Goal: Task Accomplishment & Management: Manage account settings

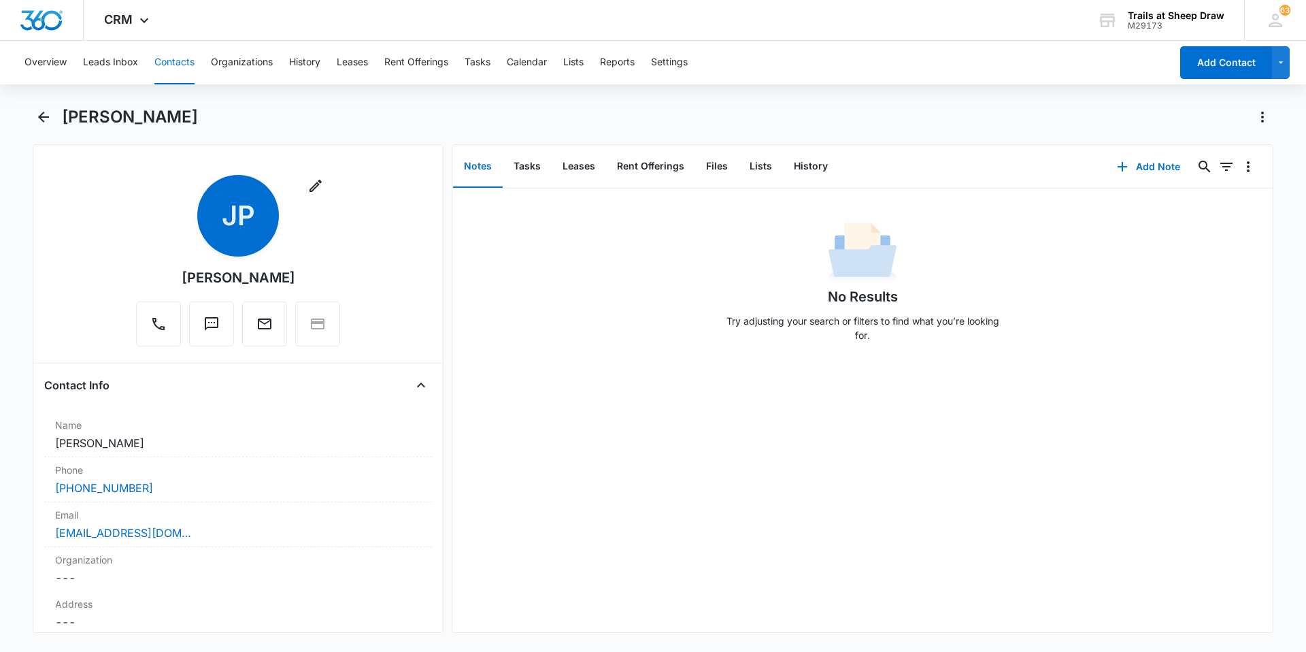
click at [29, 108] on main "[PERSON_NAME] Remove [PERSON_NAME] Contact Info Name Cancel Save Changes [PERSO…" at bounding box center [653, 377] width 1306 height 543
click at [44, 118] on icon "Back" at bounding box center [43, 117] width 16 height 16
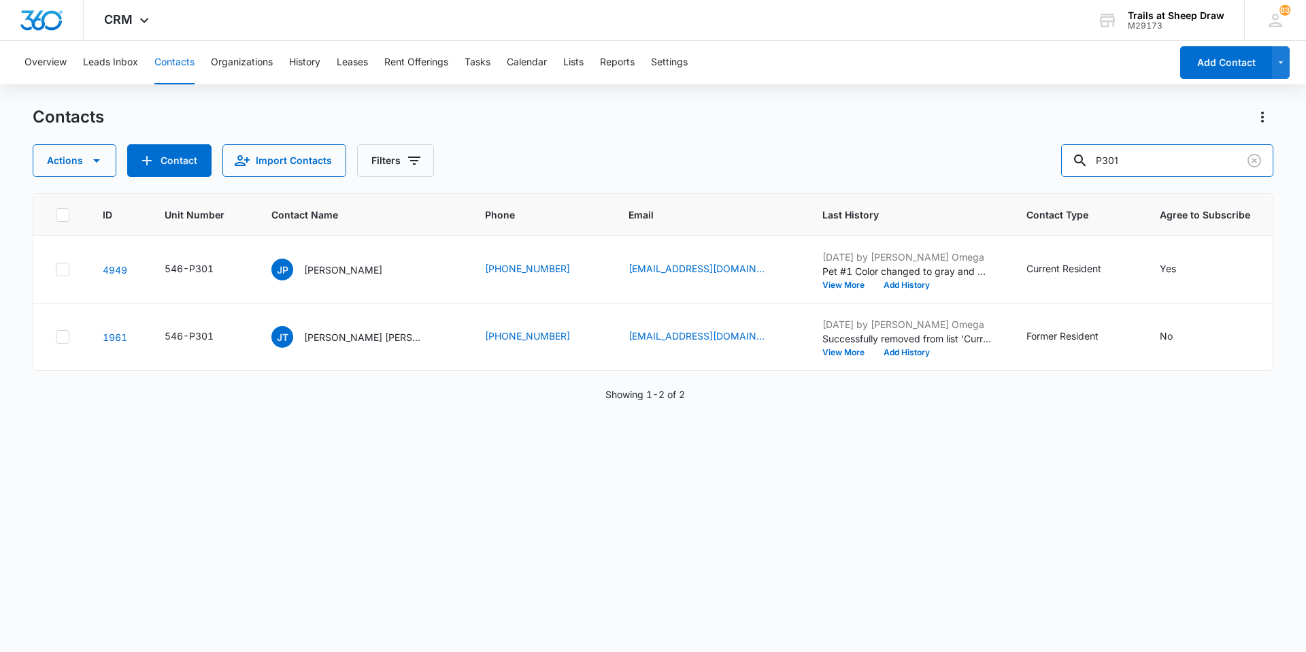
drag, startPoint x: 1146, startPoint y: 162, endPoint x: 1046, endPoint y: 175, distance: 100.9
click at [1046, 175] on div "Actions Contact Import Contacts Filters P301" at bounding box center [653, 160] width 1240 height 33
type input "Q102"
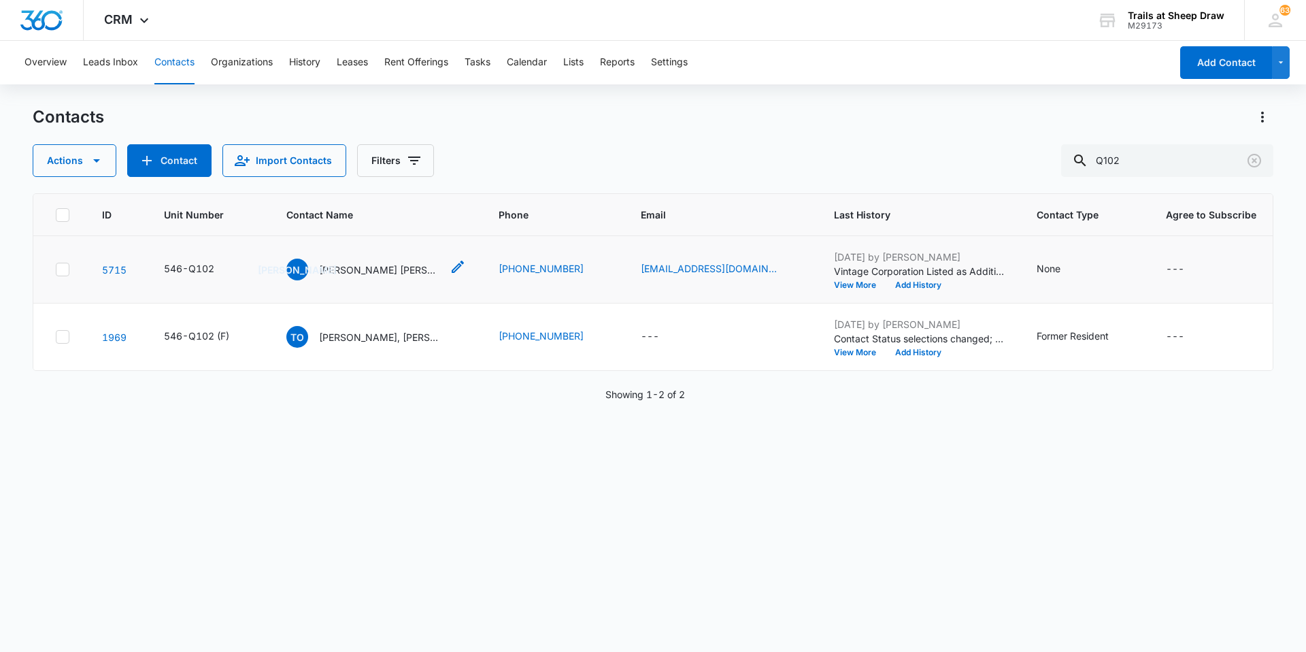
click at [382, 267] on p "[PERSON_NAME] [PERSON_NAME] JR" at bounding box center [380, 270] width 122 height 14
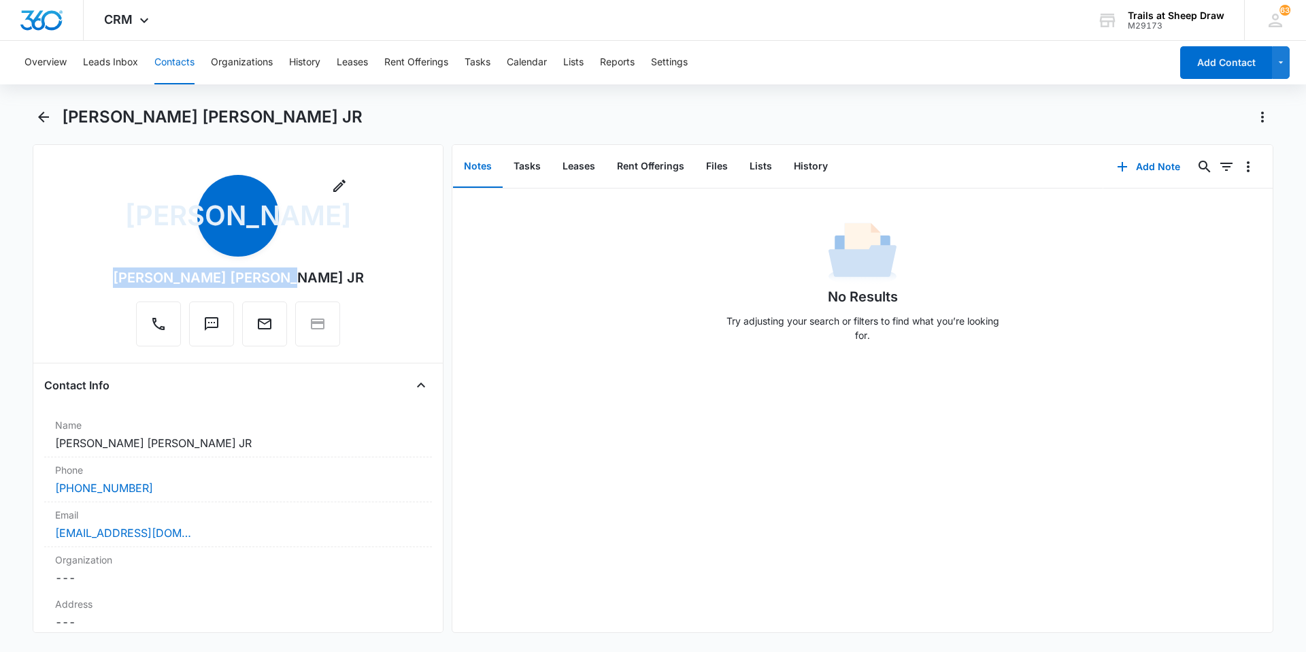
drag, startPoint x: 322, startPoint y: 274, endPoint x: 154, endPoint y: 271, distance: 168.0
click at [154, 271] on div "Remove [PERSON_NAME] [PERSON_NAME] JR" at bounding box center [238, 260] width 251 height 171
copy div "[PERSON_NAME] [PERSON_NAME] JR"
click at [46, 118] on icon "Back" at bounding box center [43, 117] width 16 height 16
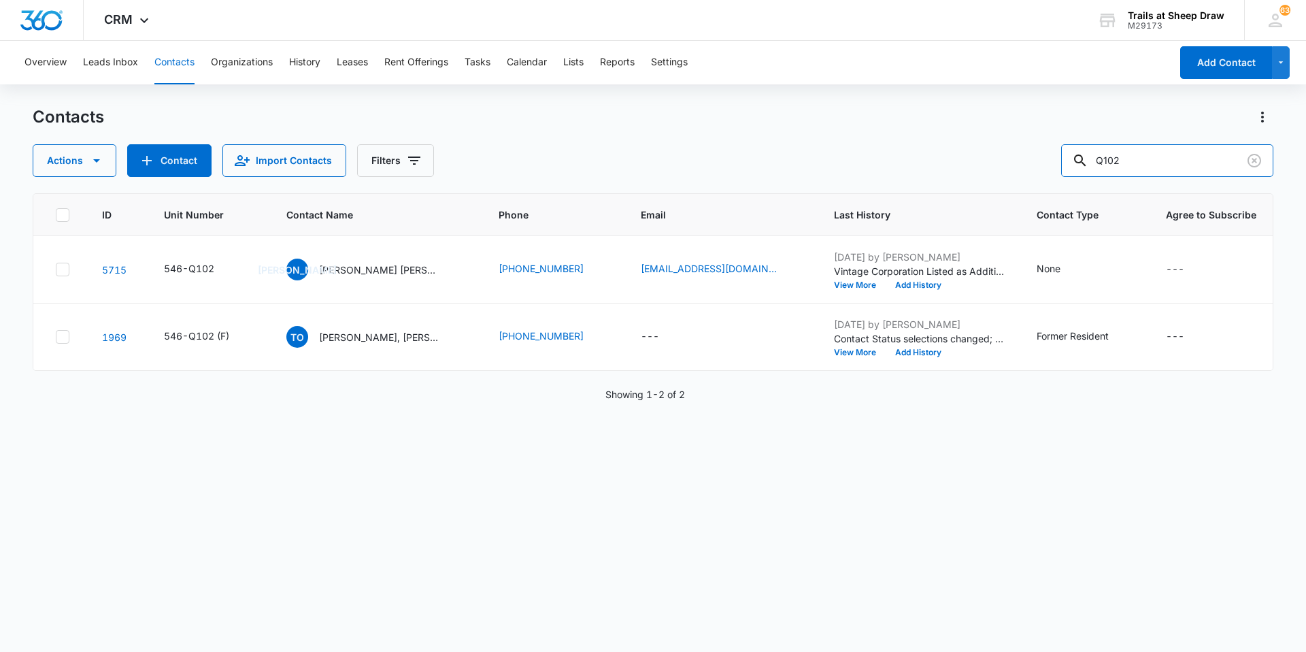
drag, startPoint x: 1154, startPoint y: 148, endPoint x: 1022, endPoint y: 158, distance: 132.3
click at [1022, 158] on div "Actions Contact Import Contacts Filters Q102" at bounding box center [653, 160] width 1240 height 33
click at [1115, 157] on input "D302" at bounding box center [1167, 160] width 212 height 33
type input "B302"
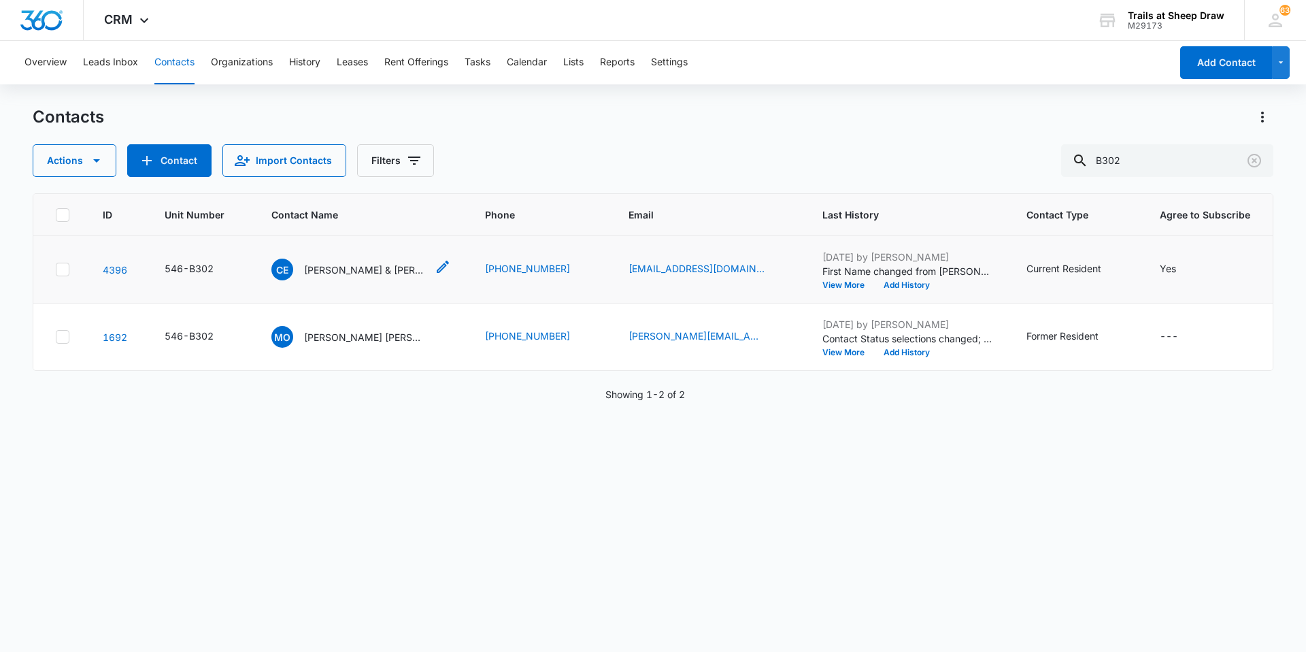
click at [350, 272] on p "[PERSON_NAME] & [PERSON_NAME]" at bounding box center [365, 270] width 122 height 14
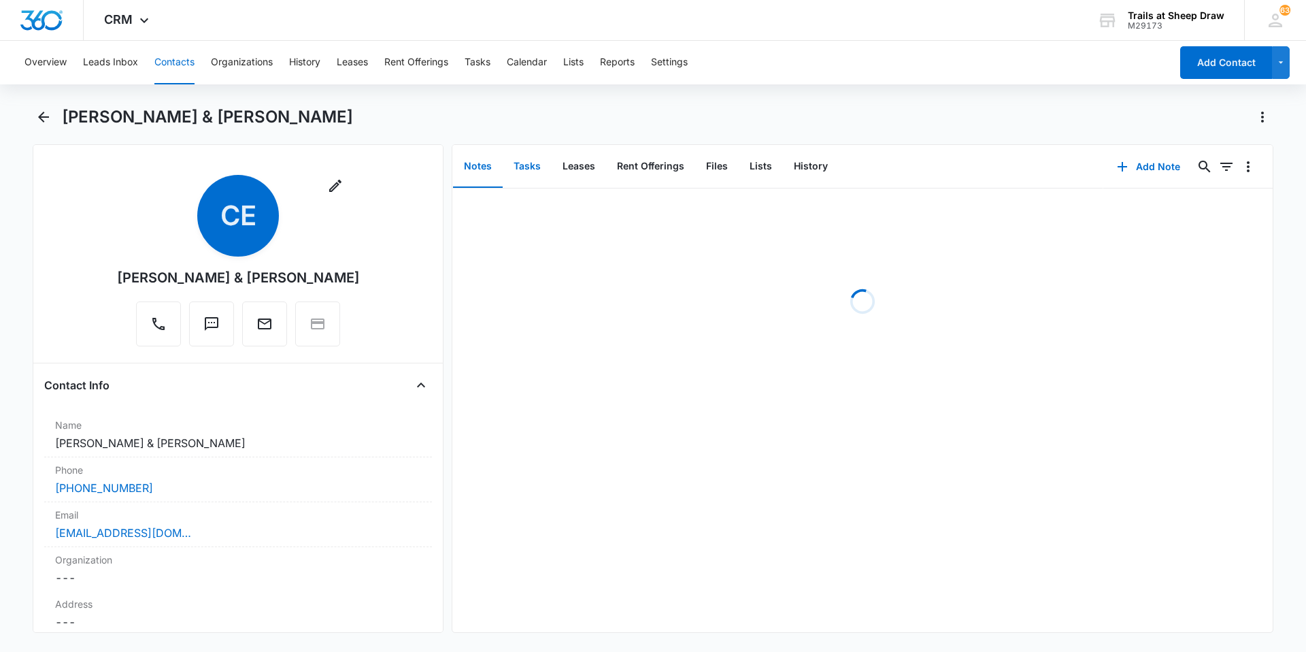
click at [526, 174] on button "Tasks" at bounding box center [527, 167] width 49 height 42
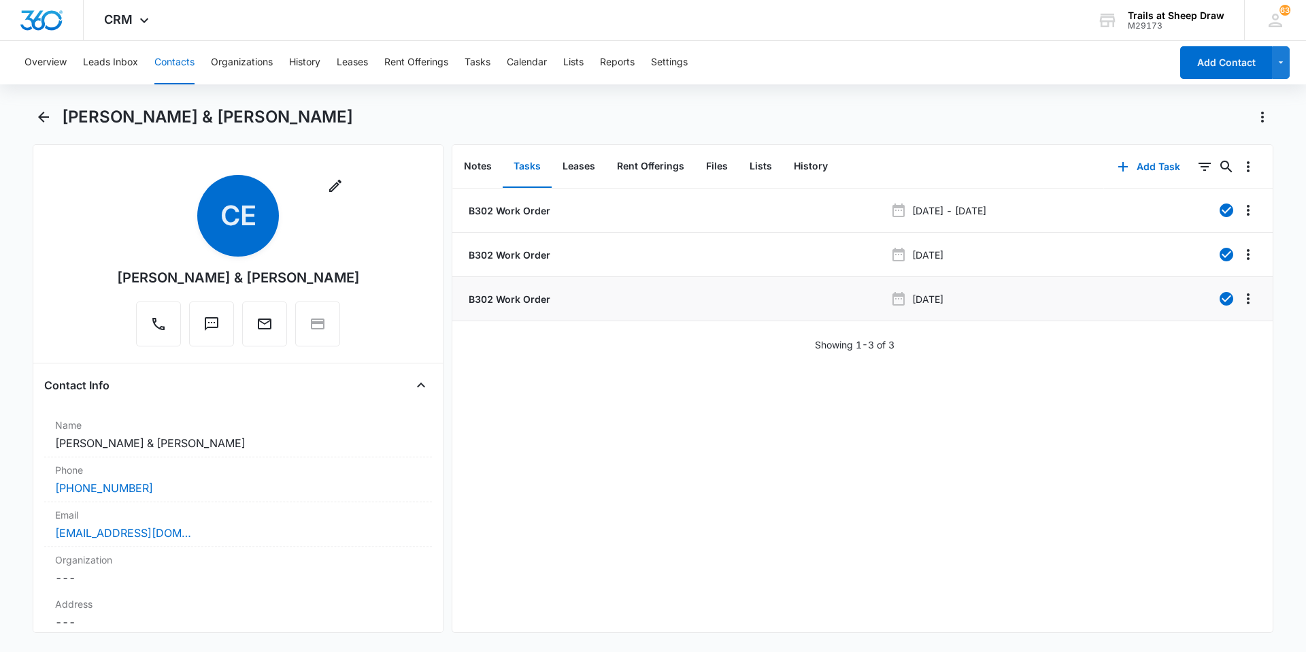
click at [515, 307] on li "B302 Work Order [DATE]" at bounding box center [862, 299] width 820 height 44
click at [41, 108] on button "Back" at bounding box center [43, 117] width 21 height 22
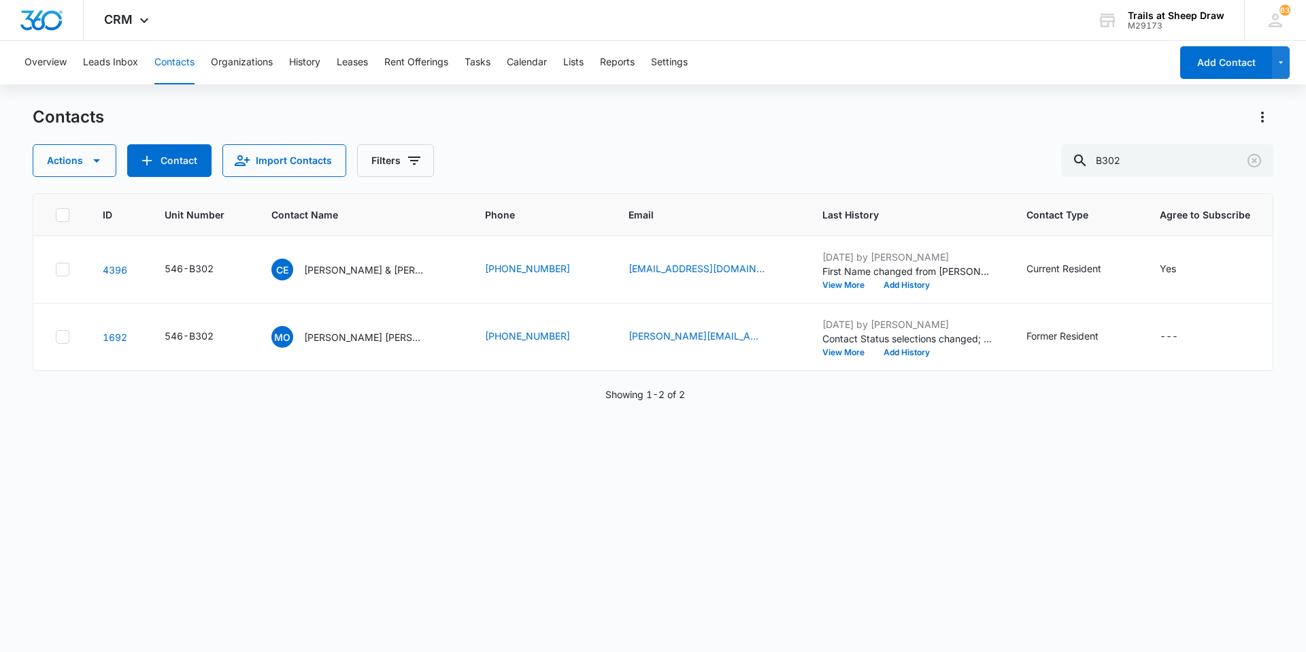
drag, startPoint x: 360, startPoint y: 269, endPoint x: 250, endPoint y: 393, distance: 166.2
click at [250, 393] on div "Showing 1-2 of 2" at bounding box center [653, 394] width 1240 height 14
click at [1119, 157] on input "B302" at bounding box center [1167, 160] width 212 height 33
type input "B202"
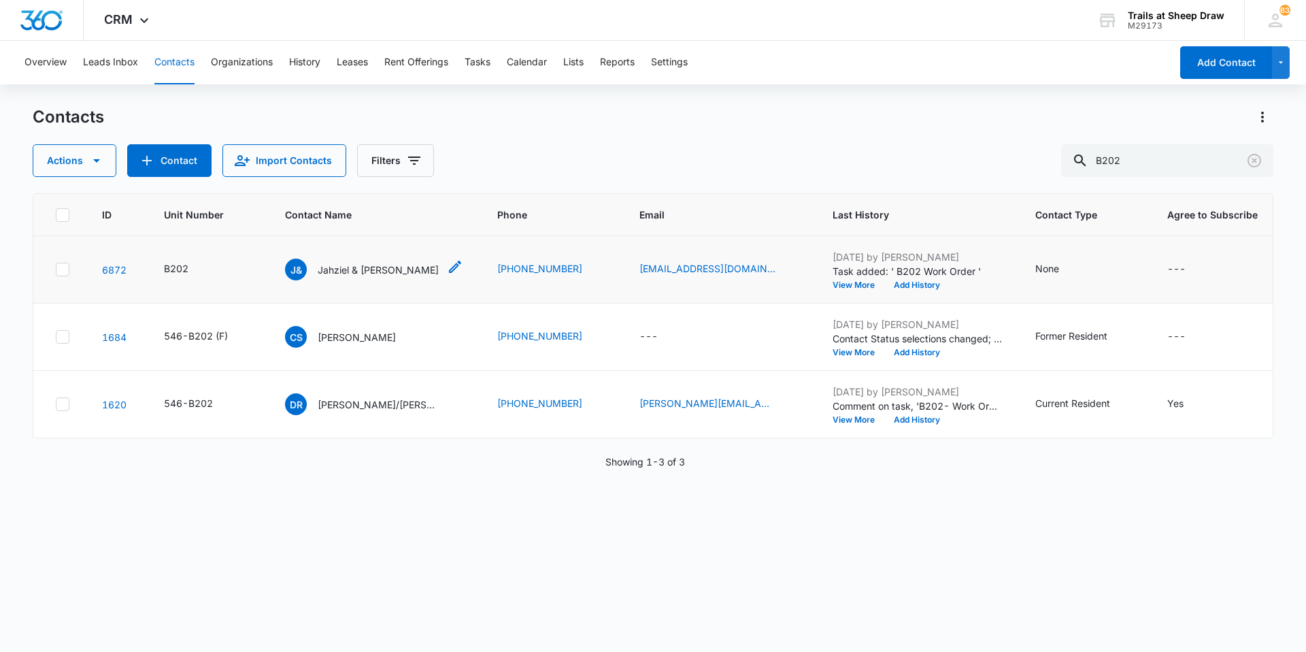
click at [377, 271] on p "Jahziel & [PERSON_NAME]" at bounding box center [378, 270] width 121 height 14
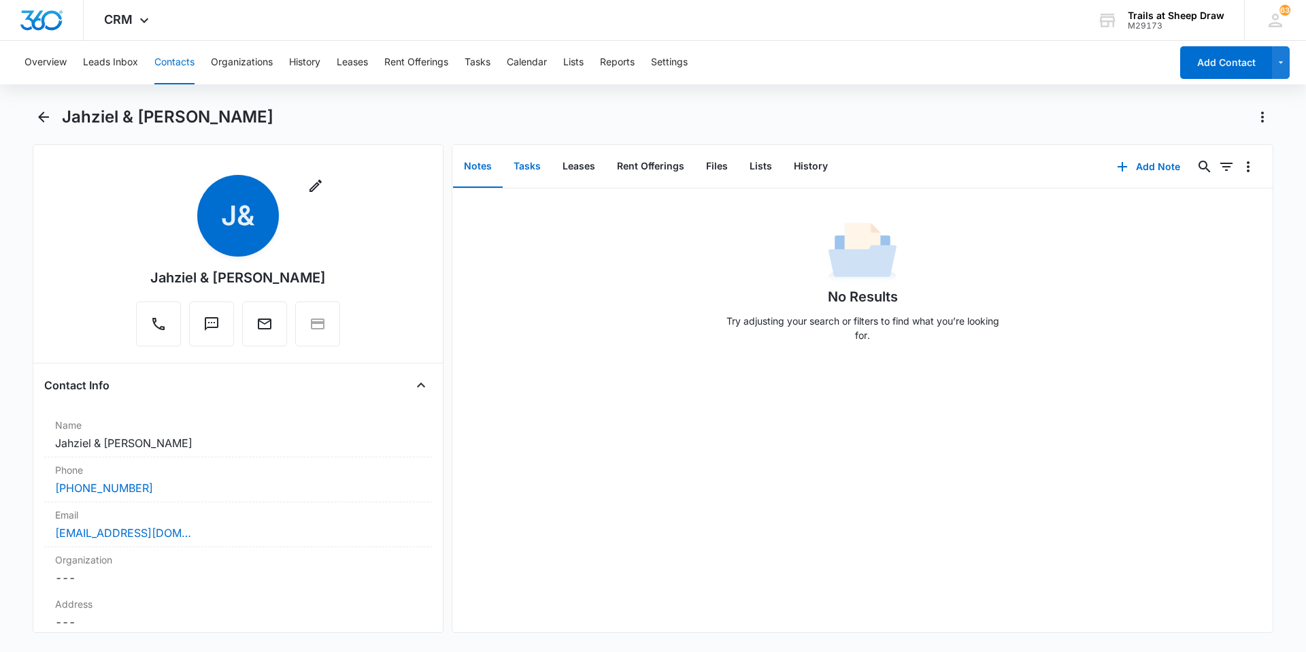
click at [538, 165] on button "Tasks" at bounding box center [527, 167] width 49 height 42
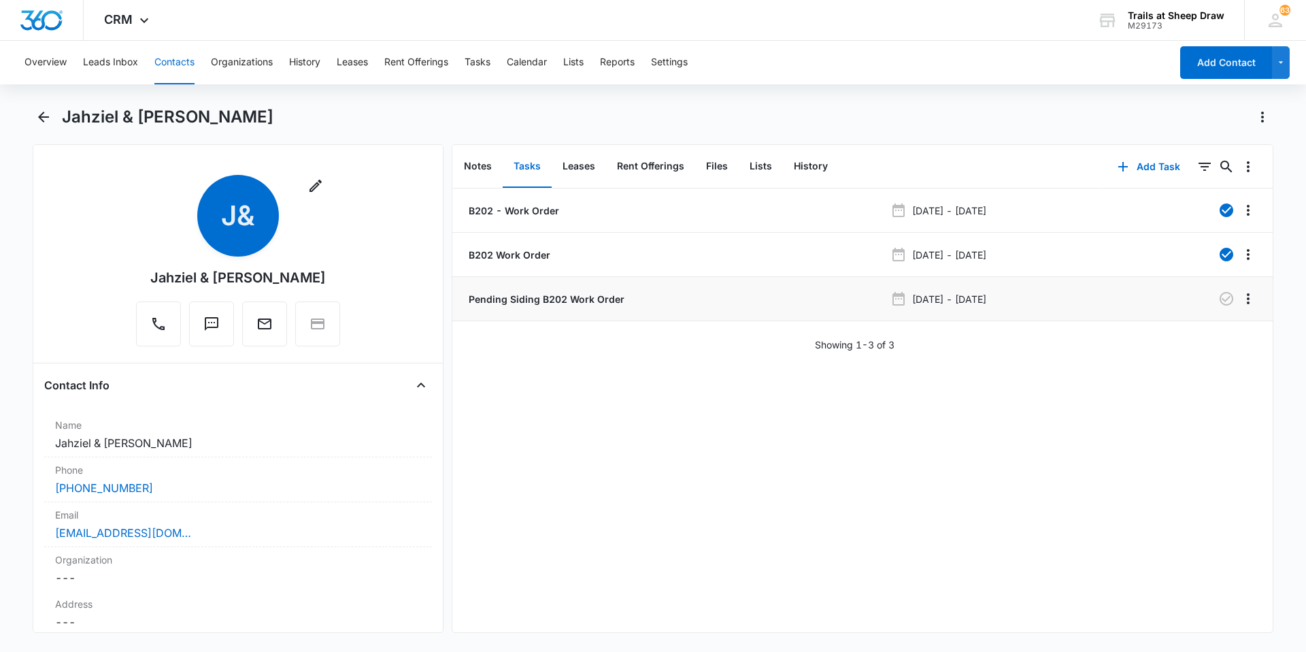
click at [522, 297] on p "Pending Siding B202 Work Order" at bounding box center [545, 299] width 158 height 14
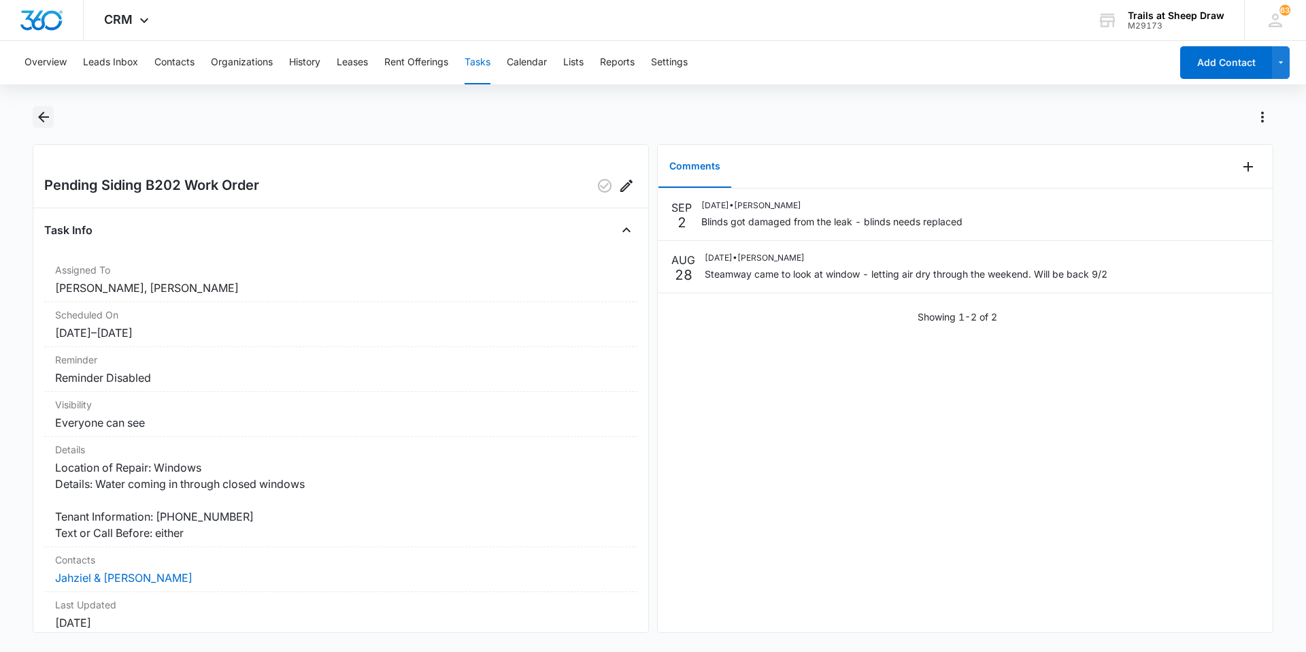
click at [36, 114] on icon "Back" at bounding box center [43, 117] width 16 height 16
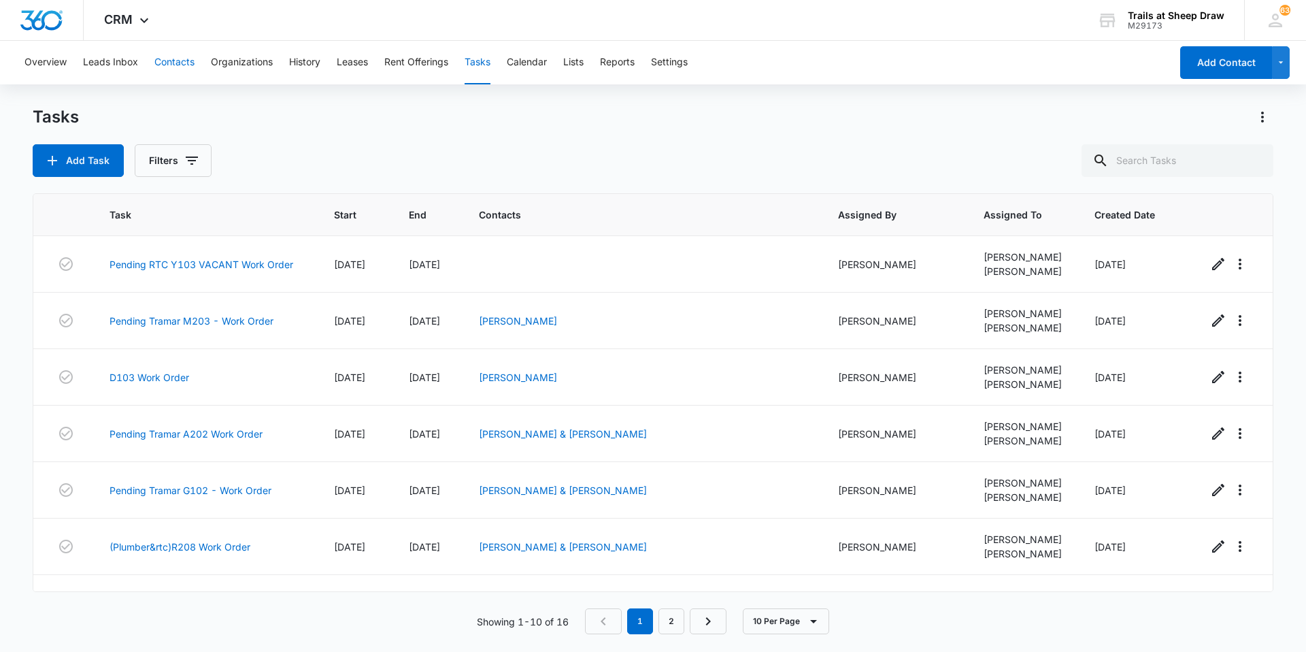
click at [176, 61] on button "Contacts" at bounding box center [174, 63] width 40 height 44
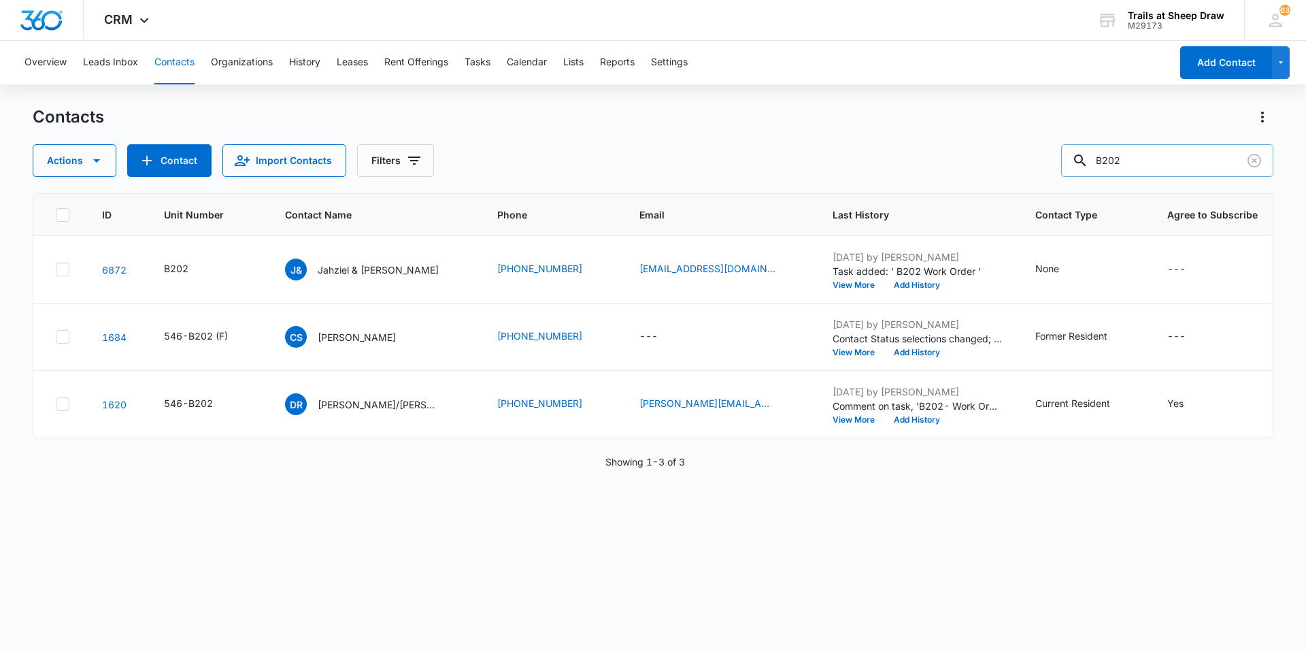
click at [1145, 156] on input "B202" at bounding box center [1167, 160] width 212 height 33
click at [1119, 160] on input "B202" at bounding box center [1167, 160] width 212 height 33
type input "B302"
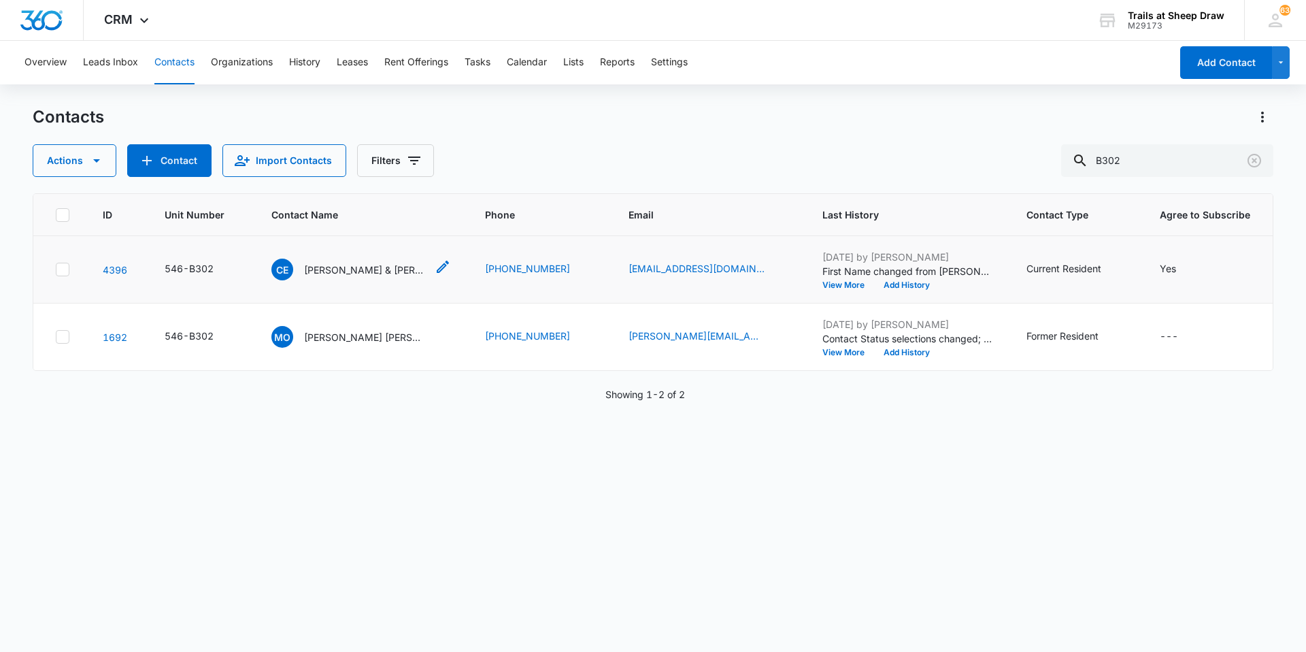
click at [391, 275] on p "[PERSON_NAME] & [PERSON_NAME]" at bounding box center [365, 270] width 122 height 14
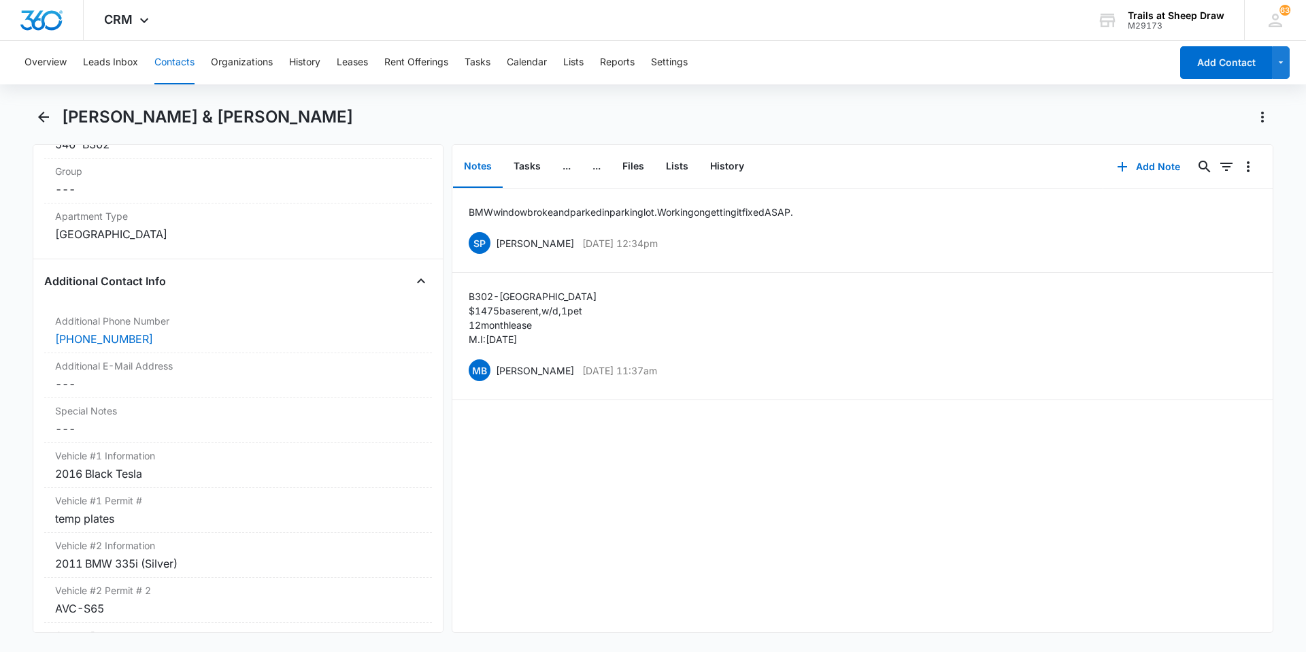
scroll to position [1156, 0]
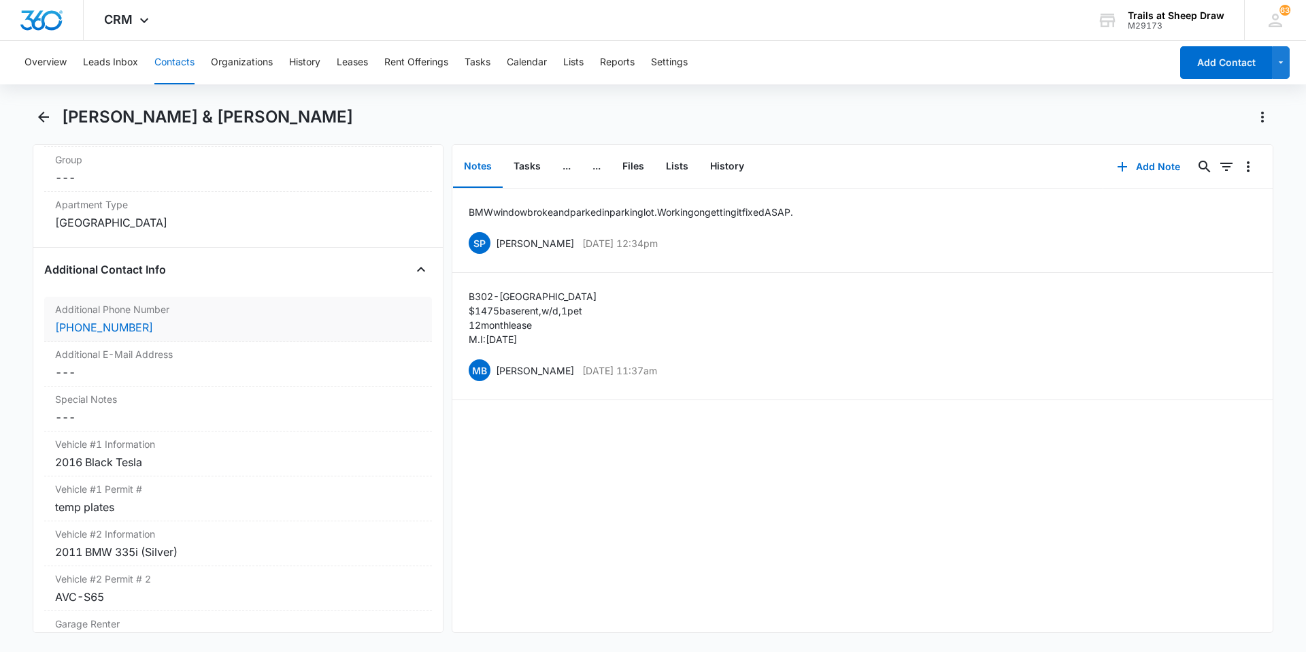
click at [156, 319] on div "[PHONE_NUMBER]" at bounding box center [238, 327] width 366 height 16
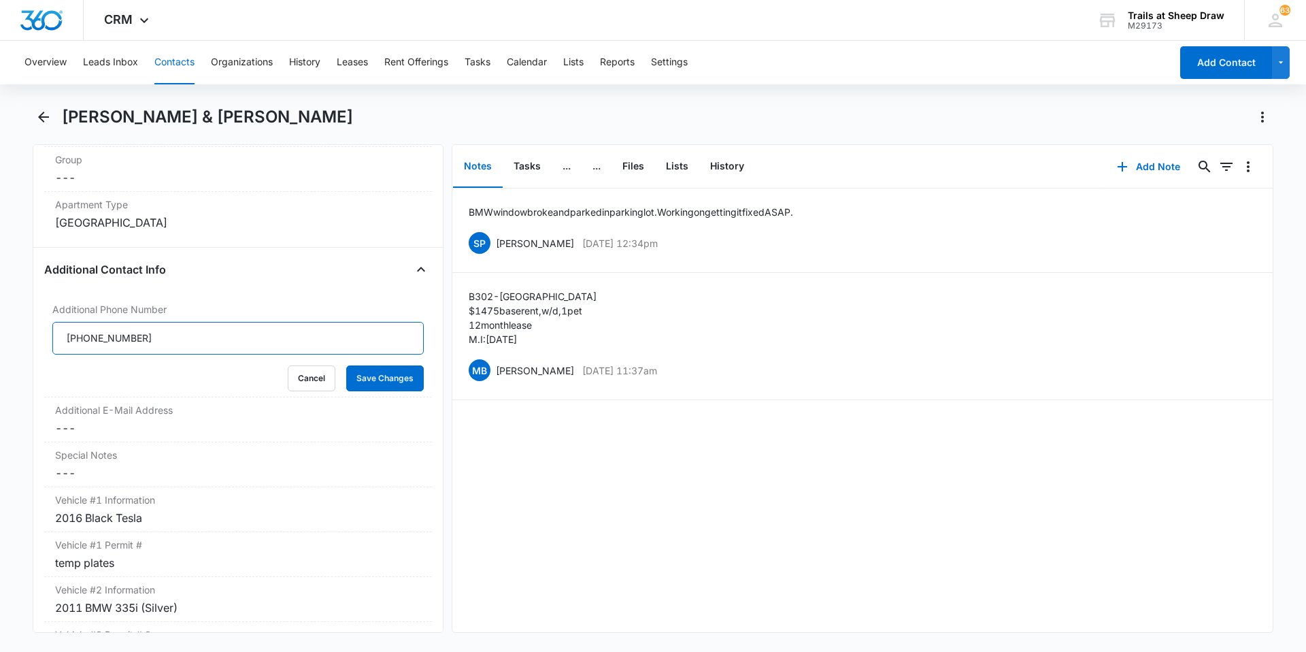
drag, startPoint x: 154, startPoint y: 322, endPoint x: 0, endPoint y: 292, distance: 156.6
click at [0, 292] on main "[PERSON_NAME] & [PERSON_NAME] Remove CE [PERSON_NAME] & [PERSON_NAME] Contact I…" at bounding box center [653, 377] width 1306 height 543
type input "8"
type input "[PHONE_NUMBER]"
click at [380, 366] on button "Save Changes" at bounding box center [385, 378] width 78 height 26
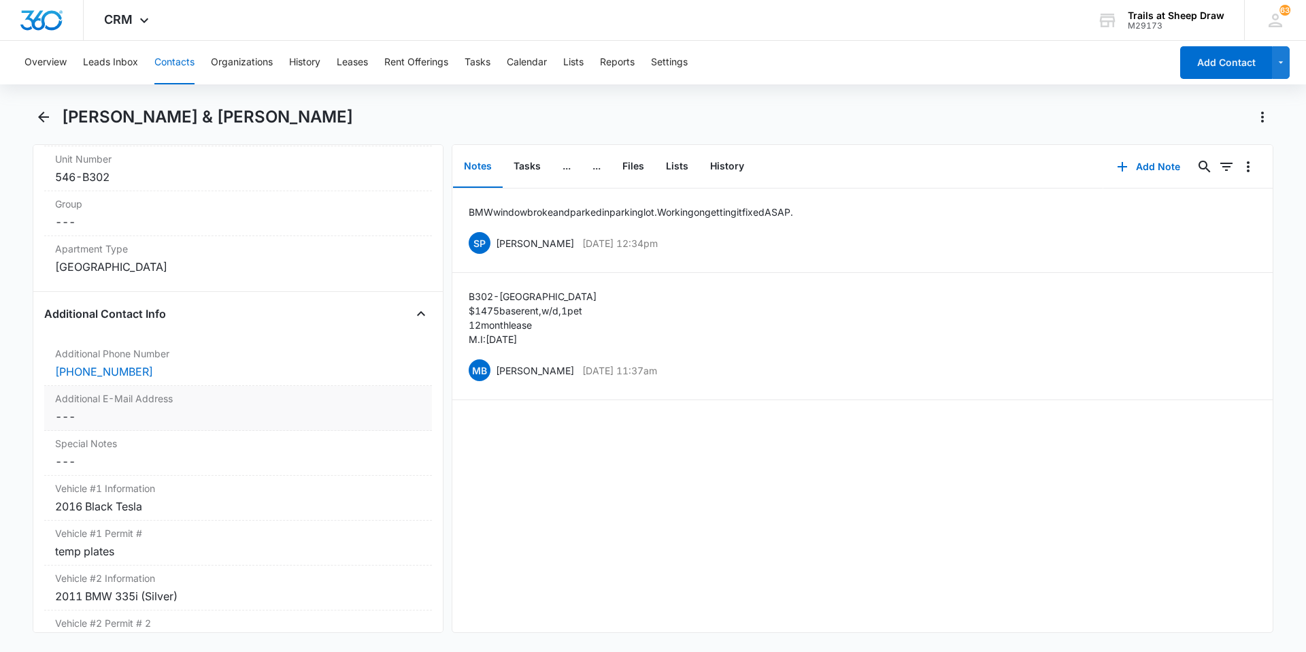
scroll to position [1088, 0]
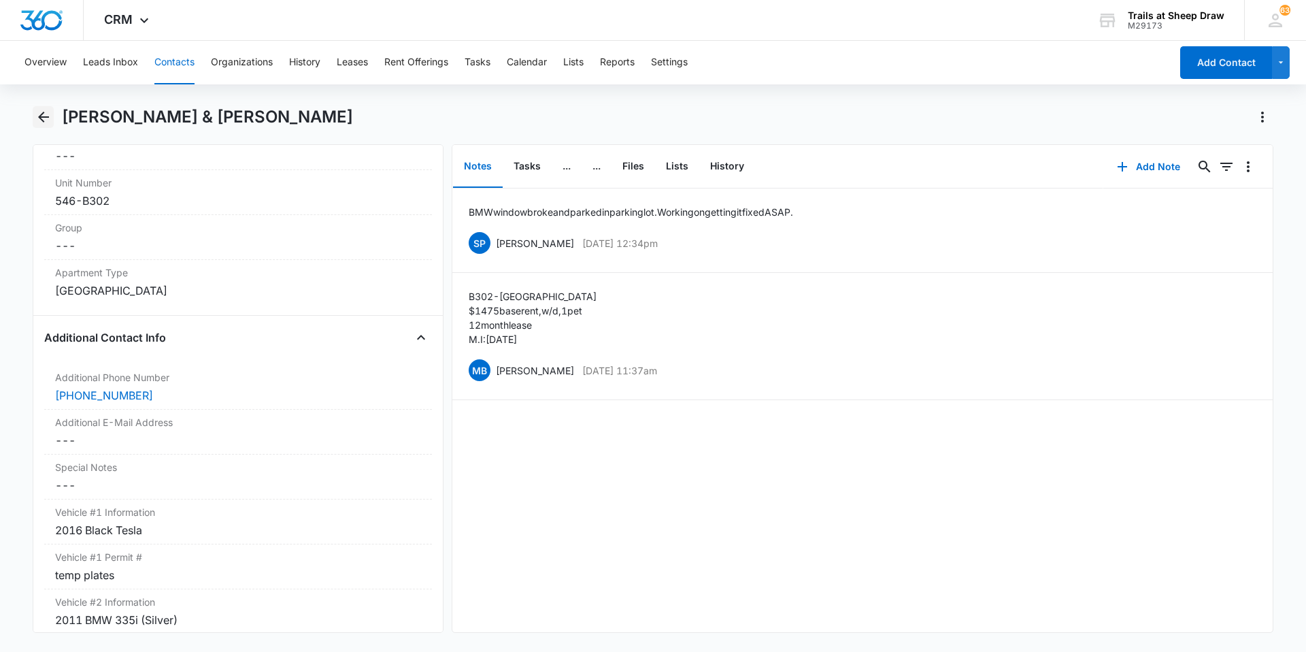
click at [33, 119] on button "Back" at bounding box center [43, 117] width 21 height 22
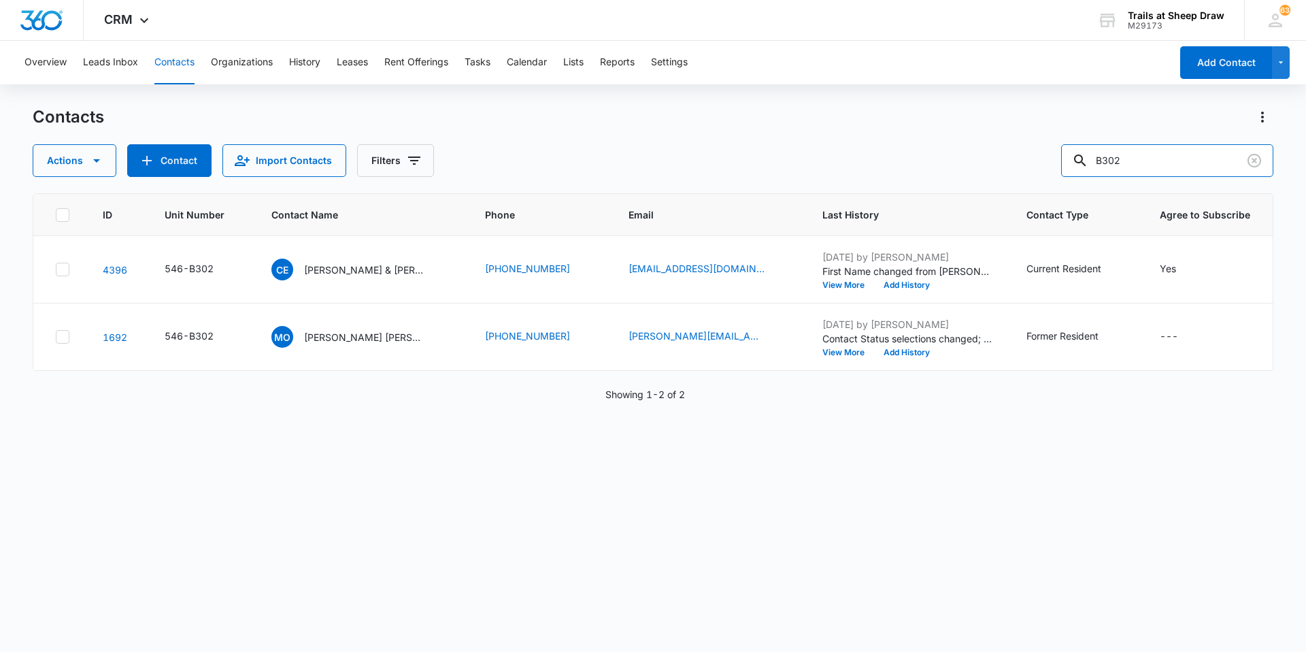
drag, startPoint x: 1158, startPoint y: 159, endPoint x: 1043, endPoint y: 180, distance: 116.9
click at [1043, 180] on div "Contacts Actions Contact Import Contacts Filters B302 ID Unit Number Contact Na…" at bounding box center [653, 378] width 1240 height 544
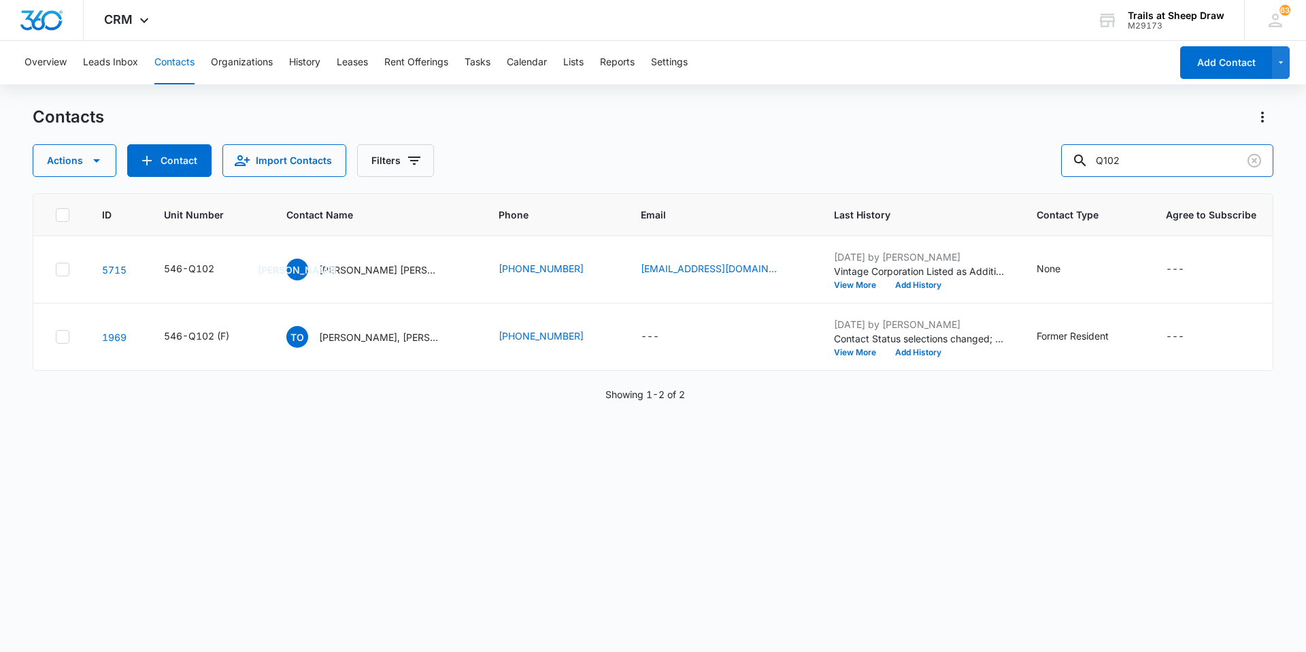
drag, startPoint x: 1174, startPoint y: 149, endPoint x: 949, endPoint y: 188, distance: 229.1
click at [949, 188] on div "Contacts Actions Contact Import Contacts Filters Q102 ID Unit Number Contact Na…" at bounding box center [653, 378] width 1240 height 544
type input "B302"
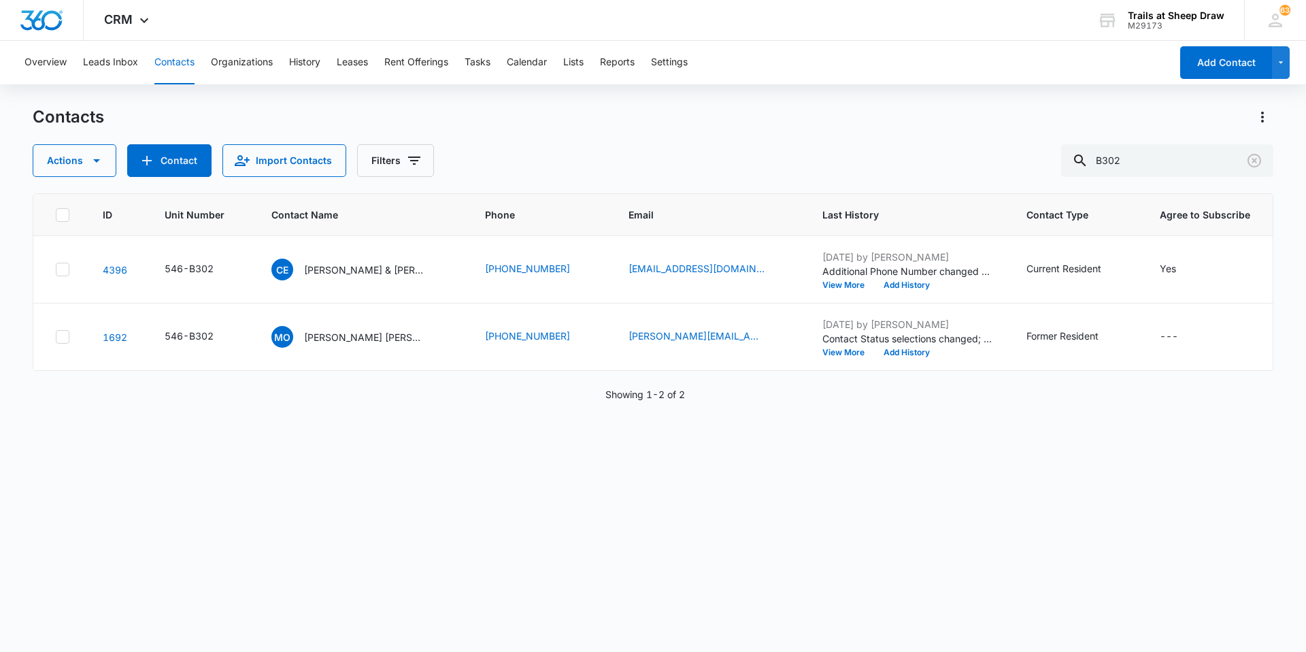
click at [307, 278] on div "CE [PERSON_NAME] & [PERSON_NAME]" at bounding box center [348, 269] width 155 height 22
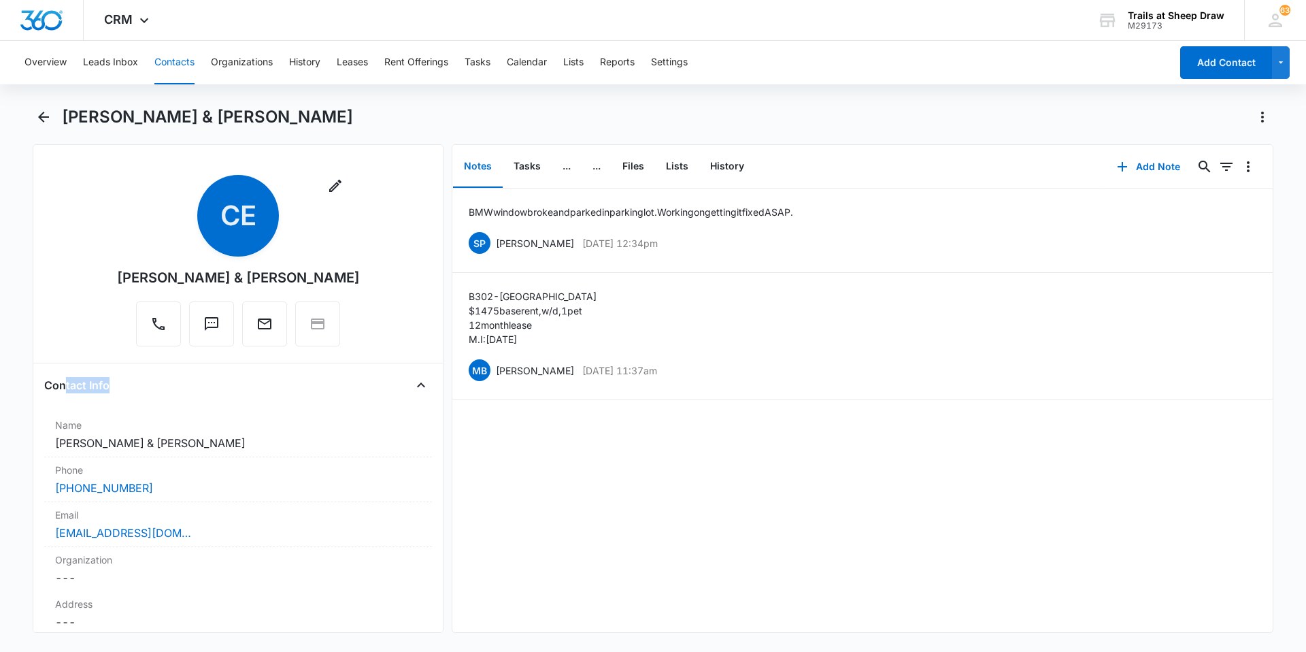
drag, startPoint x: 63, startPoint y: 384, endPoint x: 133, endPoint y: 386, distance: 70.1
click at [133, 386] on div "Contact Info" at bounding box center [238, 385] width 388 height 22
drag, startPoint x: 133, startPoint y: 386, endPoint x: 177, endPoint y: 390, distance: 45.1
click at [177, 390] on div "Contact Info" at bounding box center [238, 385] width 388 height 22
drag, startPoint x: 124, startPoint y: 386, endPoint x: 6, endPoint y: 380, distance: 117.8
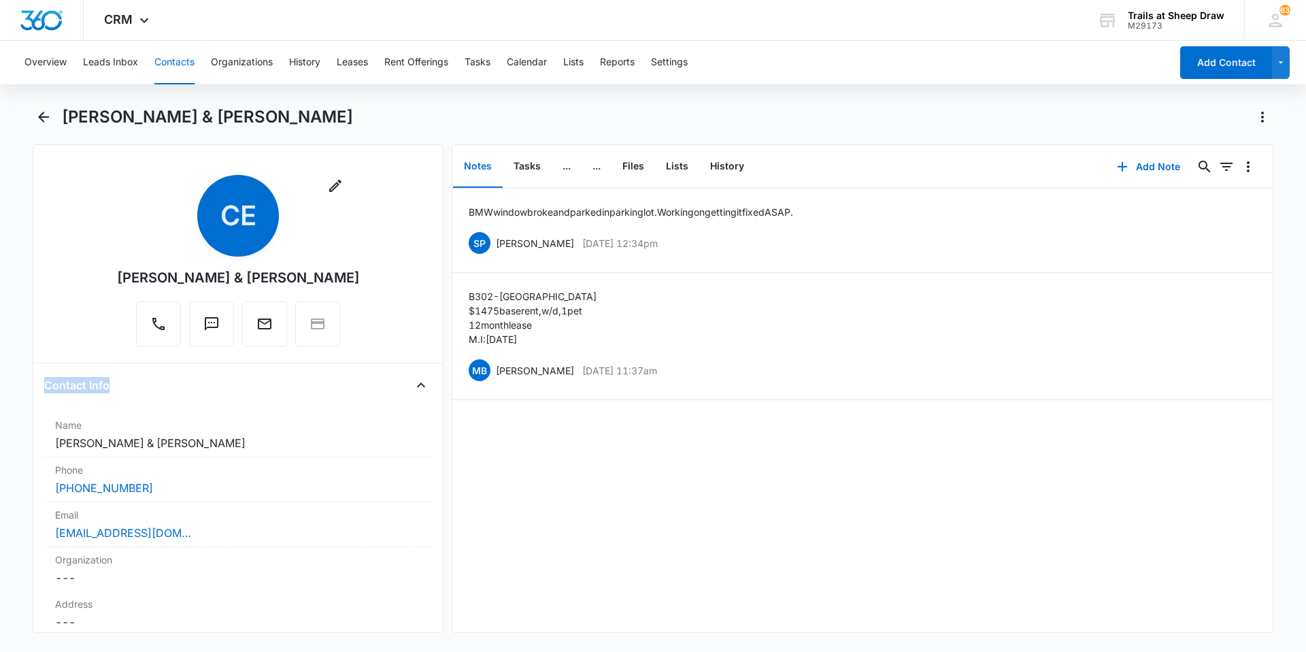
click at [6, 380] on main "[PERSON_NAME] & [PERSON_NAME] Remove CE [PERSON_NAME] & [PERSON_NAME] Contact I…" at bounding box center [653, 377] width 1306 height 543
drag, startPoint x: 6, startPoint y: 380, endPoint x: 58, endPoint y: 306, distance: 90.4
click at [58, 306] on div "Remove CE [PERSON_NAME] & [PERSON_NAME]" at bounding box center [238, 263] width 388 height 177
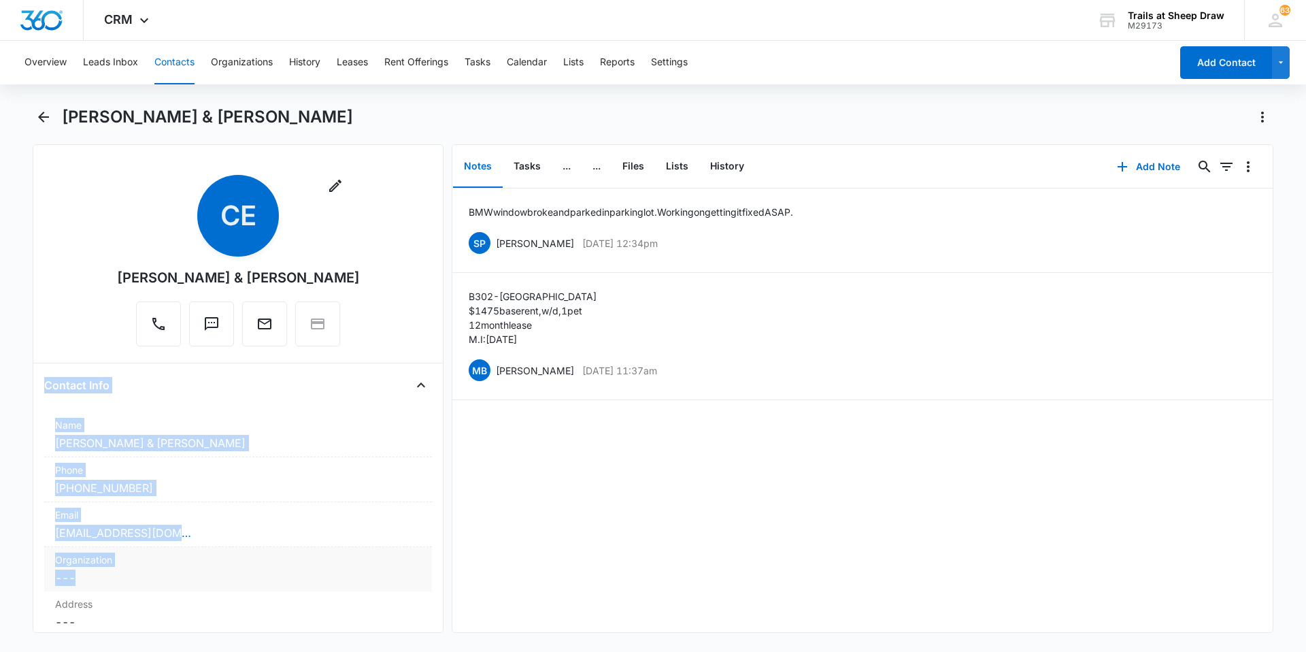
drag, startPoint x: 29, startPoint y: 369, endPoint x: 291, endPoint y: 581, distance: 337.4
click at [291, 581] on main "[PERSON_NAME] & [PERSON_NAME] Remove CE [PERSON_NAME] & [PERSON_NAME] Contact I…" at bounding box center [653, 377] width 1306 height 543
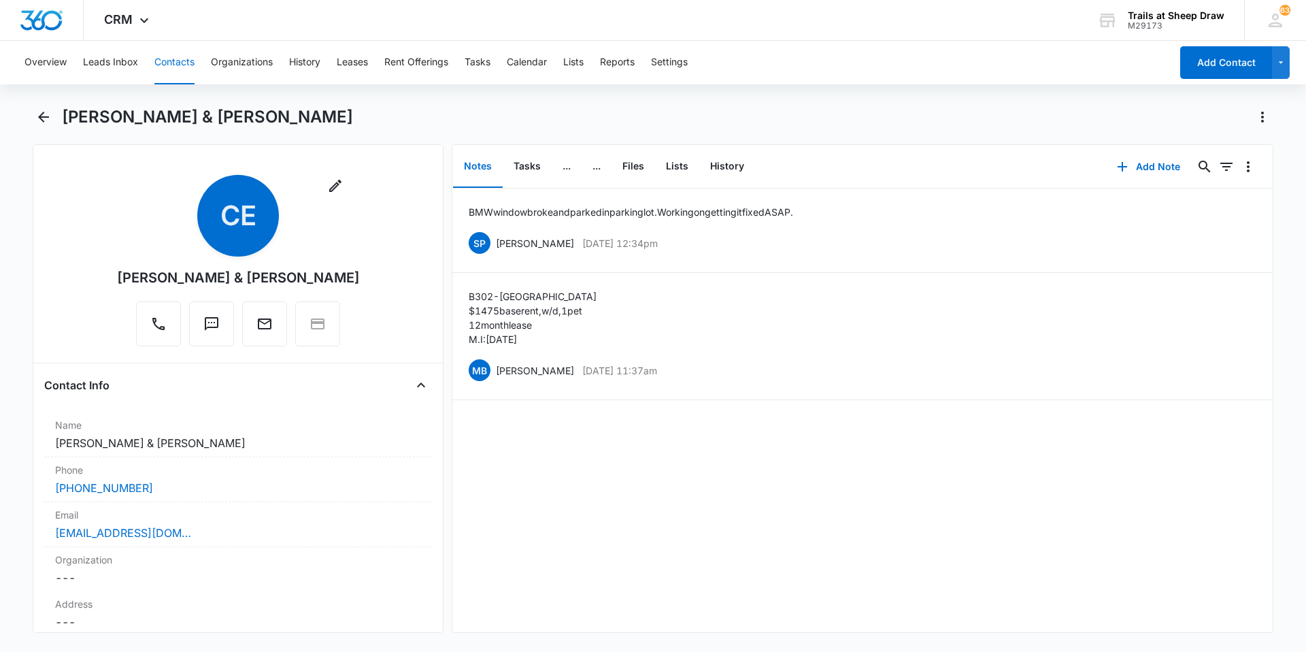
click at [393, 320] on div "Remove CE [PERSON_NAME] & [PERSON_NAME]" at bounding box center [238, 263] width 388 height 177
drag, startPoint x: 349, startPoint y: 156, endPoint x: 375, endPoint y: 281, distance: 127.8
click at [375, 281] on div "Remove CE [PERSON_NAME] & [PERSON_NAME] Contact Info Name Cancel Save Changes […" at bounding box center [238, 388] width 411 height 488
drag, startPoint x: 375, startPoint y: 281, endPoint x: 396, endPoint y: 148, distance: 134.4
click at [396, 148] on div "Remove CE [PERSON_NAME] & [PERSON_NAME] Contact Info Name Cancel Save Changes […" at bounding box center [238, 388] width 411 height 488
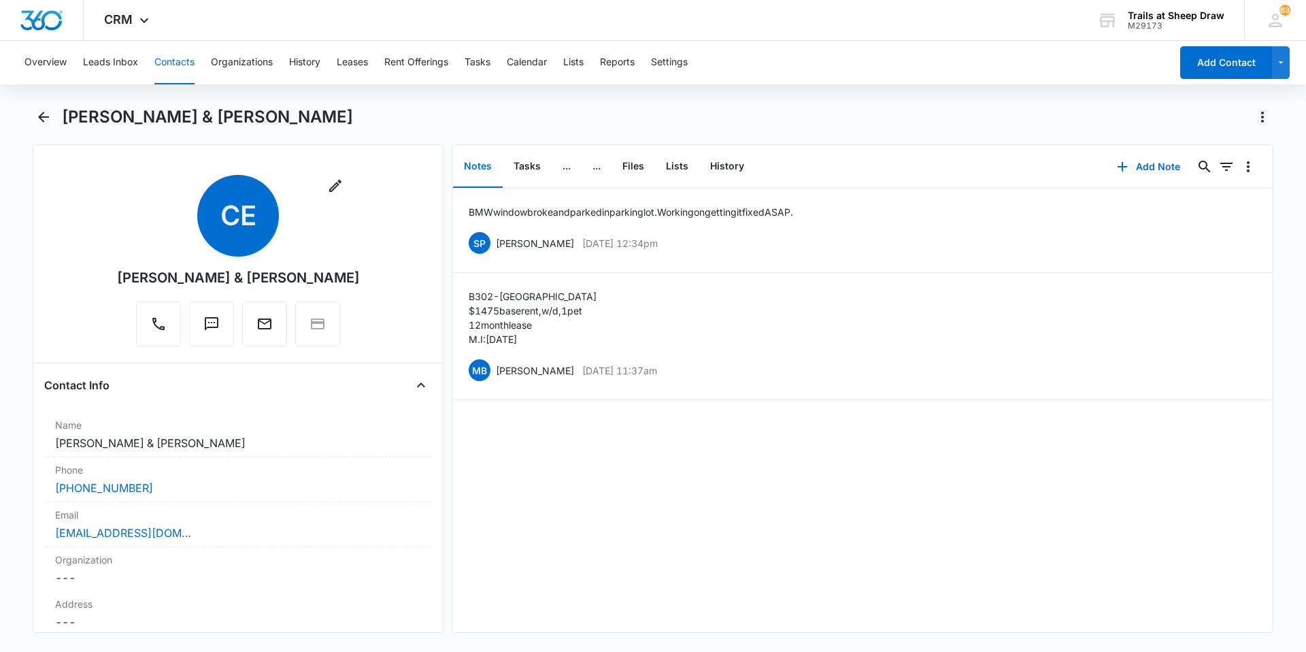
drag, startPoint x: 399, startPoint y: 233, endPoint x: 114, endPoint y: 264, distance: 285.9
click at [114, 264] on div "Remove CE [PERSON_NAME] & [PERSON_NAME]" at bounding box center [238, 263] width 388 height 177
drag, startPoint x: 114, startPoint y: 264, endPoint x: 61, endPoint y: 263, distance: 53.7
click at [61, 263] on div "Remove CE [PERSON_NAME] & [PERSON_NAME]" at bounding box center [238, 263] width 388 height 177
drag, startPoint x: 138, startPoint y: 281, endPoint x: 343, endPoint y: 288, distance: 204.8
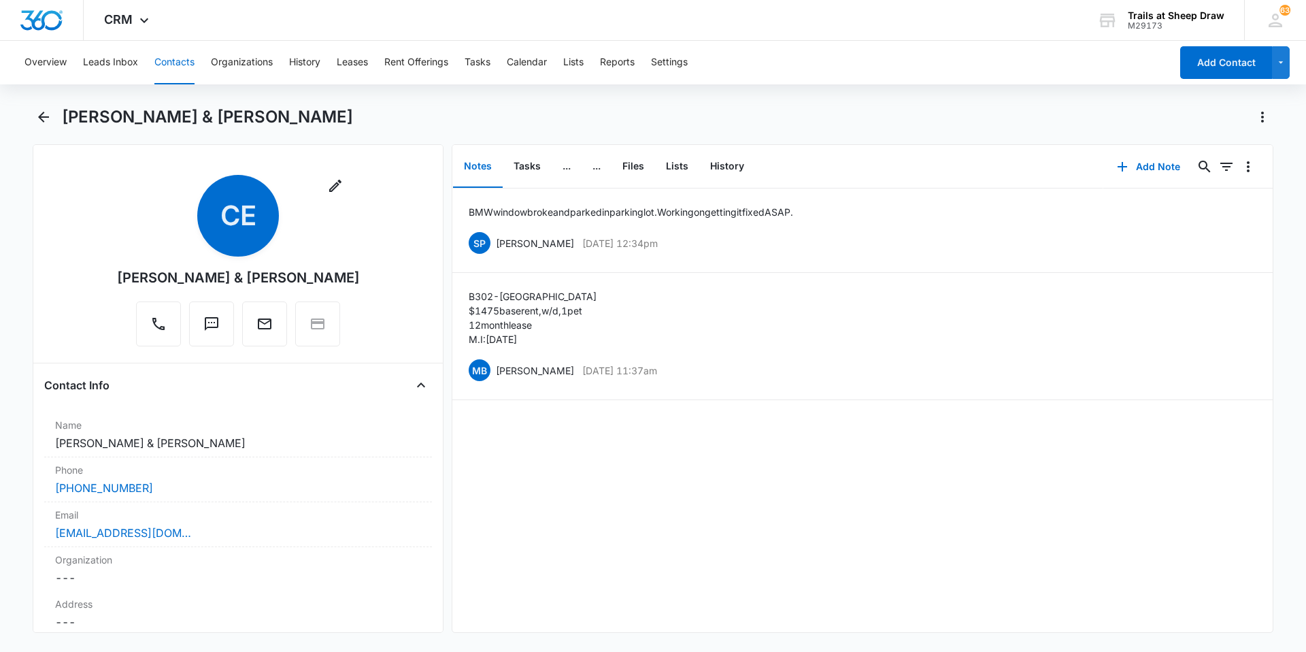
click at [343, 288] on div "Remove CE [PERSON_NAME] & [PERSON_NAME]" at bounding box center [238, 260] width 243 height 171
drag, startPoint x: 343, startPoint y: 288, endPoint x: 352, endPoint y: 288, distance: 8.9
click at [352, 288] on div "Remove CE [PERSON_NAME] & [PERSON_NAME]" at bounding box center [238, 263] width 388 height 177
drag, startPoint x: 357, startPoint y: 285, endPoint x: 112, endPoint y: 280, distance: 244.9
click at [112, 280] on div "Remove CE [PERSON_NAME] & [PERSON_NAME]" at bounding box center [238, 263] width 388 height 177
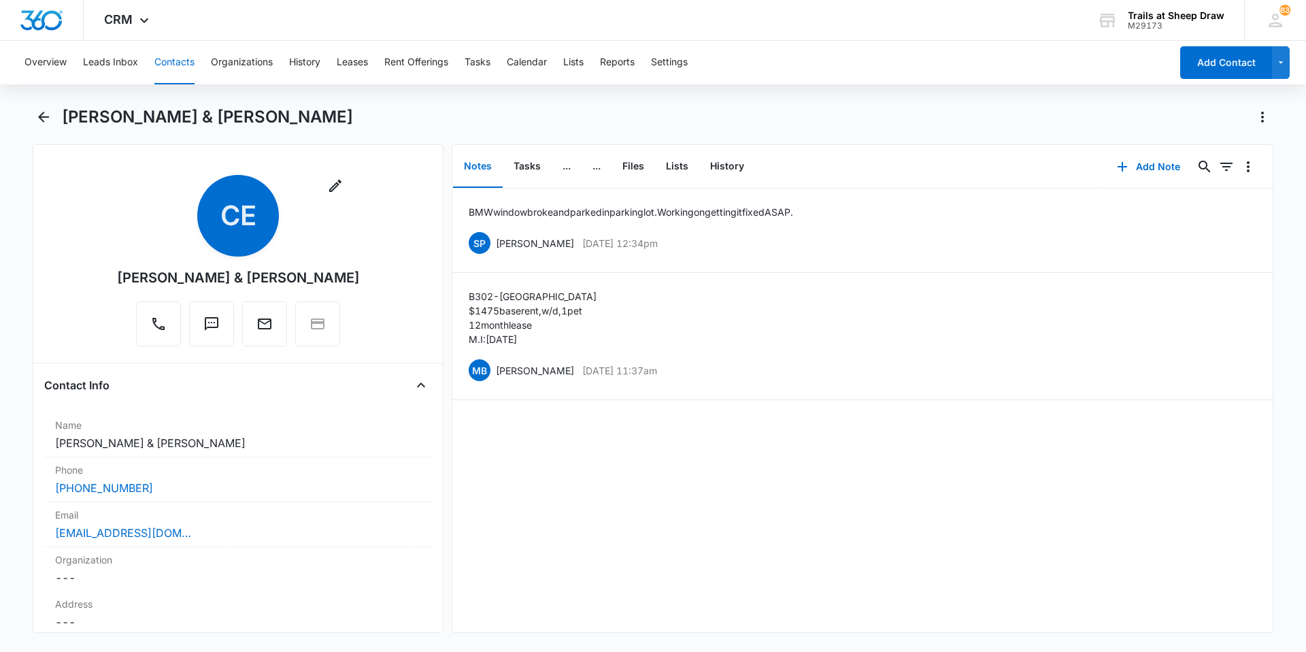
drag, startPoint x: 112, startPoint y: 280, endPoint x: 41, endPoint y: 311, distance: 77.3
click at [41, 311] on div "Remove CE [PERSON_NAME] & [PERSON_NAME] Contact Info Name Cancel Save Changes […" at bounding box center [238, 388] width 411 height 488
click at [41, 348] on div "Remove CE [PERSON_NAME] & [PERSON_NAME] Contact Info Name Cancel Save Changes […" at bounding box center [238, 388] width 411 height 488
drag, startPoint x: 45, startPoint y: 384, endPoint x: 111, endPoint y: 390, distance: 66.3
click at [111, 390] on div "Contact Info" at bounding box center [238, 385] width 388 height 22
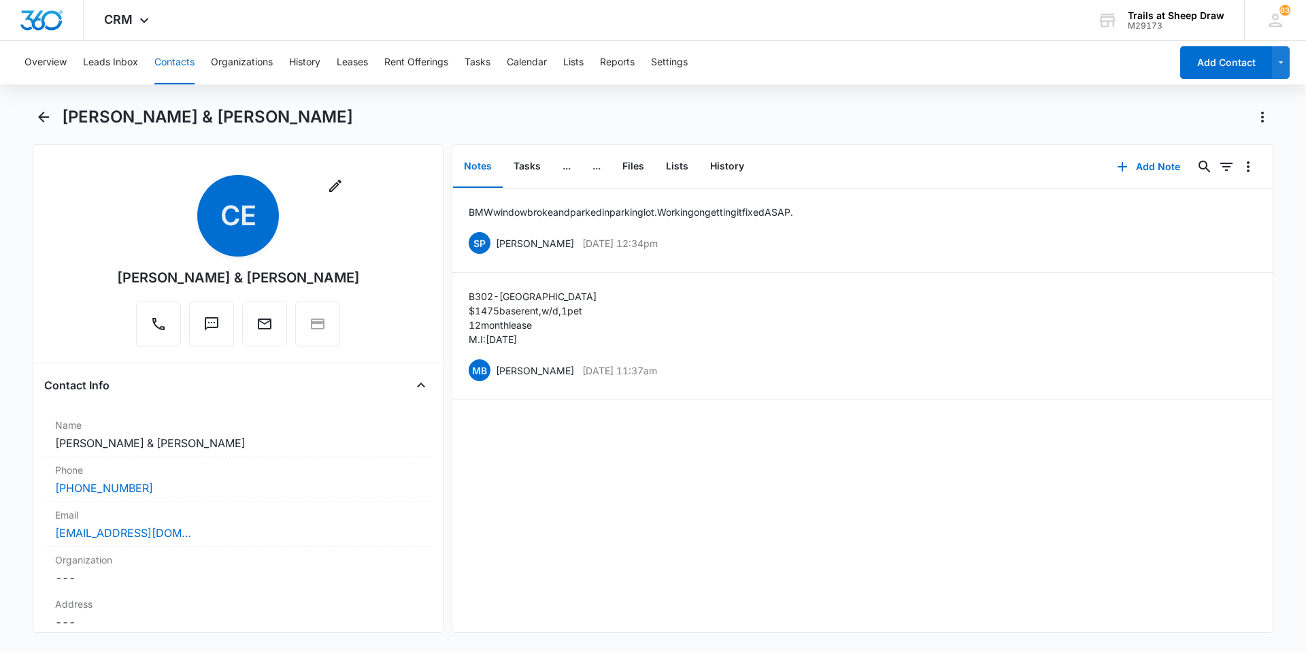
click at [317, 378] on div "Contact Info" at bounding box center [238, 385] width 388 height 22
drag, startPoint x: 369, startPoint y: 285, endPoint x: 126, endPoint y: 275, distance: 243.0
click at [126, 275] on div "Remove CE [PERSON_NAME] & [PERSON_NAME]" at bounding box center [238, 263] width 388 height 177
click at [595, 493] on div "BMW window broke and parked in parking lot. Working on getting it fixed ASAP. S…" at bounding box center [862, 409] width 820 height 443
drag, startPoint x: 224, startPoint y: 450, endPoint x: 52, endPoint y: 435, distance: 172.7
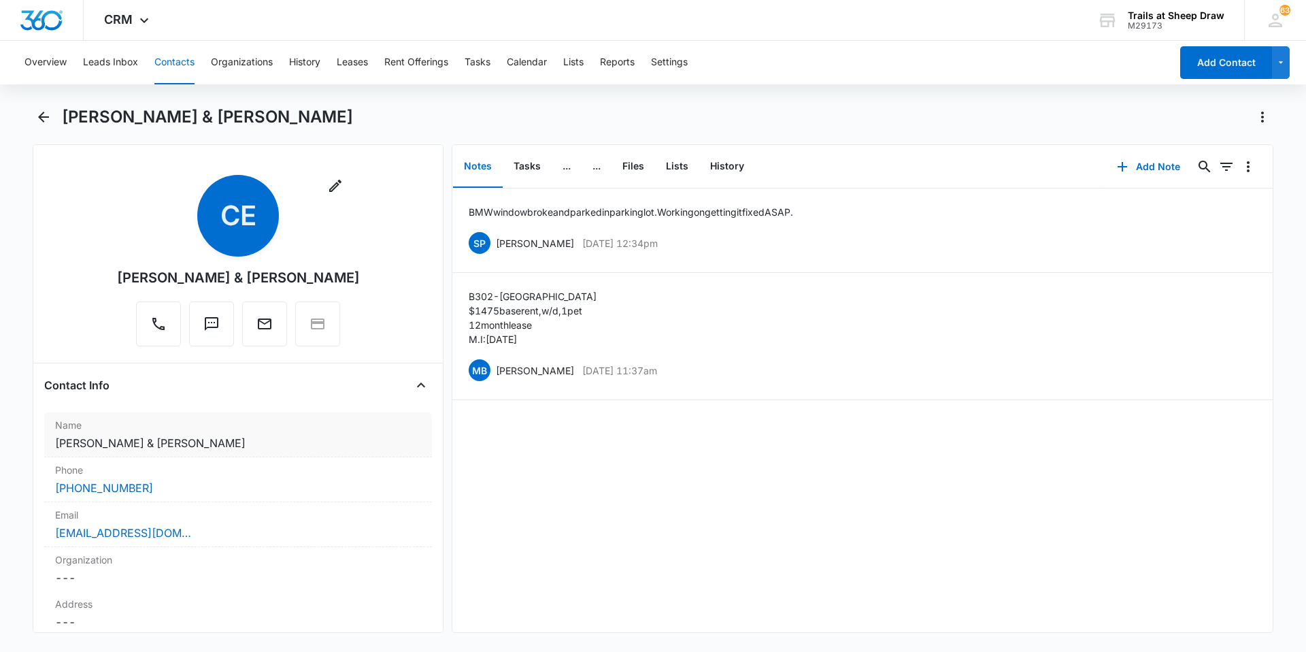
click at [52, 435] on div "Name Cancel Save Changes [PERSON_NAME] & [PERSON_NAME]" at bounding box center [238, 434] width 388 height 45
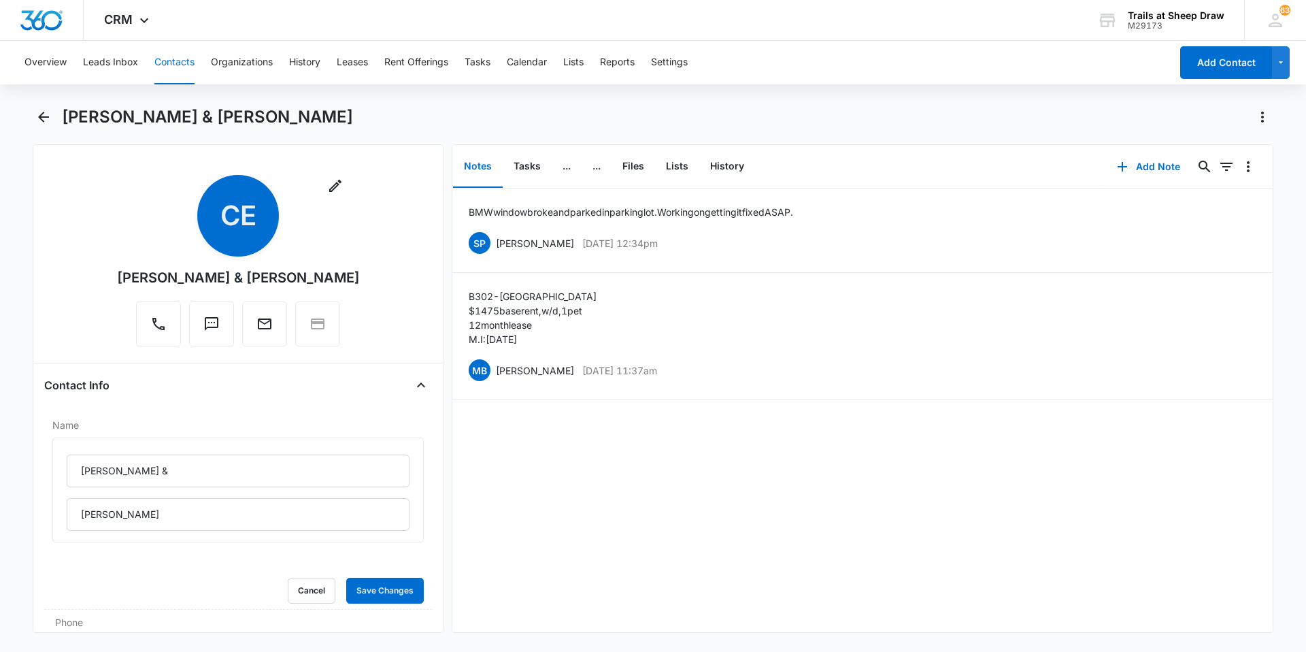
click at [642, 516] on div "BMW window broke and parked in parking lot. Working on getting it fixed ASAP. S…" at bounding box center [862, 409] width 820 height 443
click at [35, 116] on icon "Back" at bounding box center [43, 117] width 16 height 16
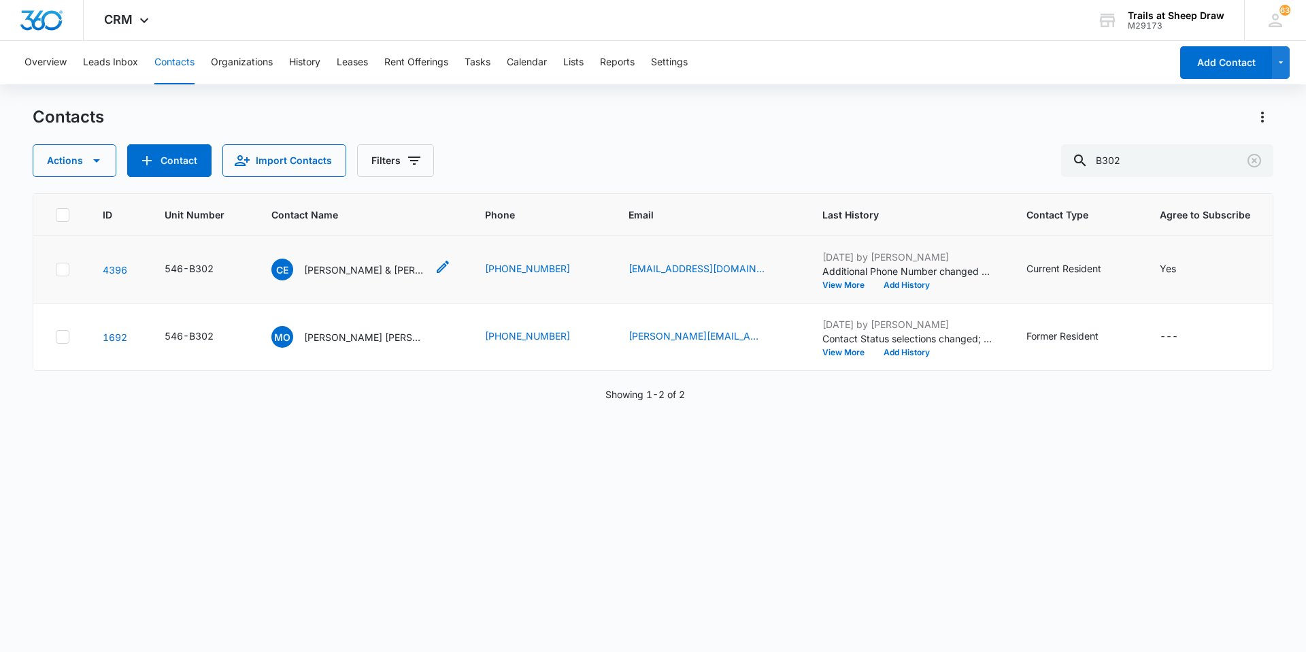
click at [371, 265] on p "[PERSON_NAME] & [PERSON_NAME]" at bounding box center [365, 270] width 122 height 14
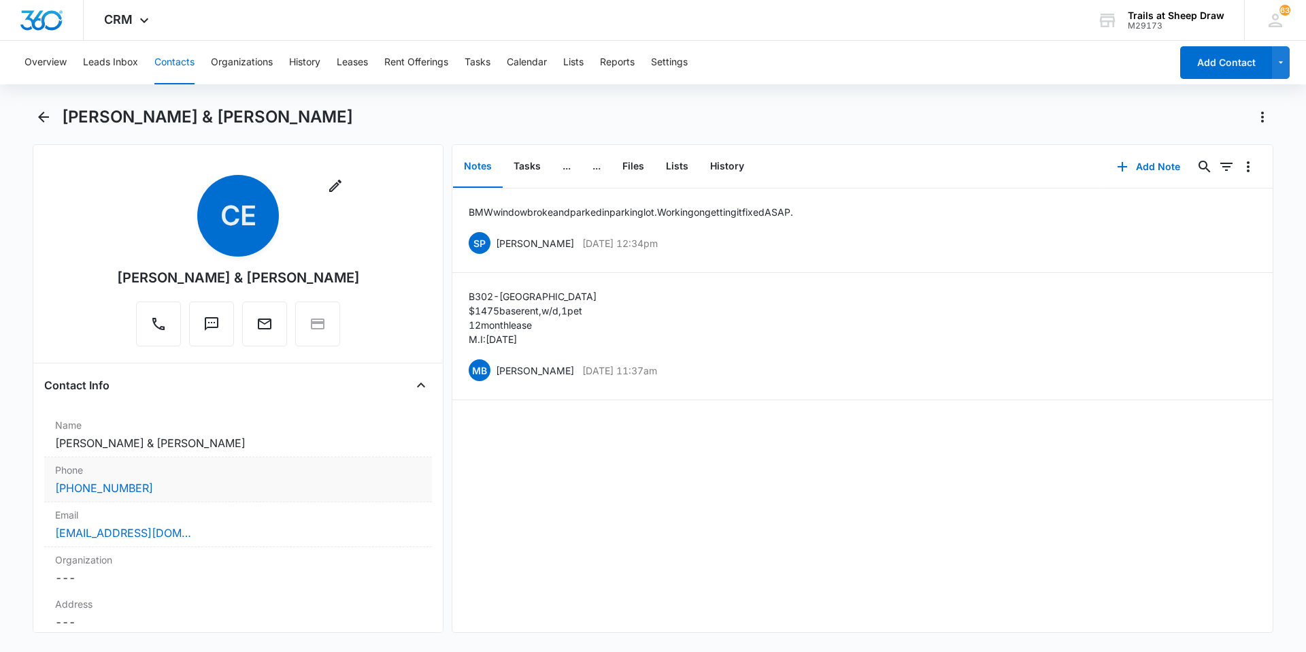
drag, startPoint x: 230, startPoint y: 443, endPoint x: 51, endPoint y: 447, distance: 178.9
click at [51, 447] on div "Name Cancel Save Changes [PERSON_NAME] & [PERSON_NAME]" at bounding box center [238, 434] width 388 height 45
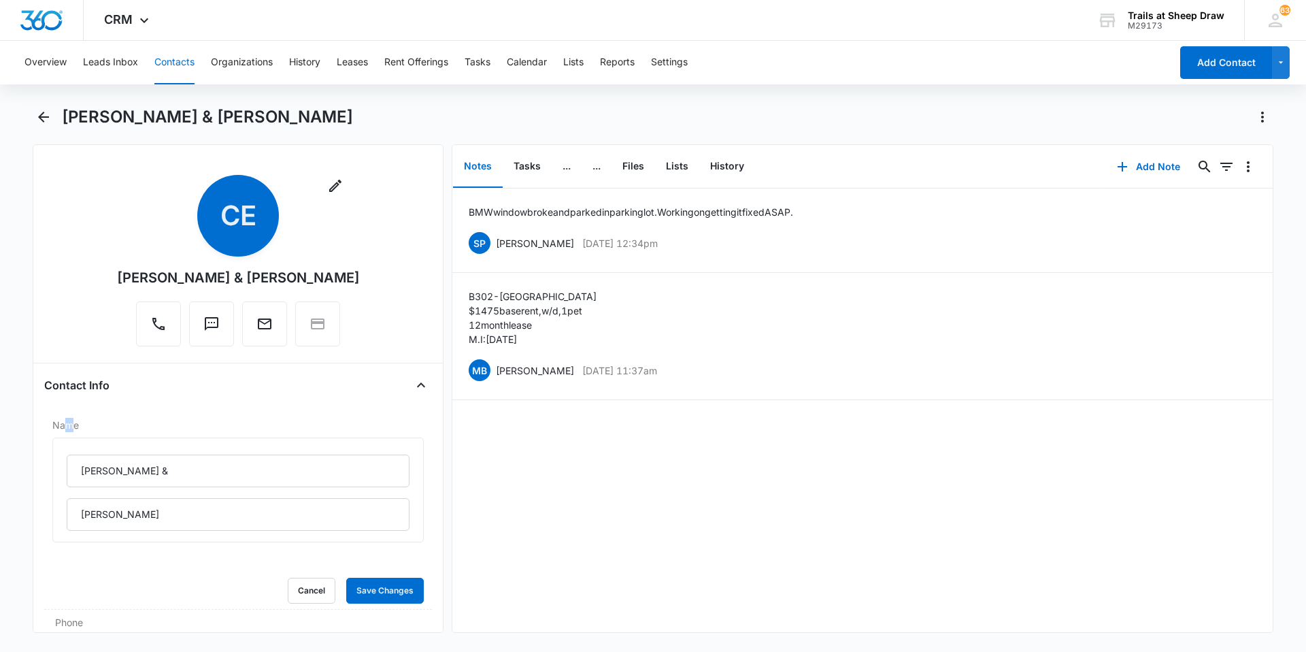
click at [69, 404] on div "Contact Info Name [PERSON_NAME] & [PERSON_NAME] Cancel Save Changes Phone Cance…" at bounding box center [238, 587] width 388 height 426
click at [304, 602] on button "Cancel" at bounding box center [312, 590] width 48 height 26
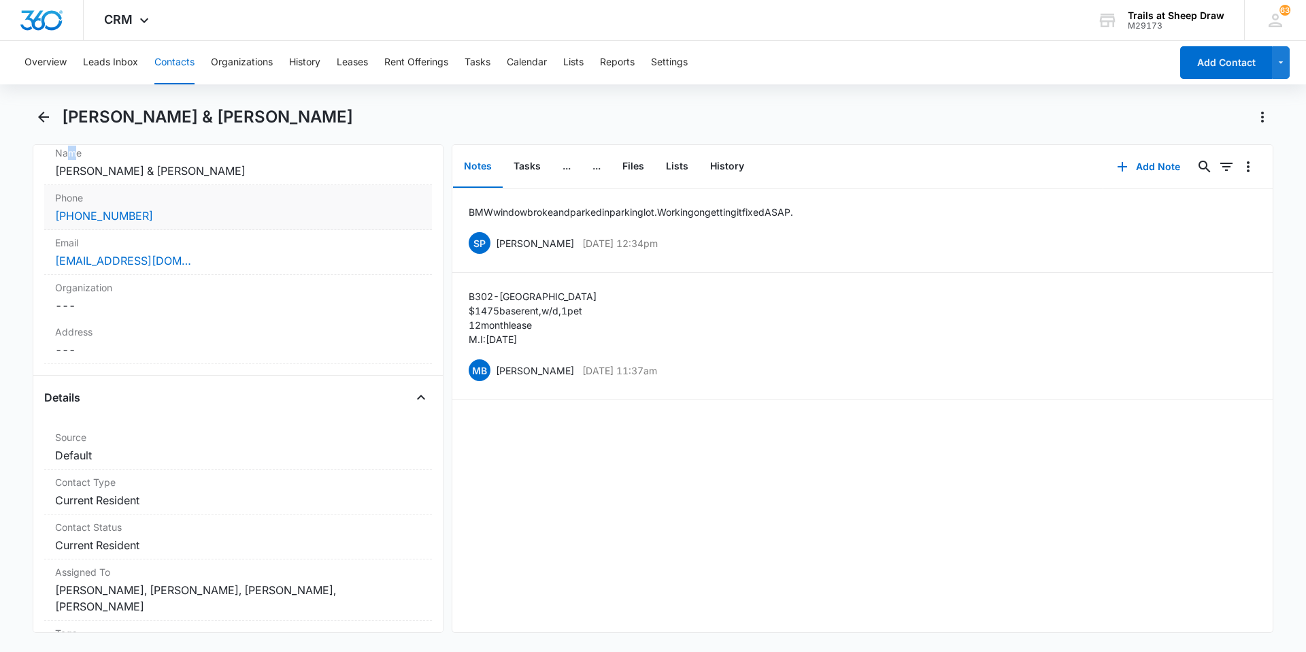
scroll to position [408, 0]
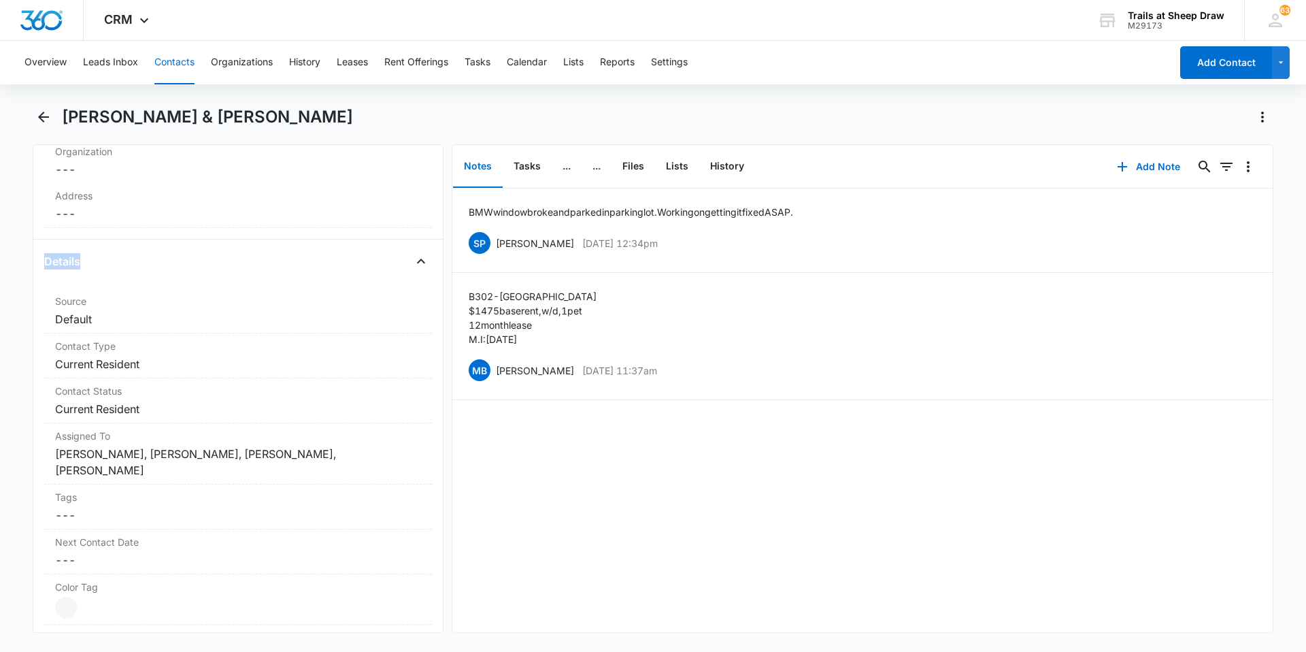
drag, startPoint x: 93, startPoint y: 263, endPoint x: 46, endPoint y: 269, distance: 47.9
click at [46, 269] on div "Details" at bounding box center [238, 261] width 388 height 22
drag, startPoint x: 46, startPoint y: 269, endPoint x: 83, endPoint y: 270, distance: 37.4
click at [83, 270] on div "Details" at bounding box center [238, 261] width 388 height 22
drag, startPoint x: 58, startPoint y: 260, endPoint x: 82, endPoint y: 267, distance: 24.6
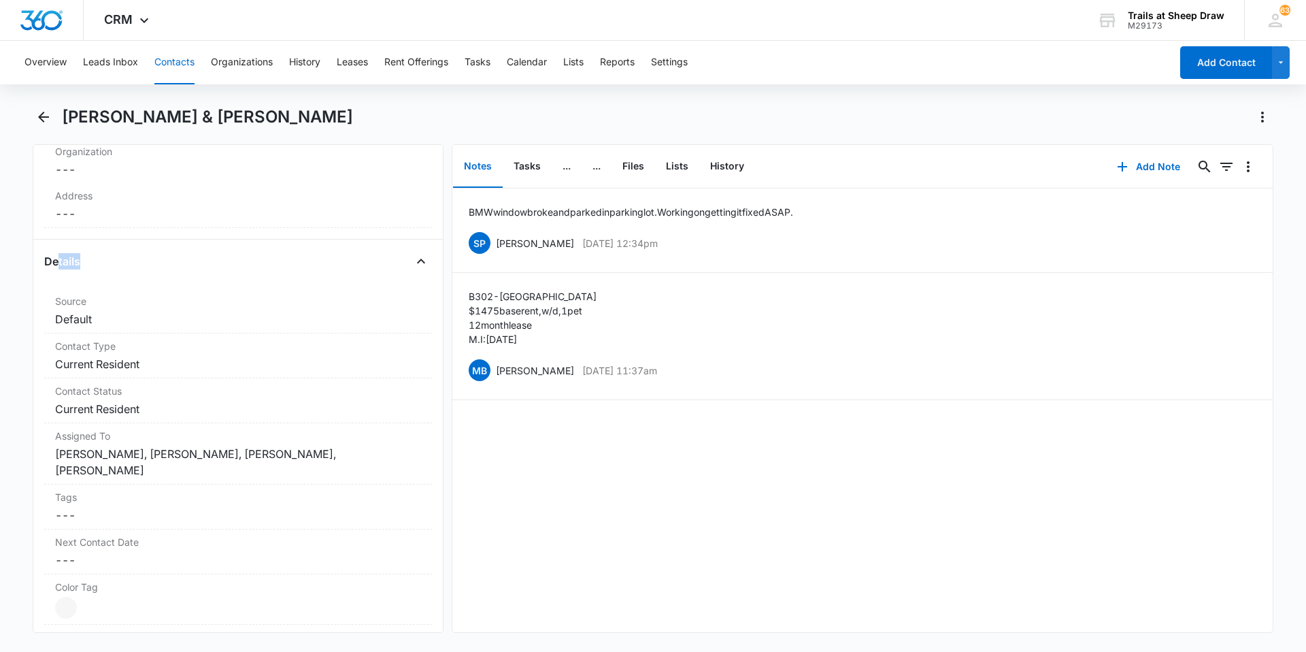
click at [82, 267] on div "Details" at bounding box center [238, 261] width 388 height 22
drag, startPoint x: 82, startPoint y: 267, endPoint x: 120, endPoint y: 301, distance: 51.5
click at [120, 301] on label "Source" at bounding box center [238, 301] width 366 height 14
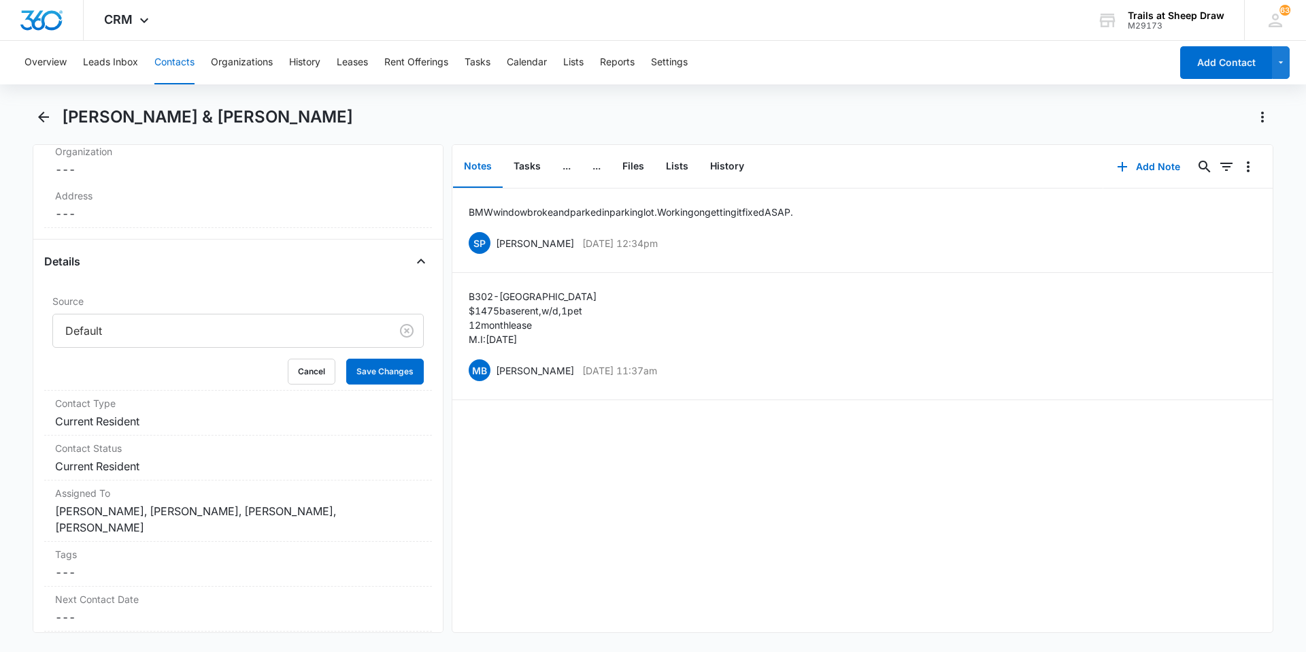
click at [692, 509] on div "BMW window broke and parked in parking lot. Working on getting it fixed ASAP. S…" at bounding box center [862, 409] width 820 height 443
click at [307, 374] on button "Cancel" at bounding box center [312, 371] width 48 height 26
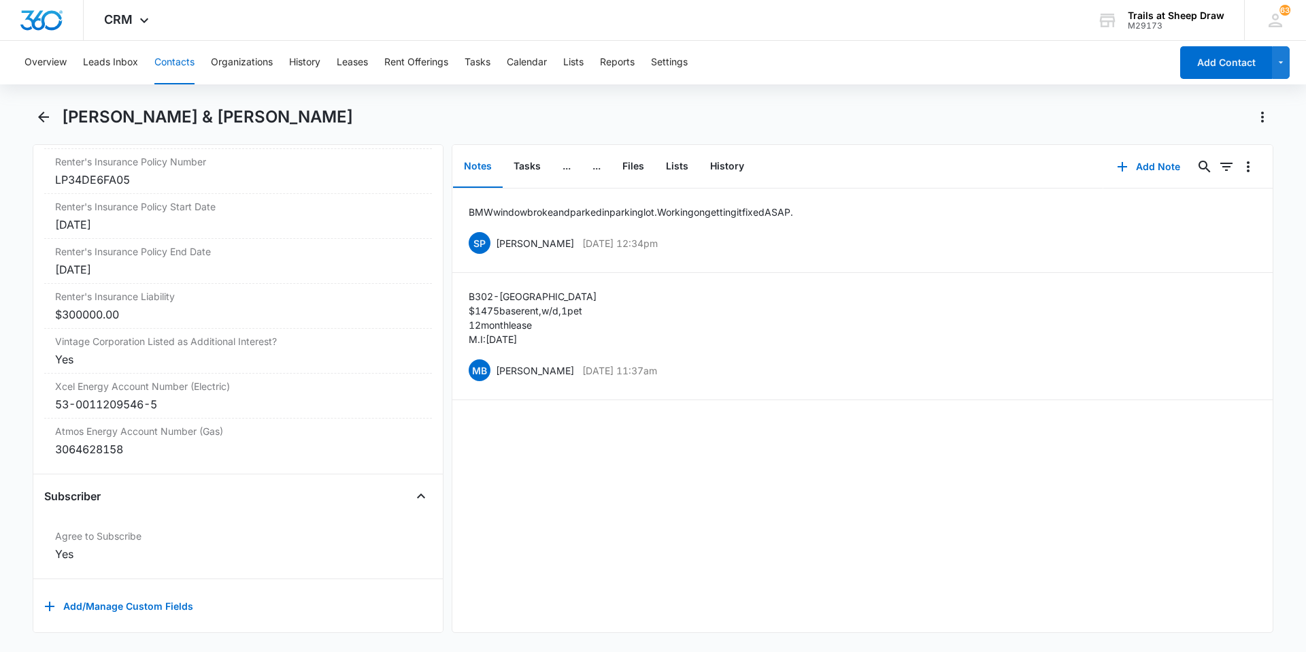
scroll to position [3085, 0]
click at [51, 116] on icon "Back" at bounding box center [43, 117] width 16 height 16
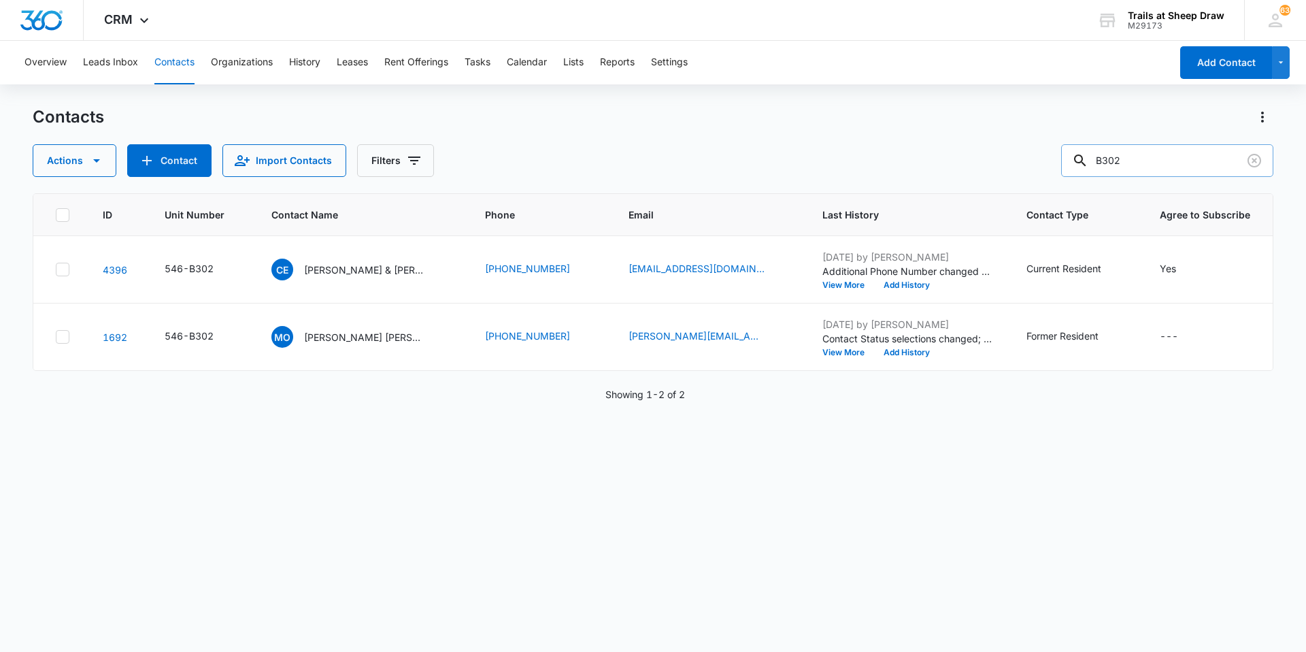
click at [1121, 158] on input "B302" at bounding box center [1167, 160] width 212 height 33
type input "B202"
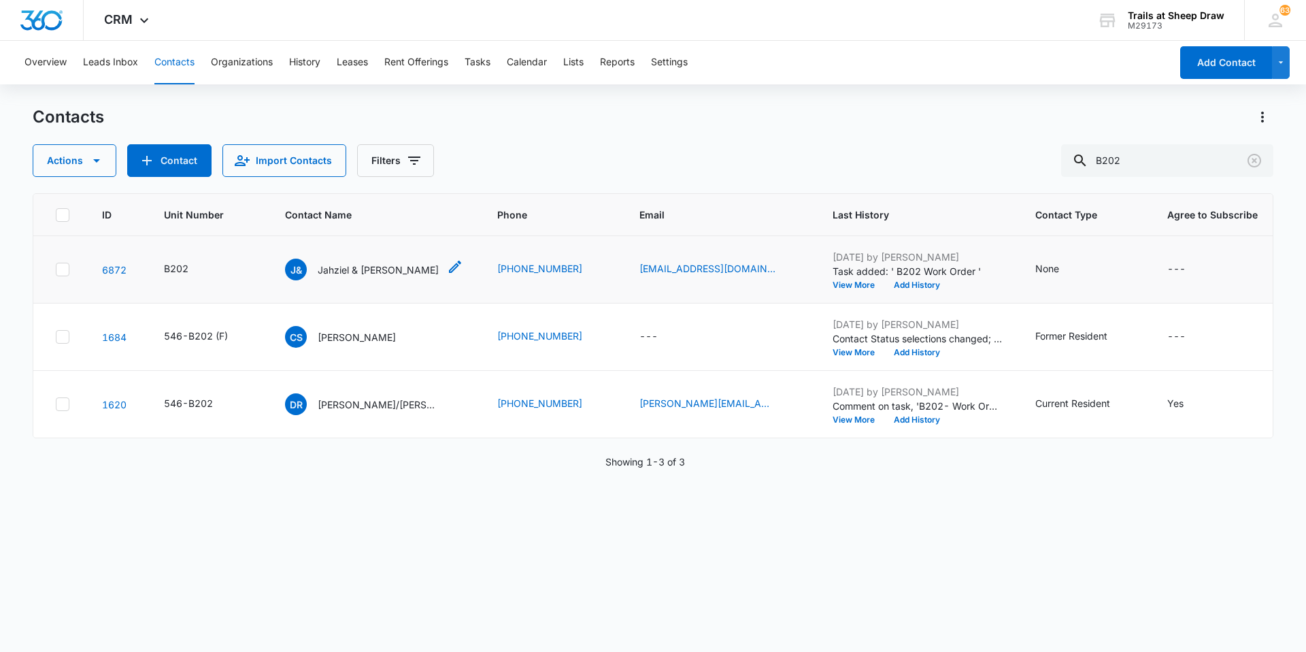
click at [359, 267] on p "Jahziel & [PERSON_NAME]" at bounding box center [378, 270] width 121 height 14
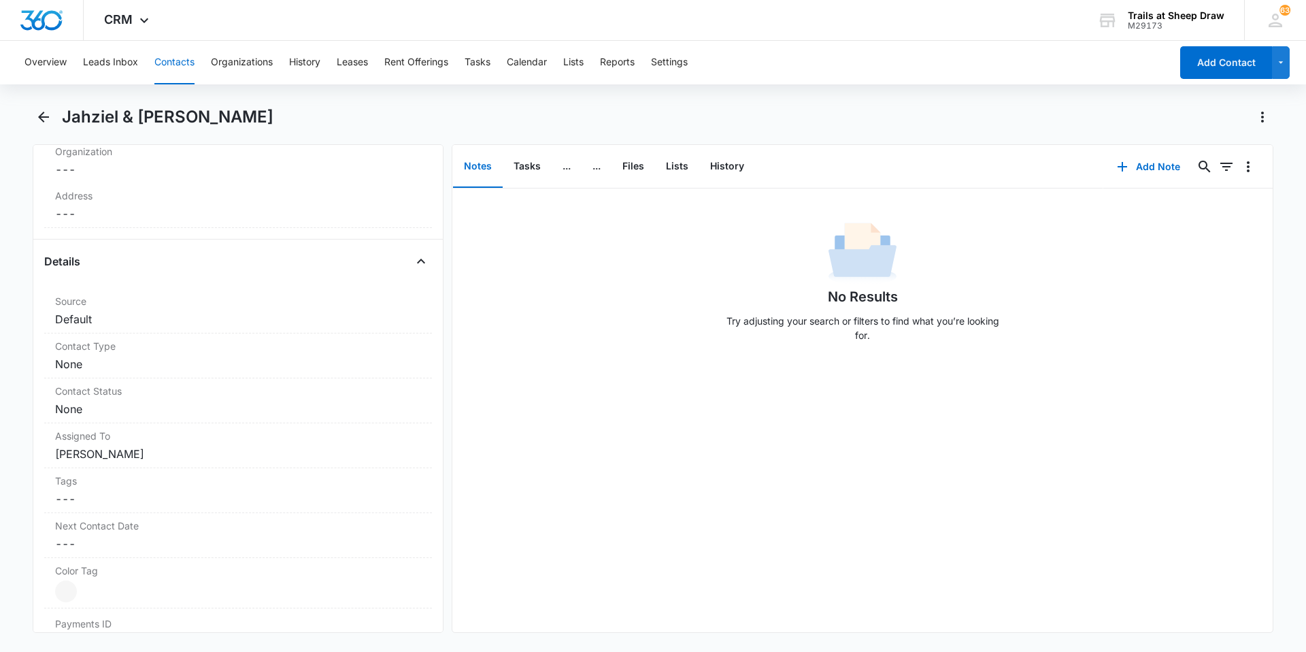
scroll to position [68, 0]
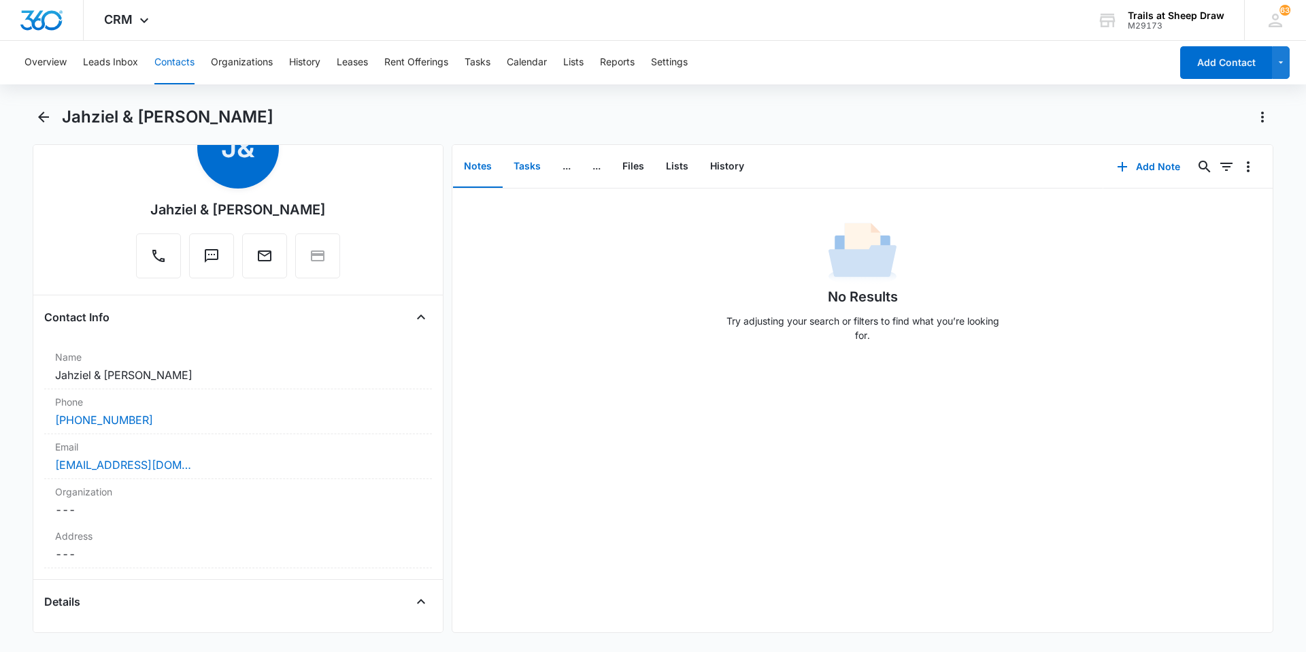
click at [529, 167] on button "Tasks" at bounding box center [527, 167] width 49 height 42
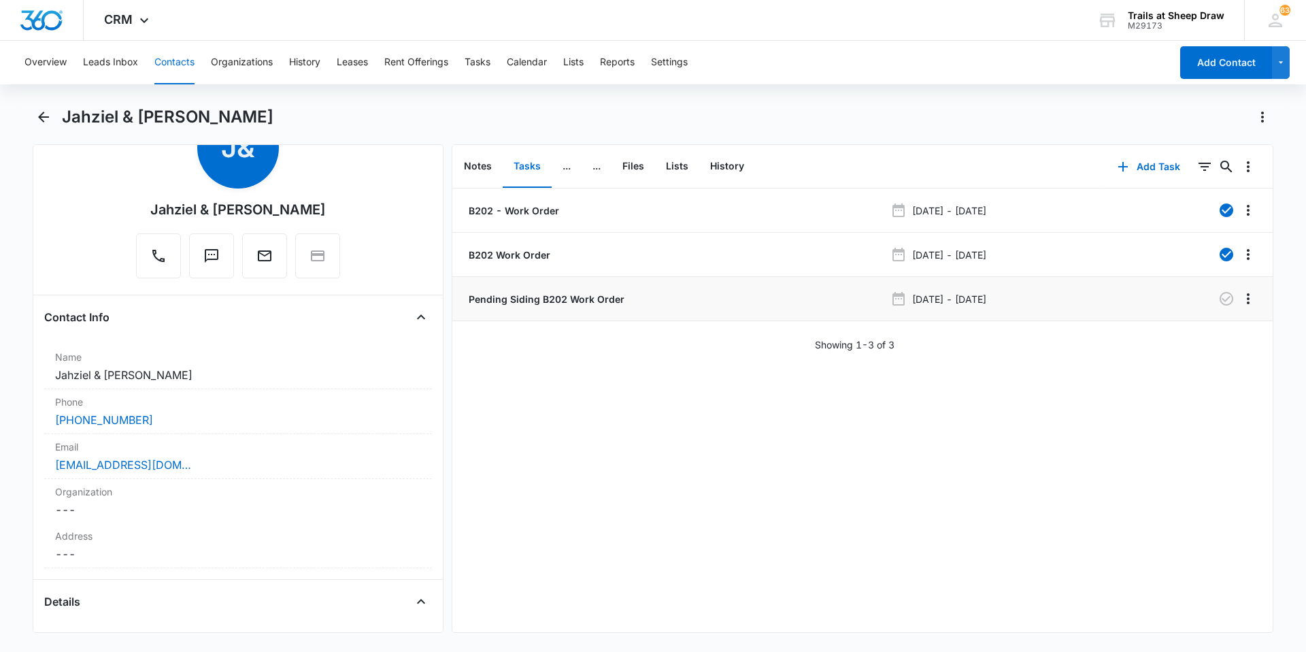
click at [526, 301] on p "Pending Siding B202 Work Order" at bounding box center [545, 299] width 158 height 14
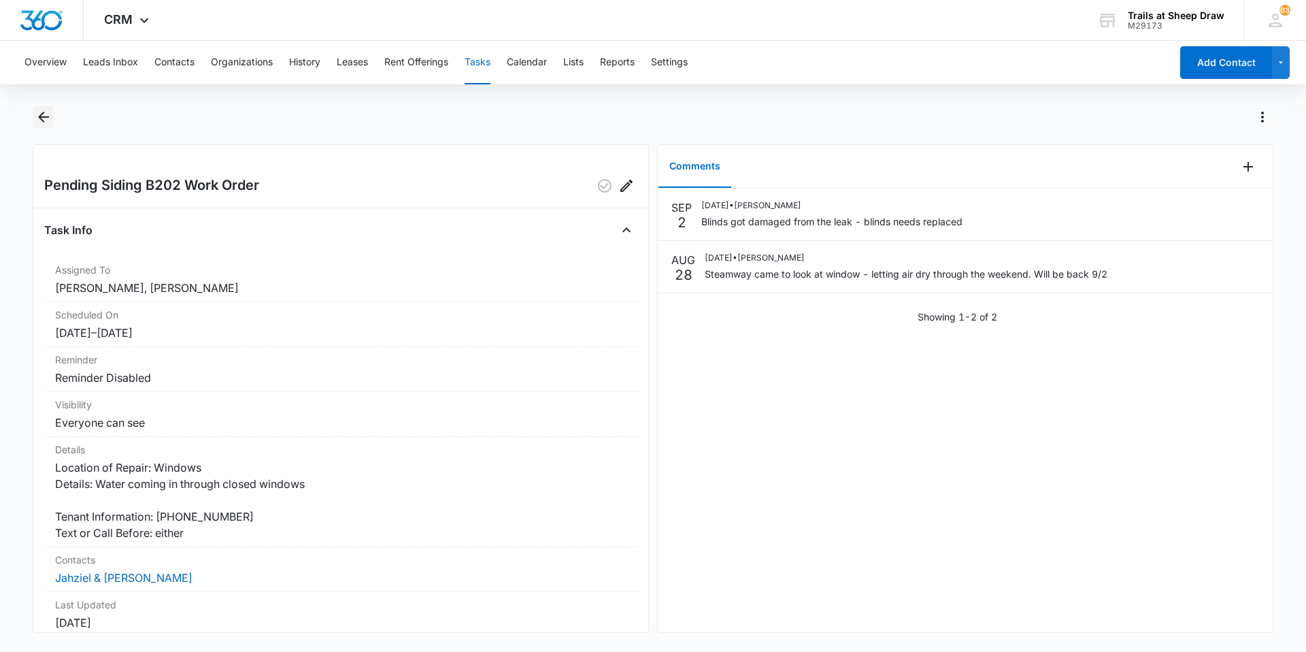
click at [52, 121] on button "Back" at bounding box center [43, 117] width 21 height 22
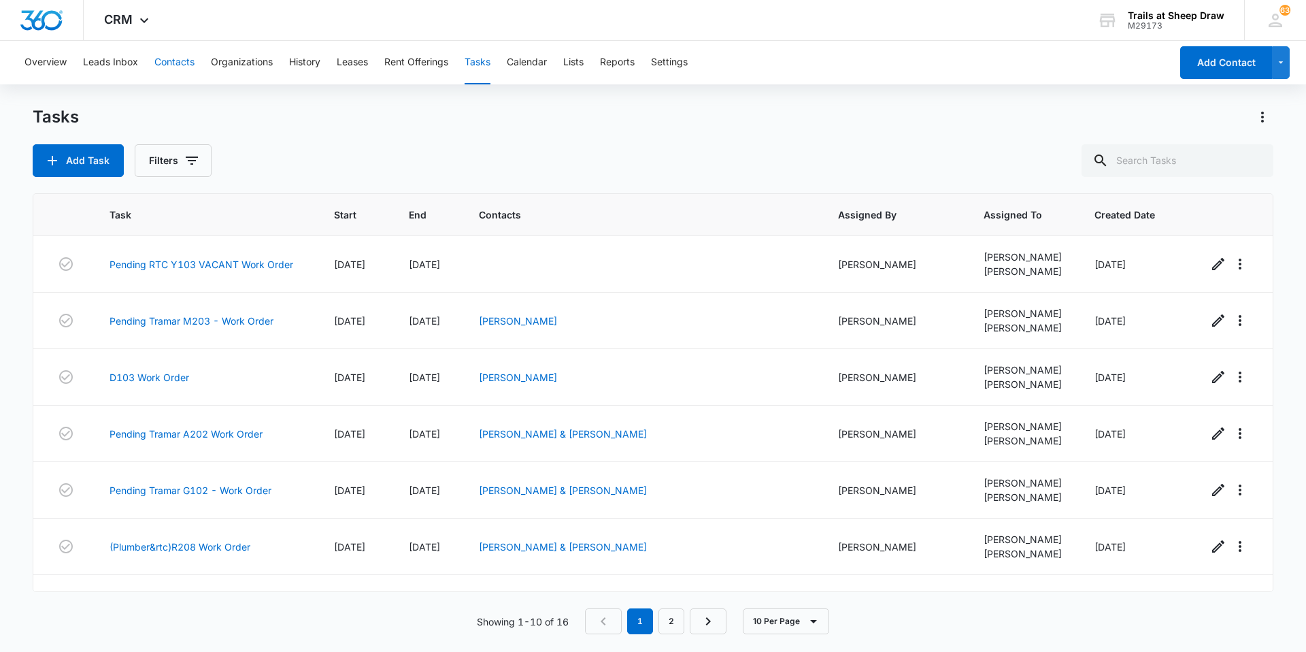
click at [167, 57] on button "Contacts" at bounding box center [174, 63] width 40 height 44
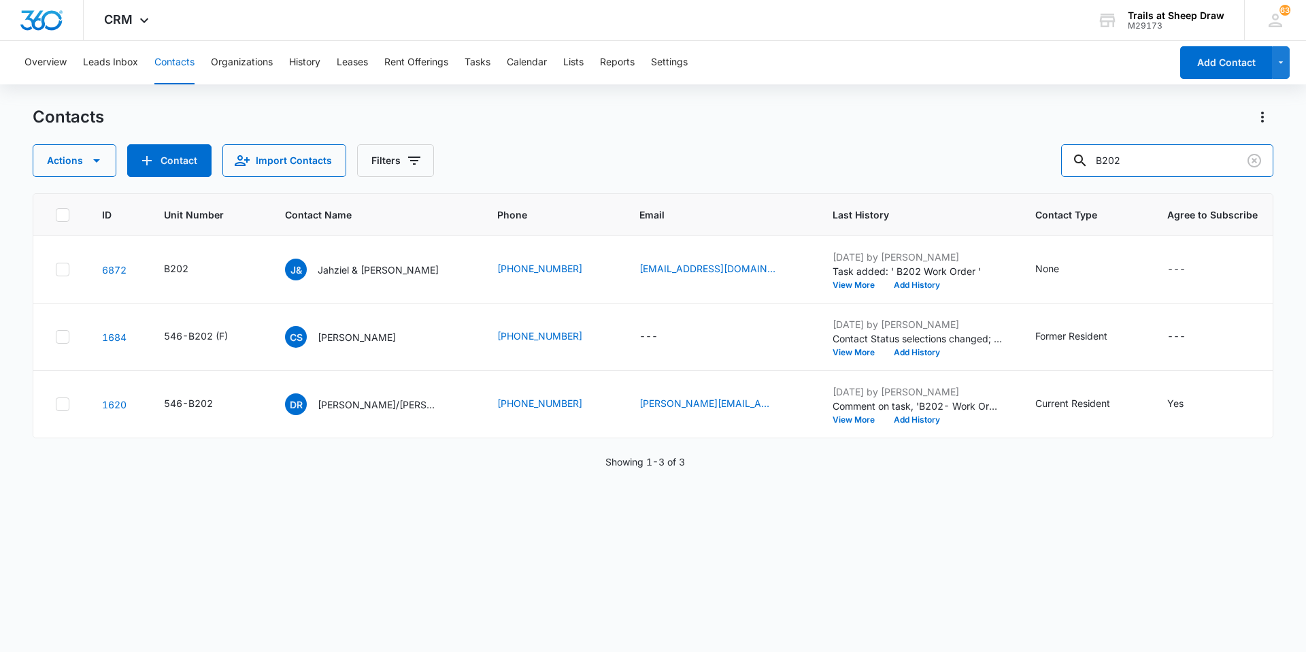
drag, startPoint x: 1153, startPoint y: 158, endPoint x: 1056, endPoint y: 169, distance: 97.9
click at [1056, 169] on div "Actions Contact Import Contacts Filters B202" at bounding box center [653, 160] width 1240 height 33
type input "W104"
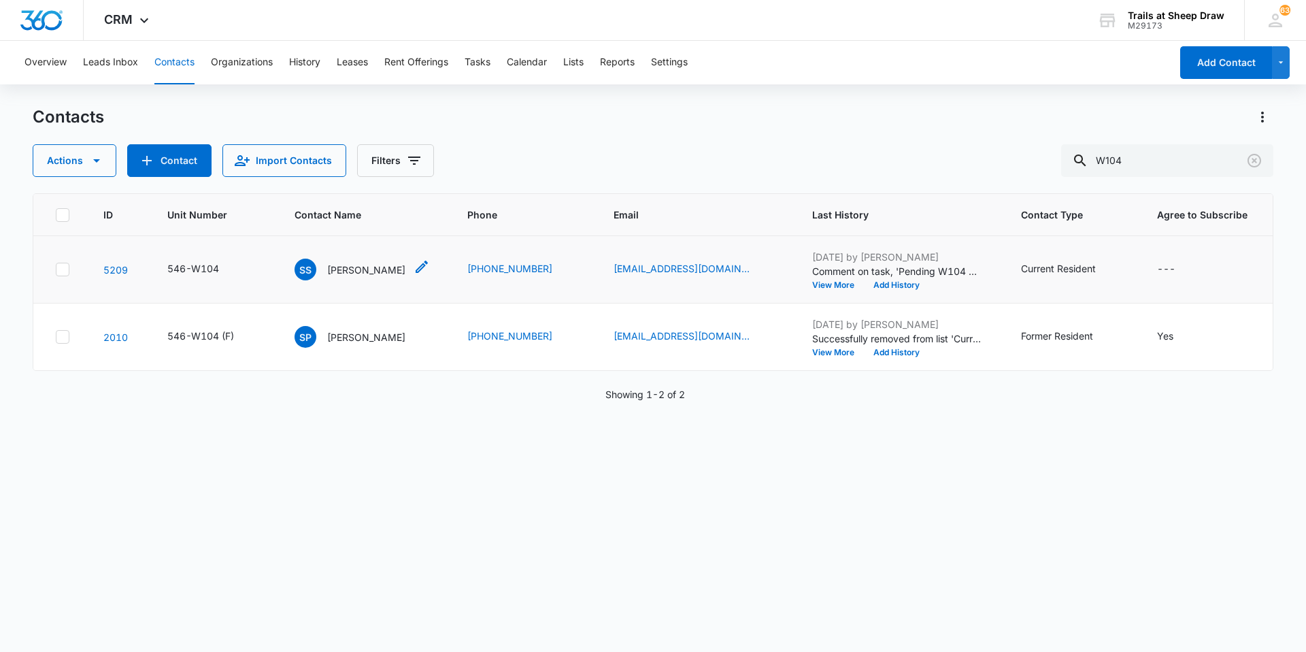
click at [348, 271] on p "[PERSON_NAME]" at bounding box center [366, 270] width 78 height 14
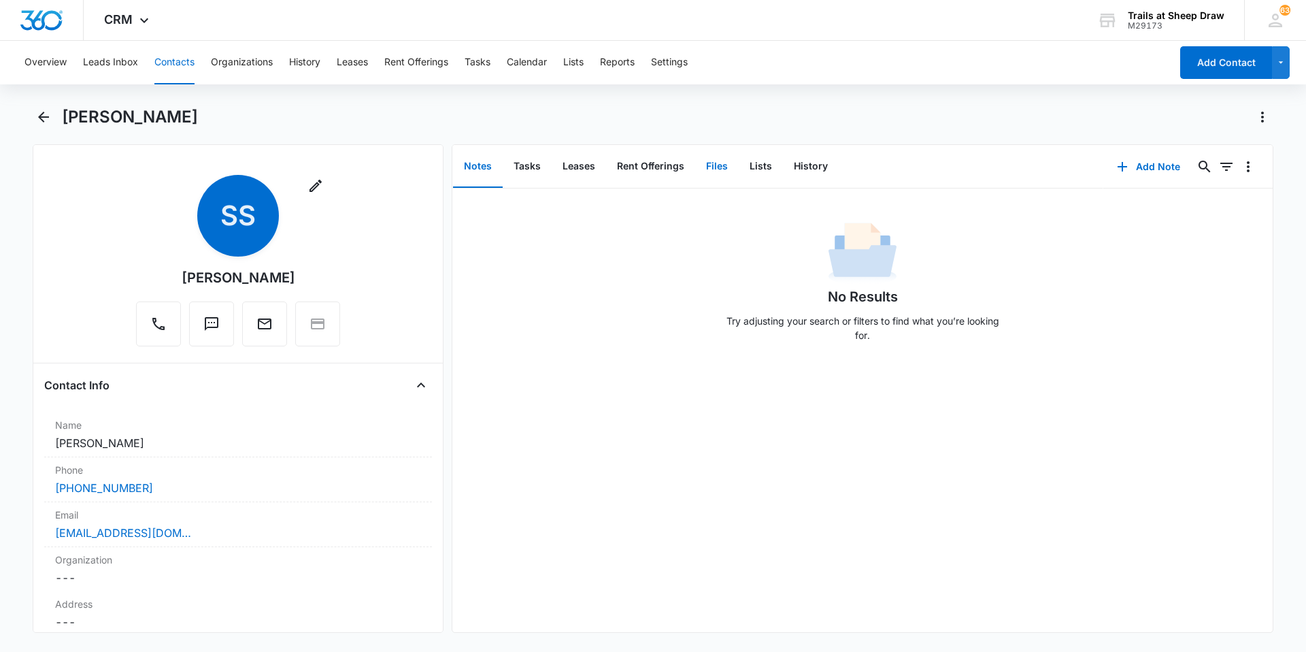
click at [711, 171] on button "Files" at bounding box center [717, 167] width 44 height 42
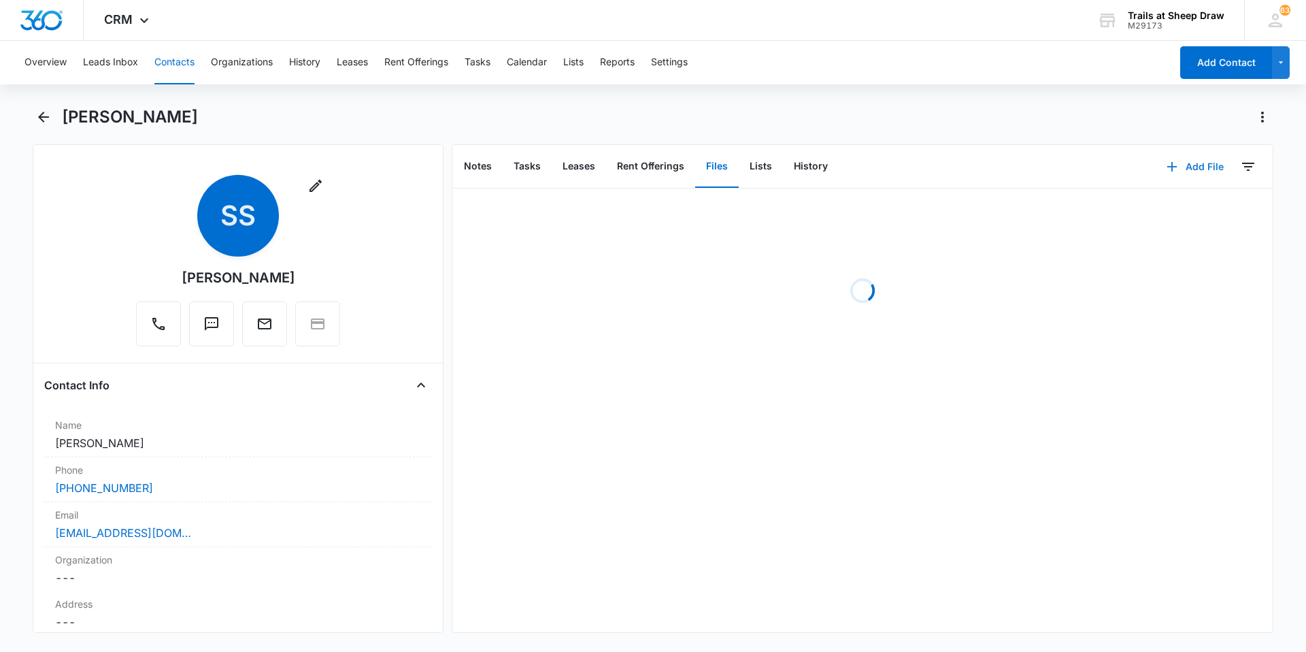
click at [1186, 162] on button "Add File" at bounding box center [1195, 166] width 84 height 33
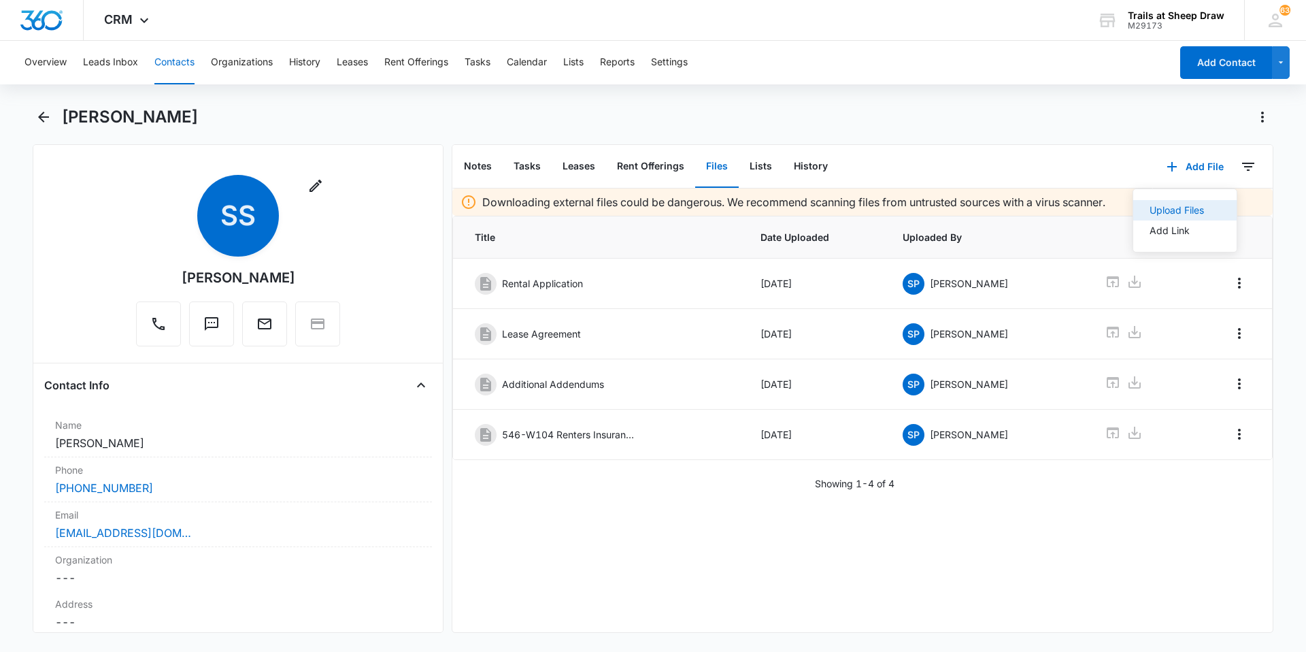
click at [1149, 211] on div "Upload Files" at bounding box center [1176, 210] width 54 height 10
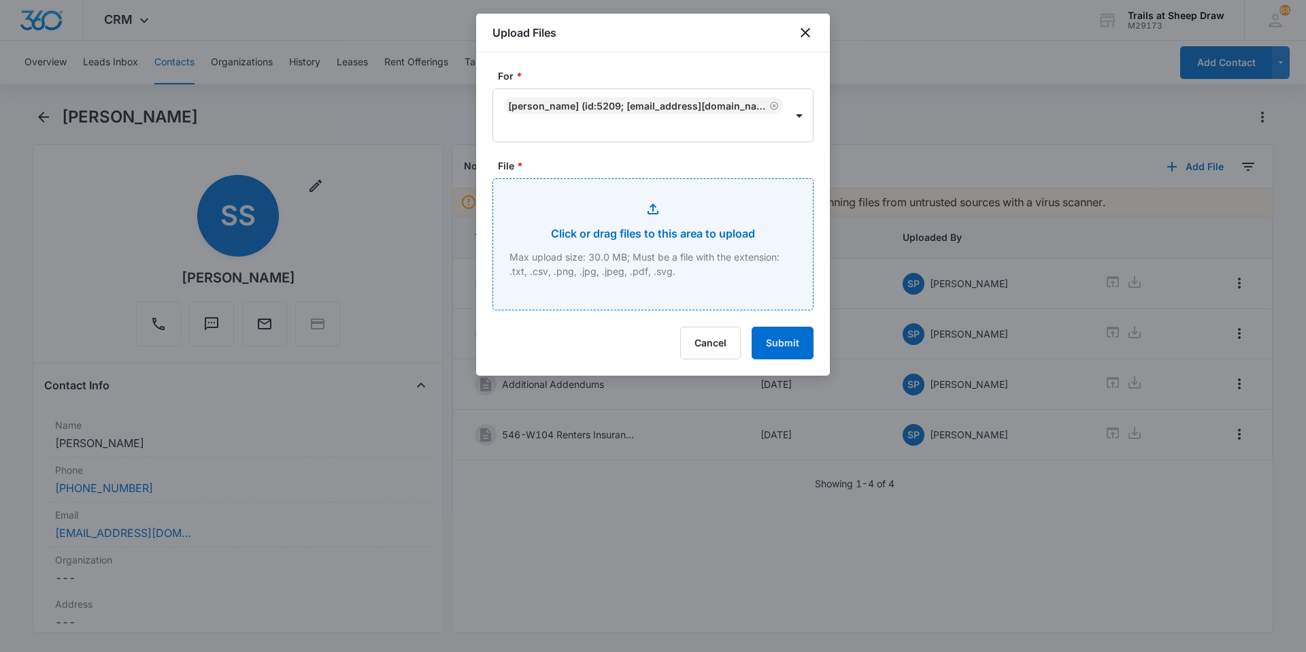
click at [646, 249] on input "File *" at bounding box center [653, 244] width 320 height 131
type input "C:\fakepath\546-W104 Additional Addendum.pdf"
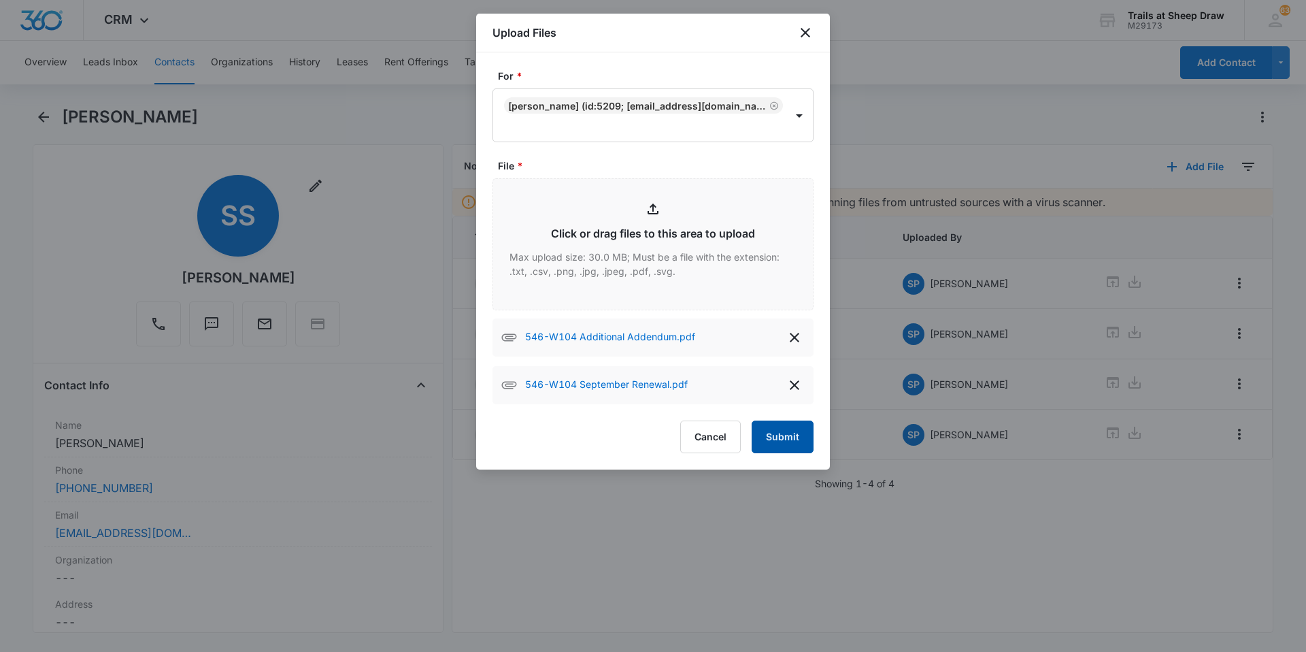
click at [800, 446] on button "Submit" at bounding box center [782, 436] width 62 height 33
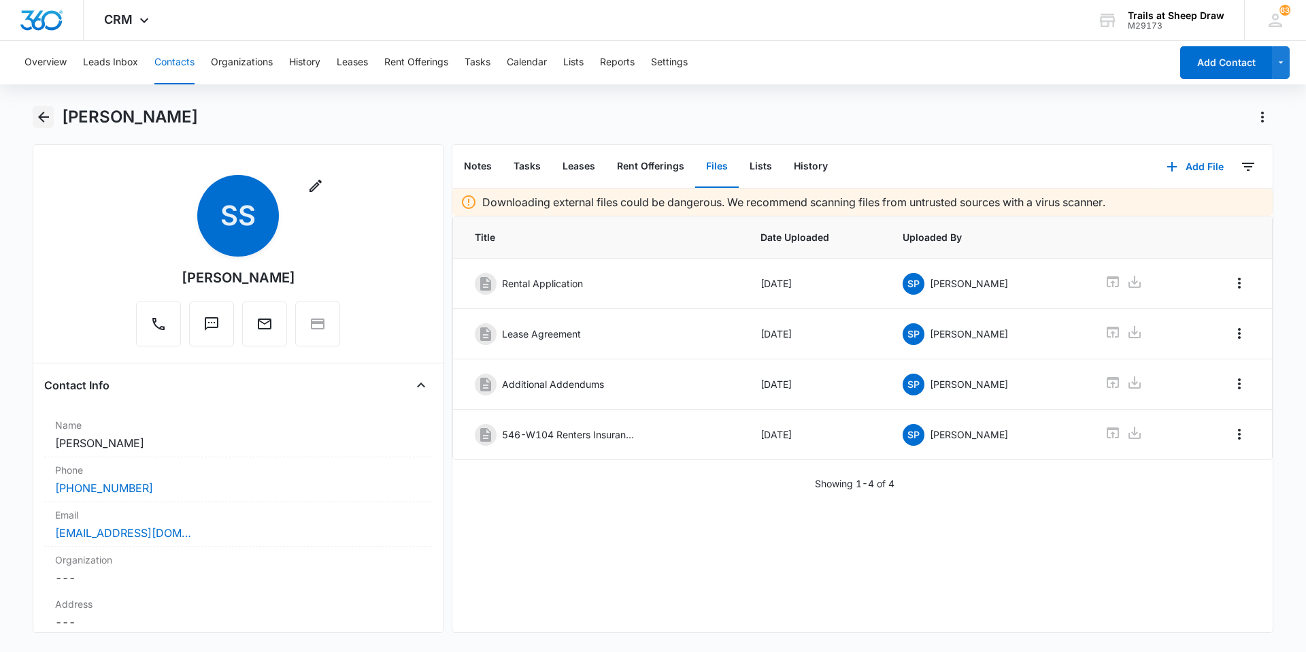
click at [44, 116] on icon "Back" at bounding box center [43, 117] width 16 height 16
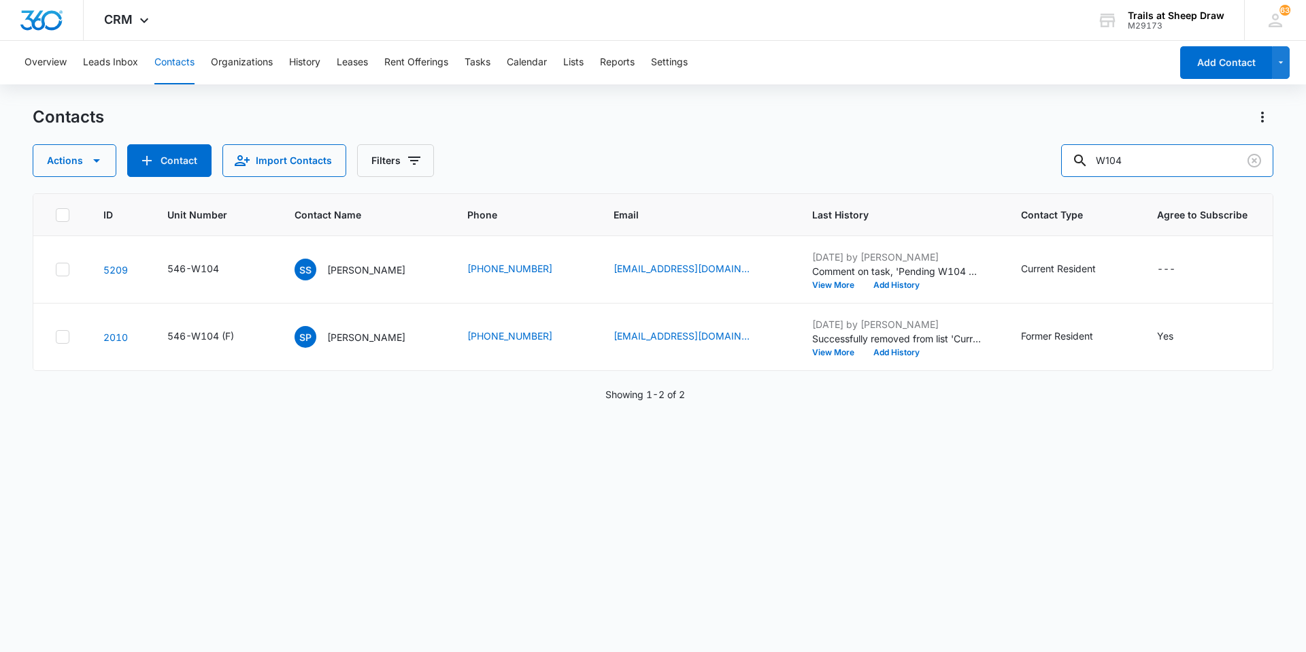
drag, startPoint x: 1168, startPoint y: 159, endPoint x: 903, endPoint y: 195, distance: 266.9
click at [903, 195] on div "Contacts Actions Contact Import Contacts Filters W104 ID Unit Number Contact Na…" at bounding box center [653, 378] width 1240 height 544
type input "E302"
click at [333, 269] on p "[PERSON_NAME]" at bounding box center [363, 270] width 78 height 14
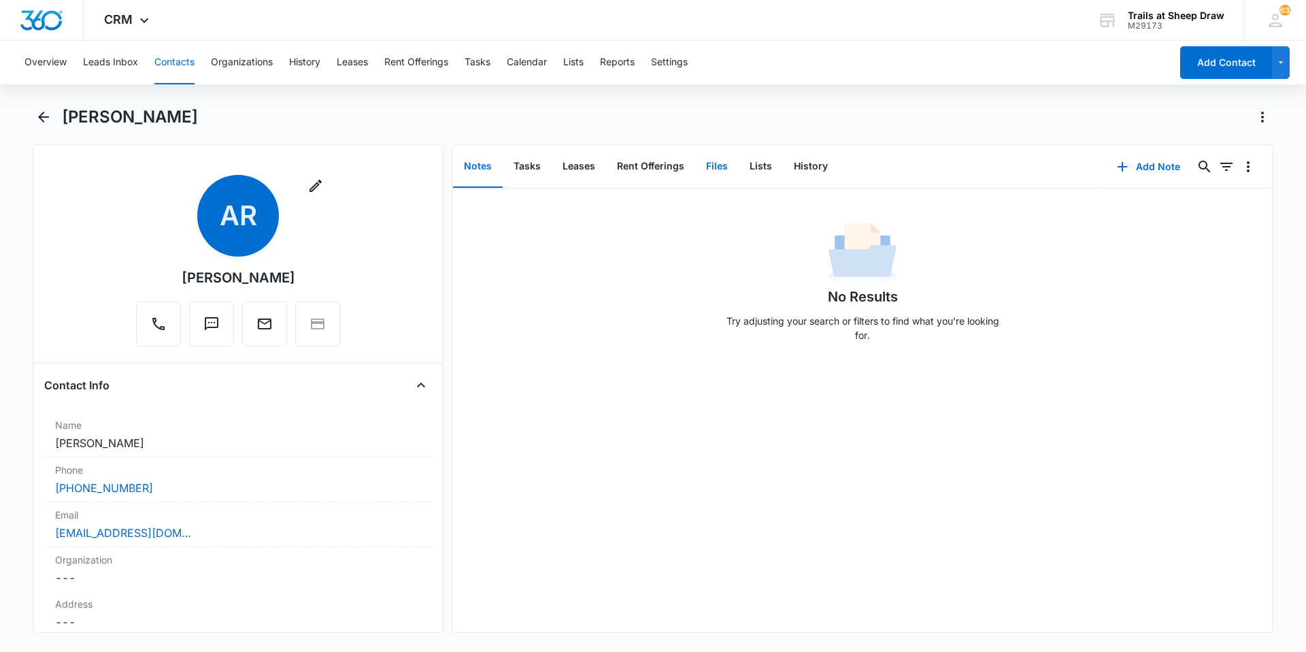
click at [713, 173] on button "Files" at bounding box center [717, 167] width 44 height 42
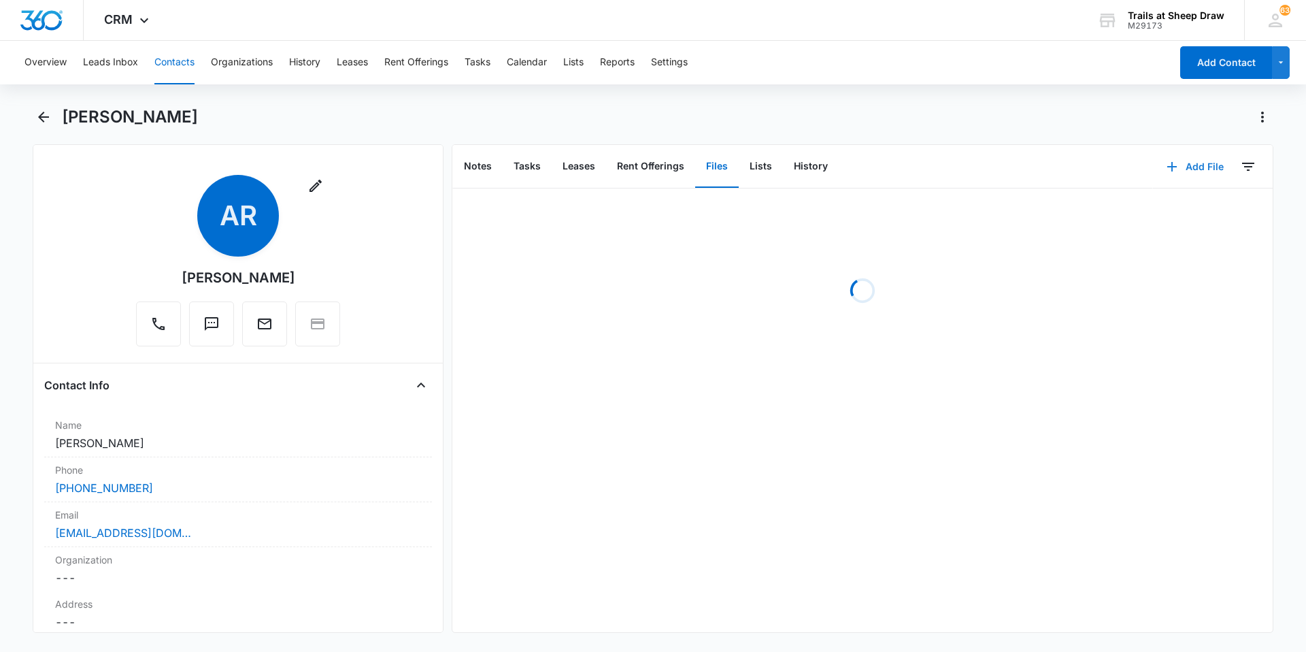
click at [1177, 165] on button "Add File" at bounding box center [1195, 166] width 84 height 33
click at [1157, 207] on div "Upload Files" at bounding box center [1176, 210] width 54 height 10
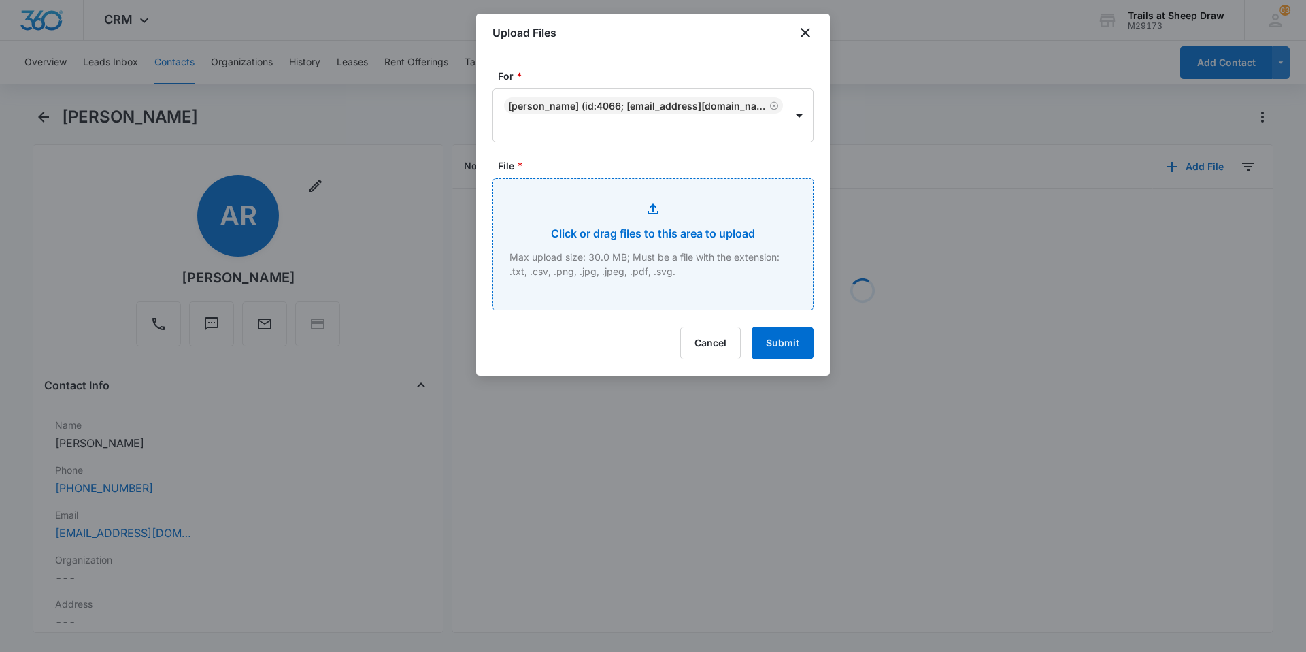
click at [625, 250] on input "File *" at bounding box center [653, 244] width 320 height 131
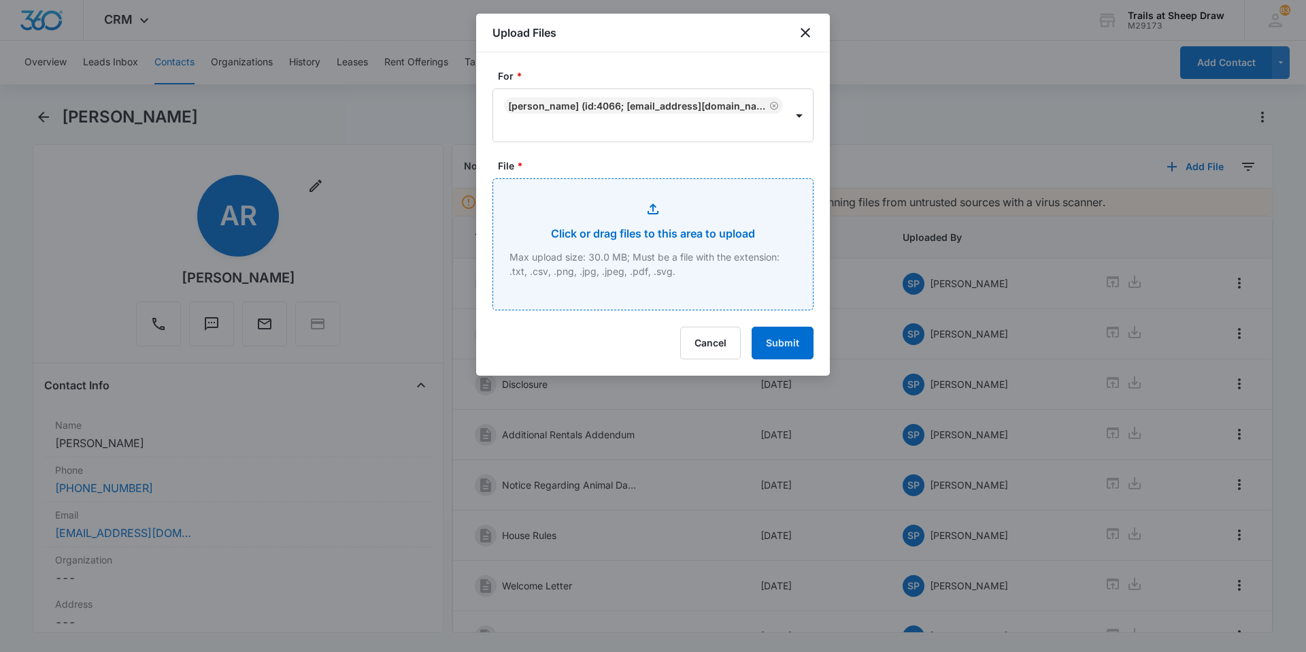
type input "C:\fakepath\546-E302 Lease offer rejection letter.pdf"
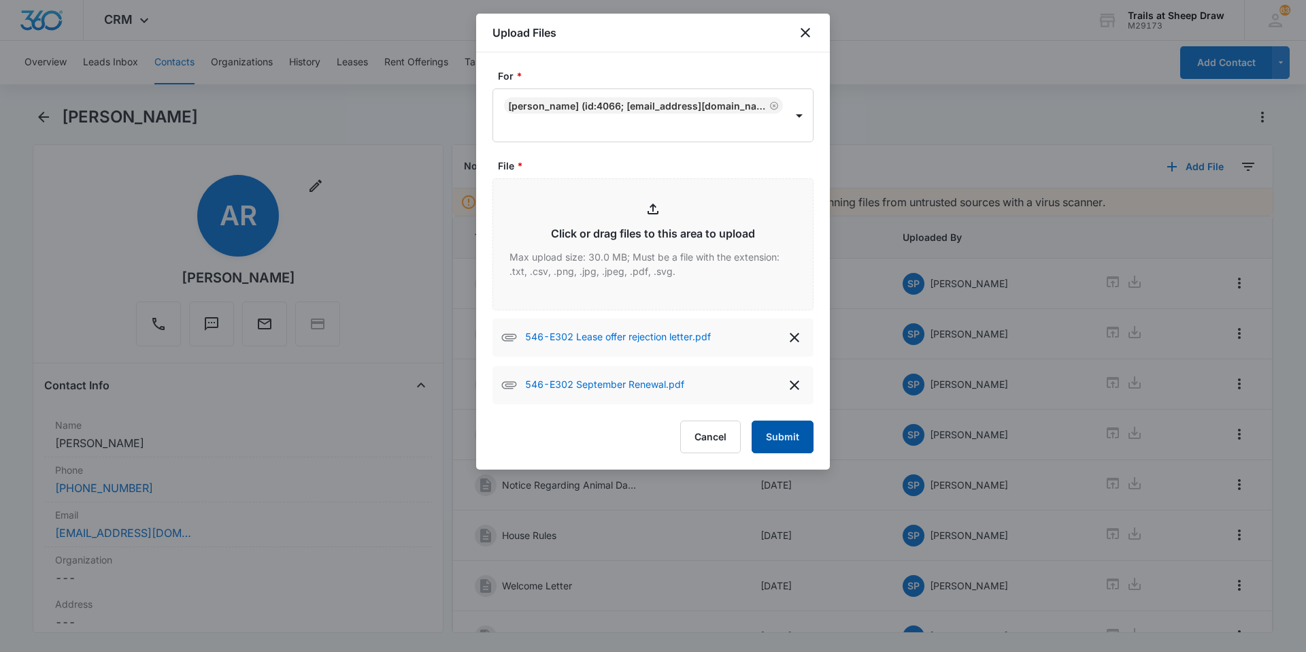
click at [781, 441] on button "Submit" at bounding box center [782, 436] width 62 height 33
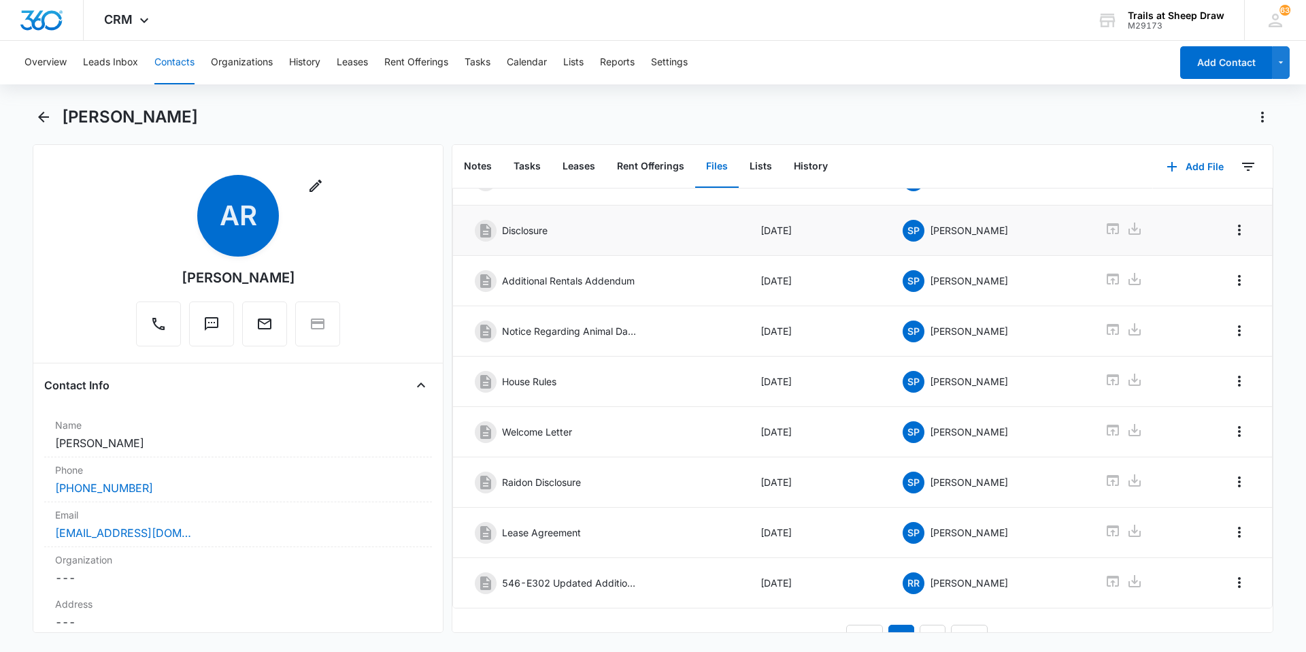
scroll to position [182, 0]
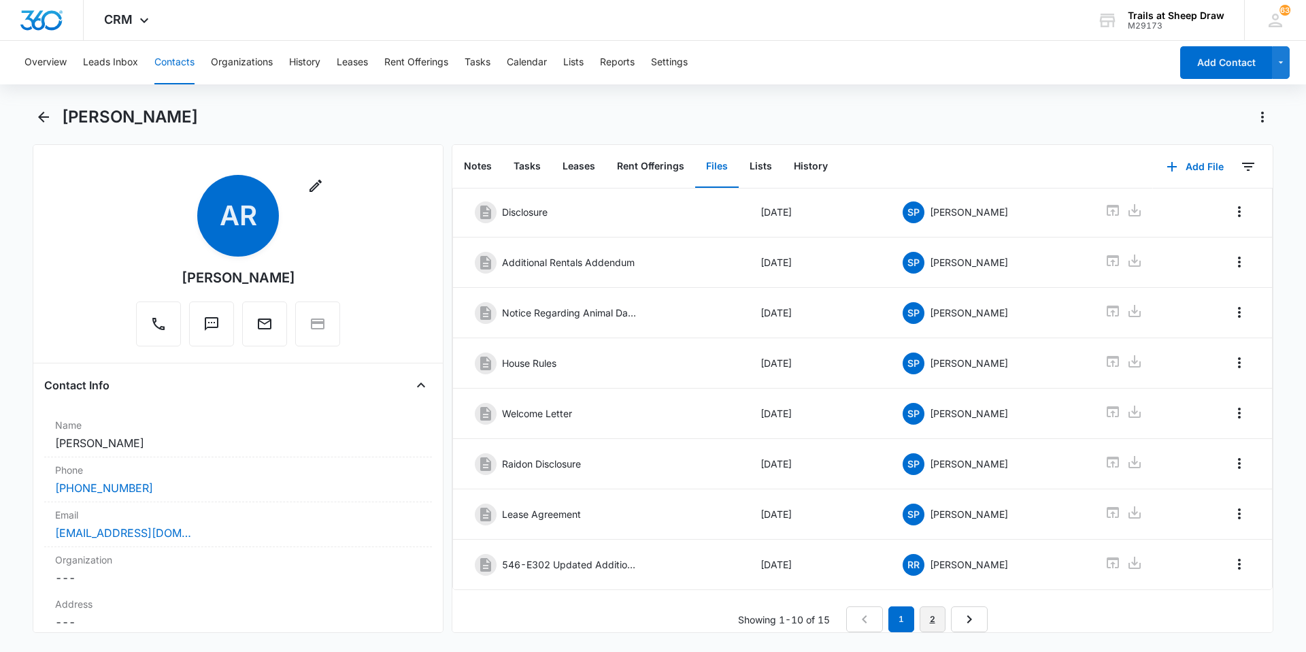
click at [929, 614] on link "2" at bounding box center [932, 619] width 26 height 26
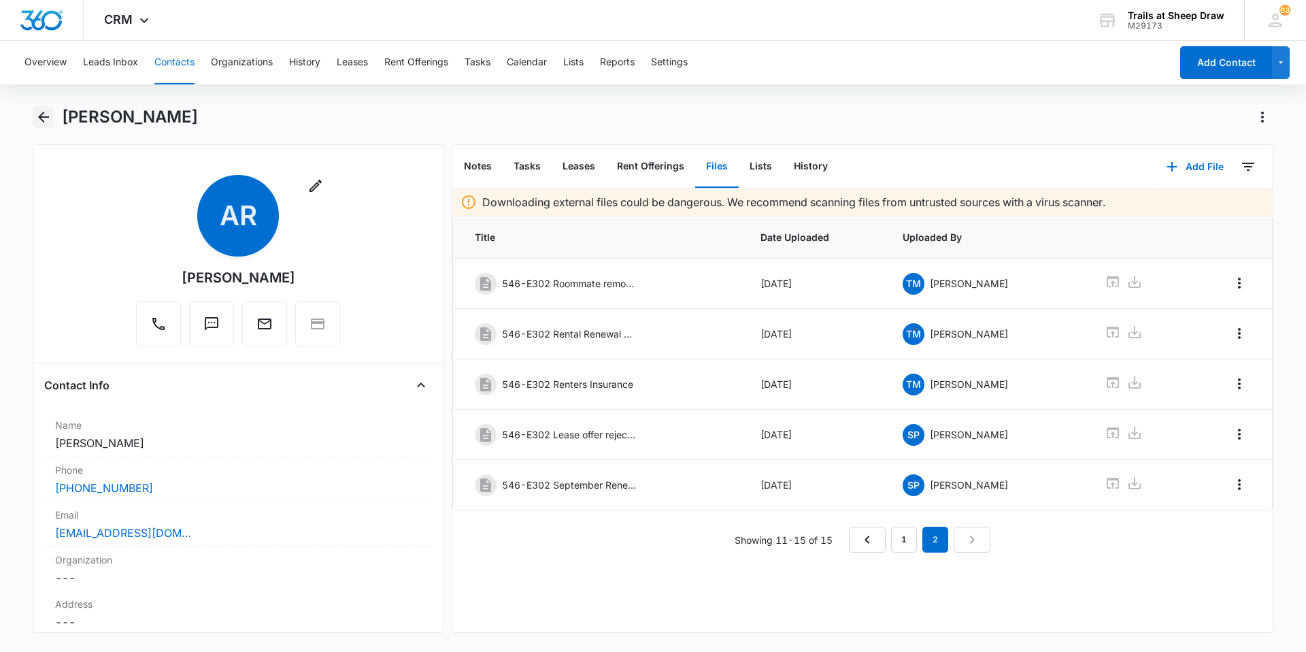
click at [43, 118] on icon "Back" at bounding box center [43, 117] width 11 height 11
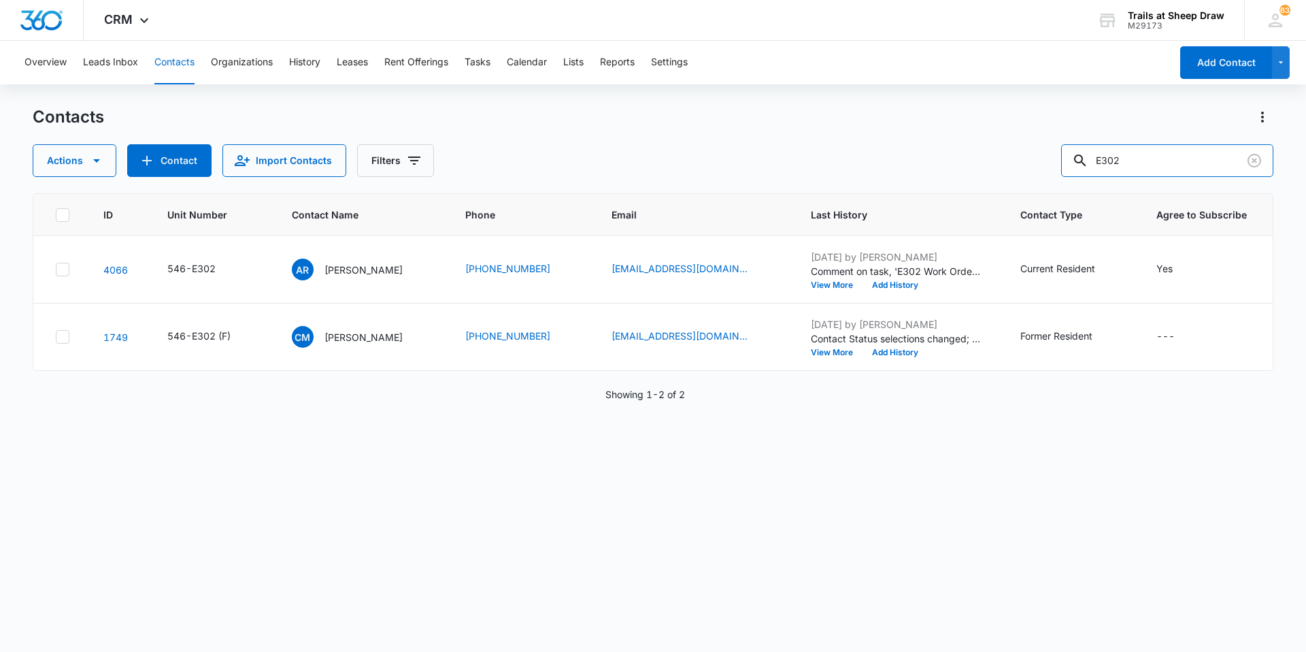
drag, startPoint x: 1153, startPoint y: 156, endPoint x: 960, endPoint y: 180, distance: 194.5
click at [960, 180] on div "Contacts Actions Contact Import Contacts Filters E302 ID Unit Number Contact Na…" at bounding box center [653, 378] width 1240 height 544
type input "S205"
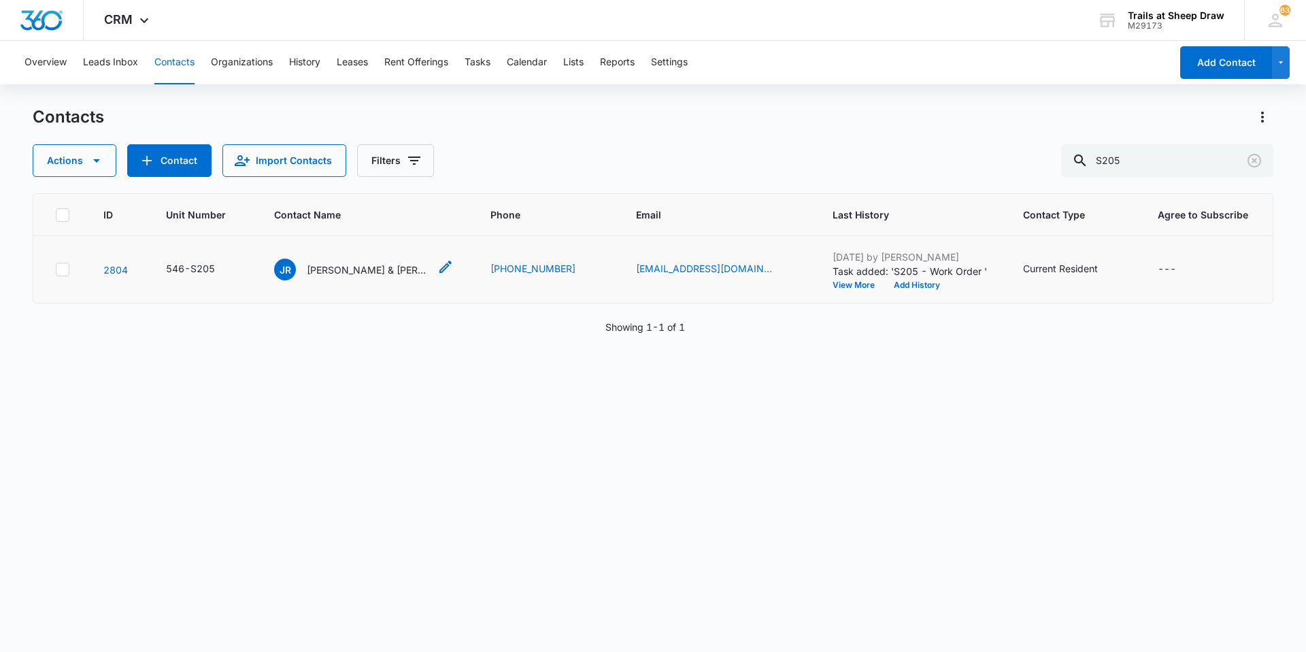
click at [369, 267] on p "[PERSON_NAME] & [PERSON_NAME]" at bounding box center [368, 270] width 122 height 14
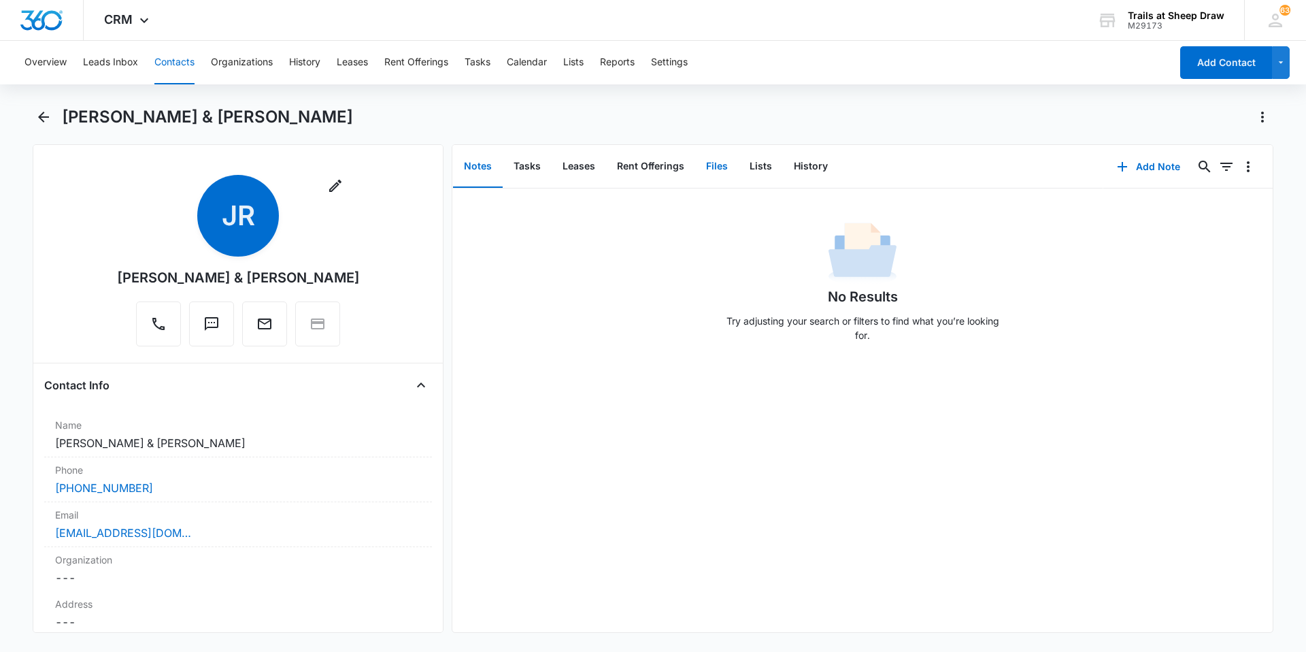
click at [706, 177] on button "Files" at bounding box center [717, 167] width 44 height 42
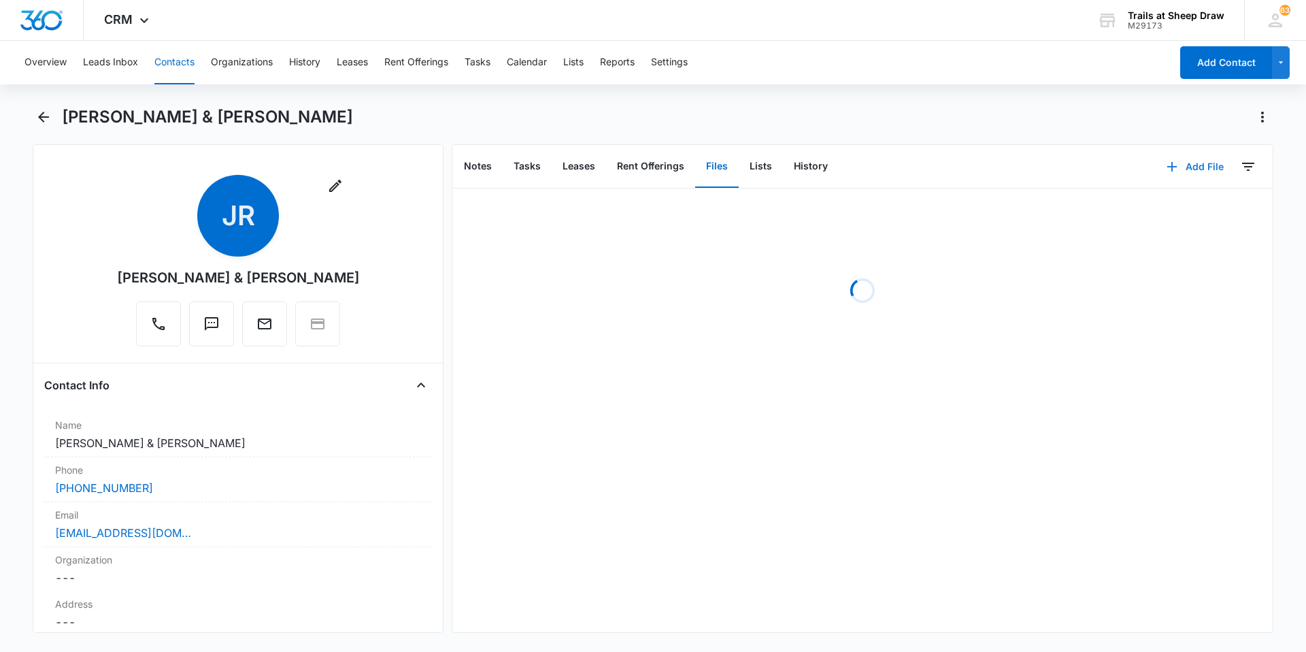
click at [1168, 161] on icon "button" at bounding box center [1172, 166] width 16 height 16
click at [1149, 215] on div "Upload Files" at bounding box center [1176, 210] width 54 height 10
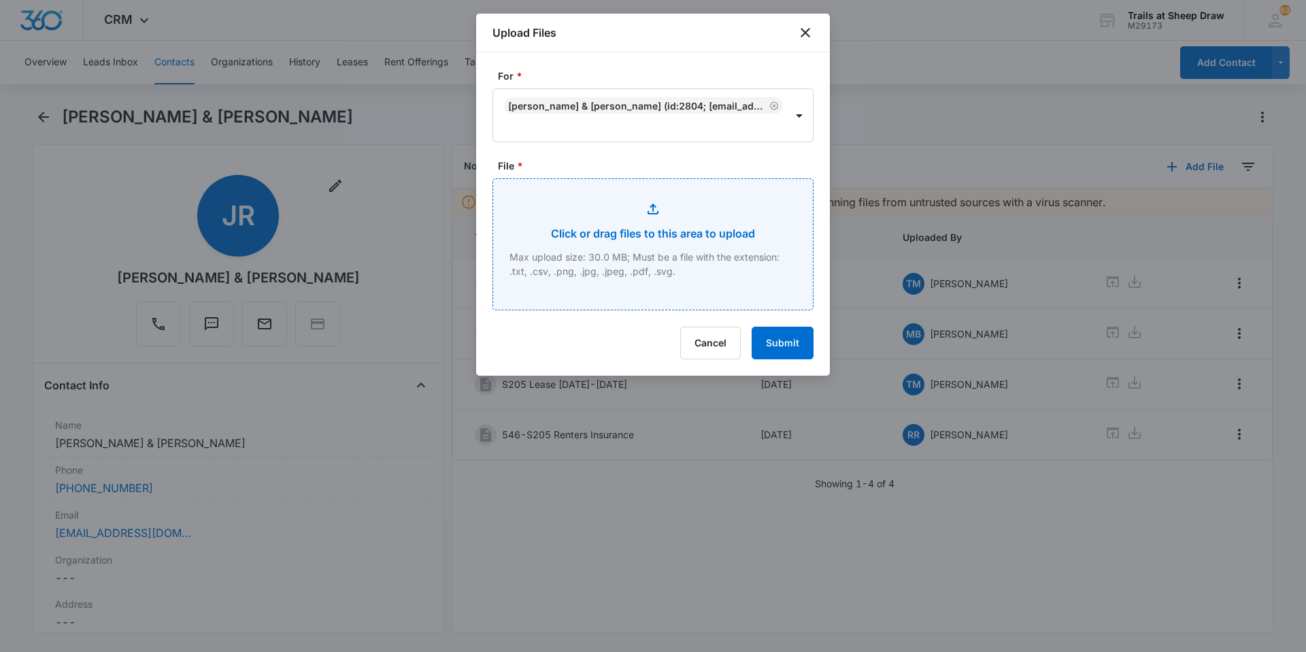
click at [595, 241] on input "File *" at bounding box center [653, 244] width 320 height 131
type input "C:\fakepath\546-S205 October Renewal.pdf"
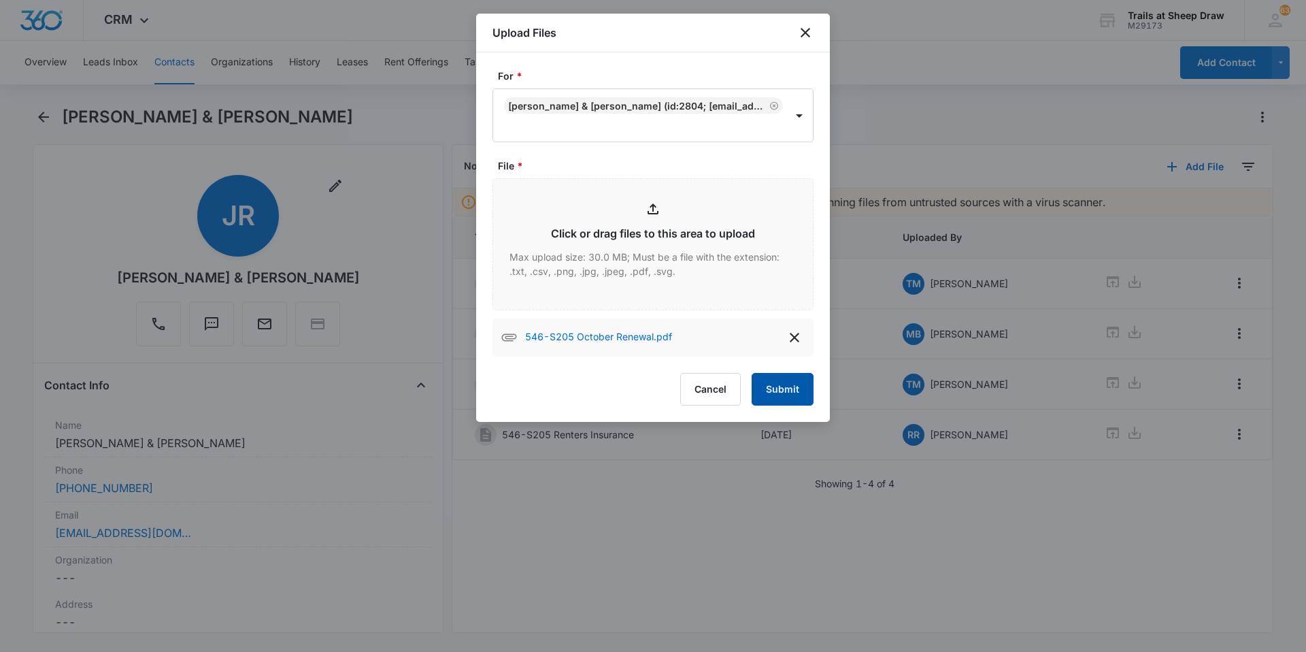
click at [773, 394] on button "Submit" at bounding box center [782, 389] width 62 height 33
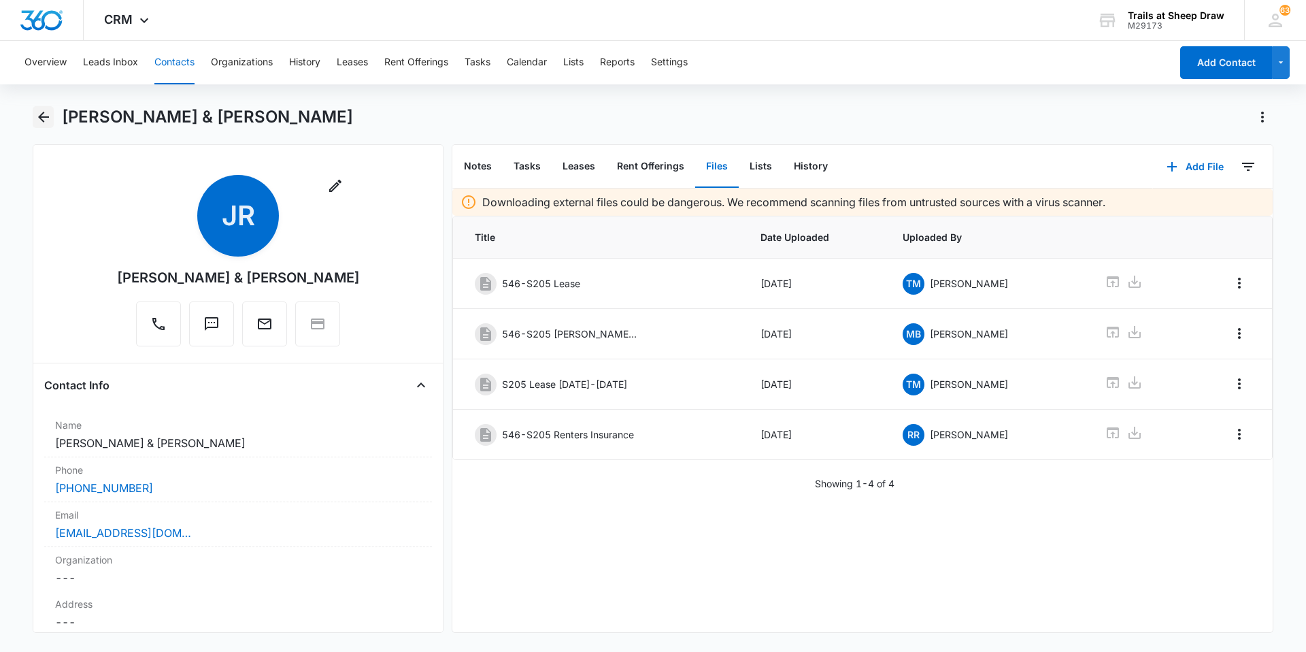
click at [46, 117] on icon "Back" at bounding box center [43, 117] width 11 height 11
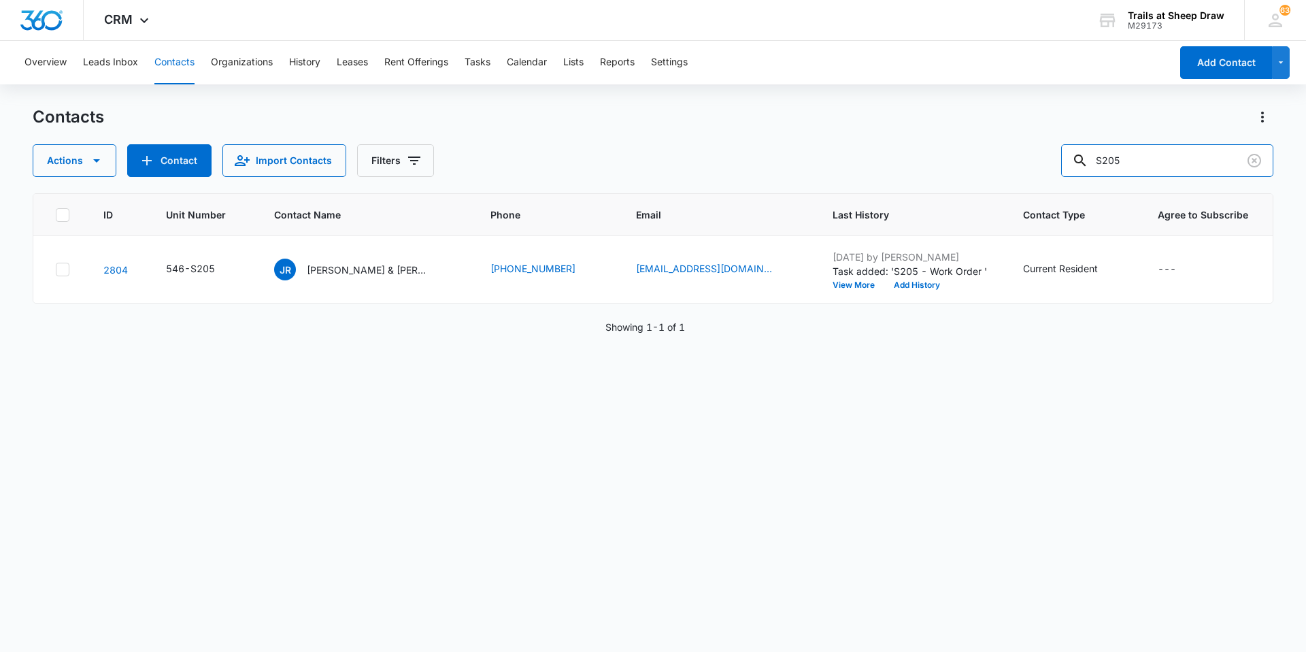
drag, startPoint x: 1126, startPoint y: 156, endPoint x: 1057, endPoint y: 183, distance: 74.3
click at [1057, 183] on div "Contacts Actions Contact Import Contacts Filters S205 ID Unit Number Contact Na…" at bounding box center [653, 378] width 1240 height 544
type input "N301"
click at [354, 260] on div "KM [PERSON_NAME] & [PERSON_NAME]" at bounding box center [350, 269] width 155 height 22
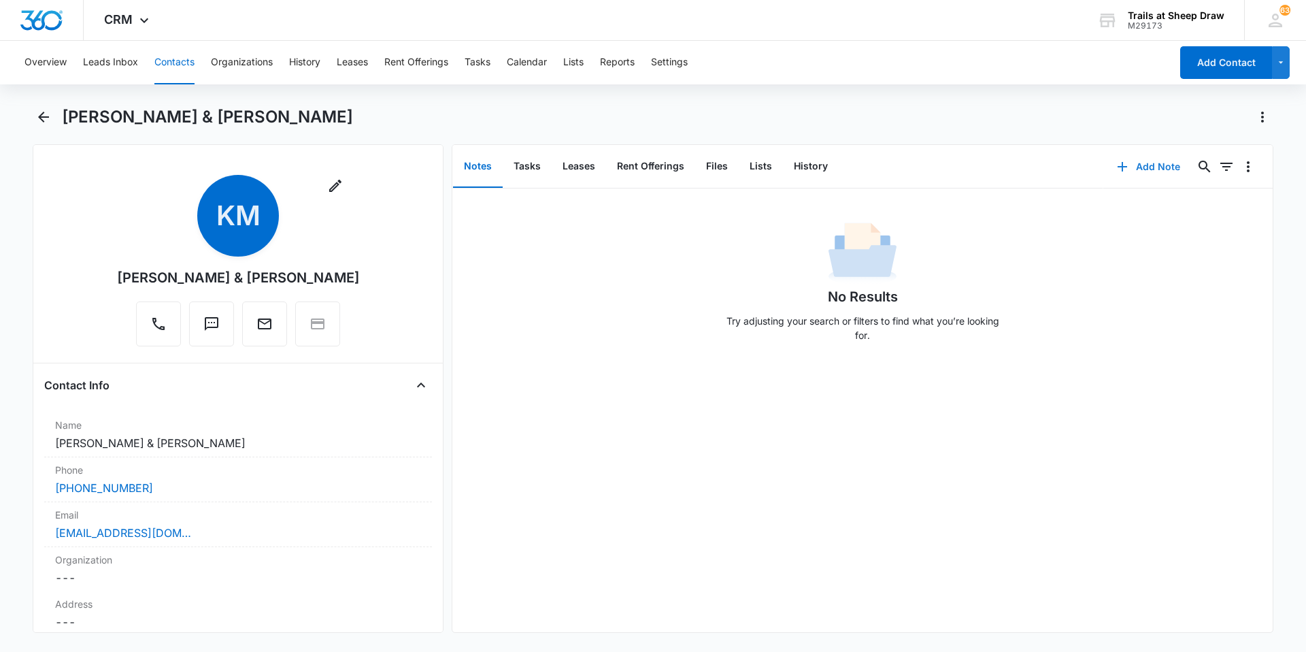
click at [1134, 168] on button "Add Note" at bounding box center [1148, 166] width 90 height 33
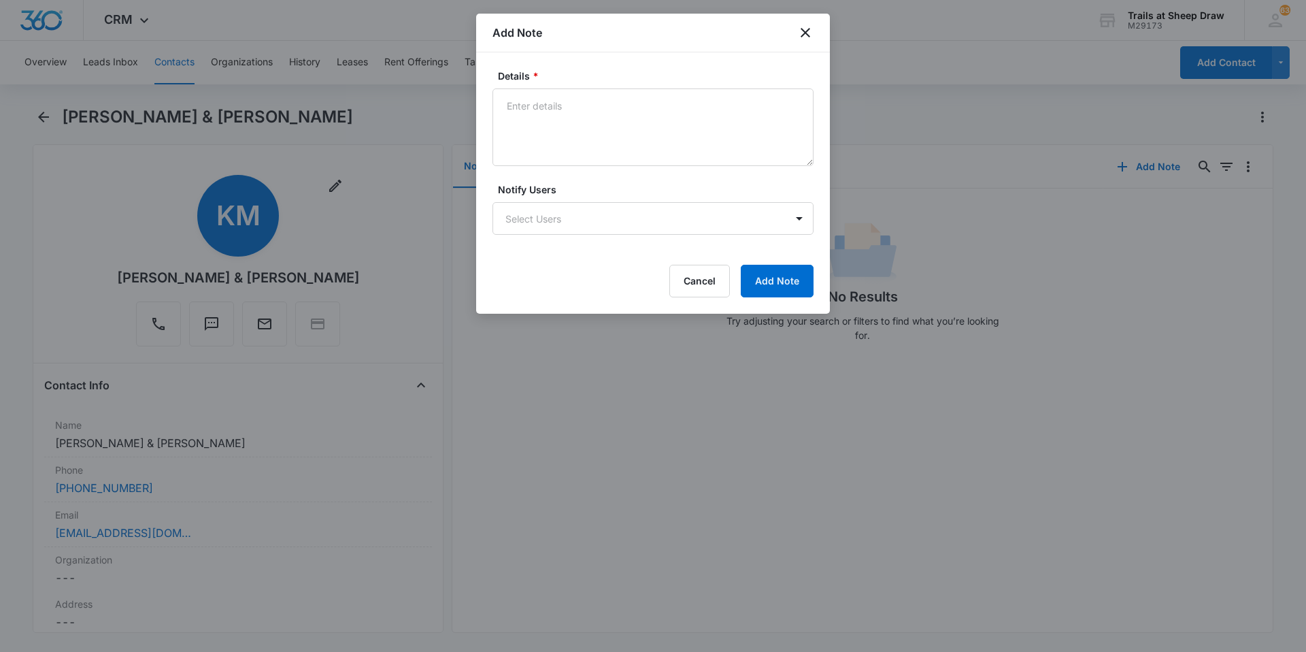
click at [794, 36] on div "Add Note" at bounding box center [653, 33] width 354 height 39
click at [815, 31] on div "Add Note" at bounding box center [653, 33] width 354 height 39
click at [806, 35] on icon "close" at bounding box center [805, 32] width 16 height 16
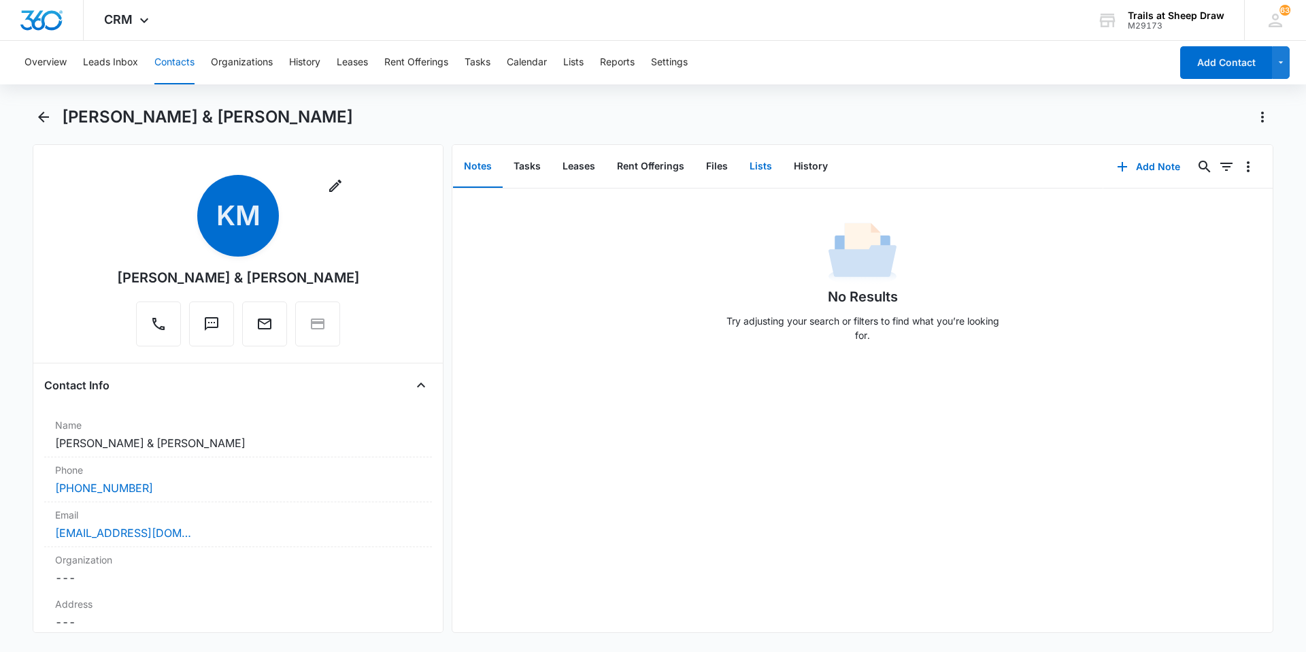
click at [759, 157] on button "Lists" at bounding box center [761, 167] width 44 height 42
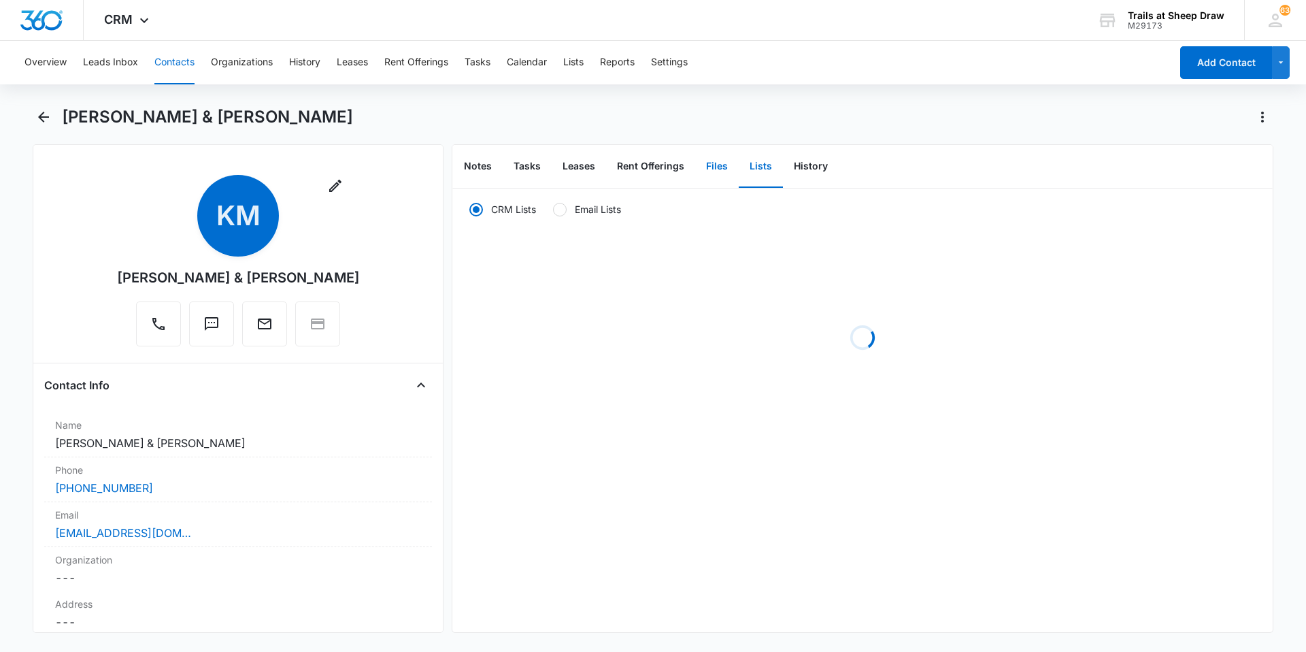
click at [712, 162] on button "Files" at bounding box center [717, 167] width 44 height 42
click at [1191, 172] on button "Add File" at bounding box center [1195, 166] width 84 height 33
click at [1161, 201] on button "Upload Files" at bounding box center [1184, 210] width 103 height 20
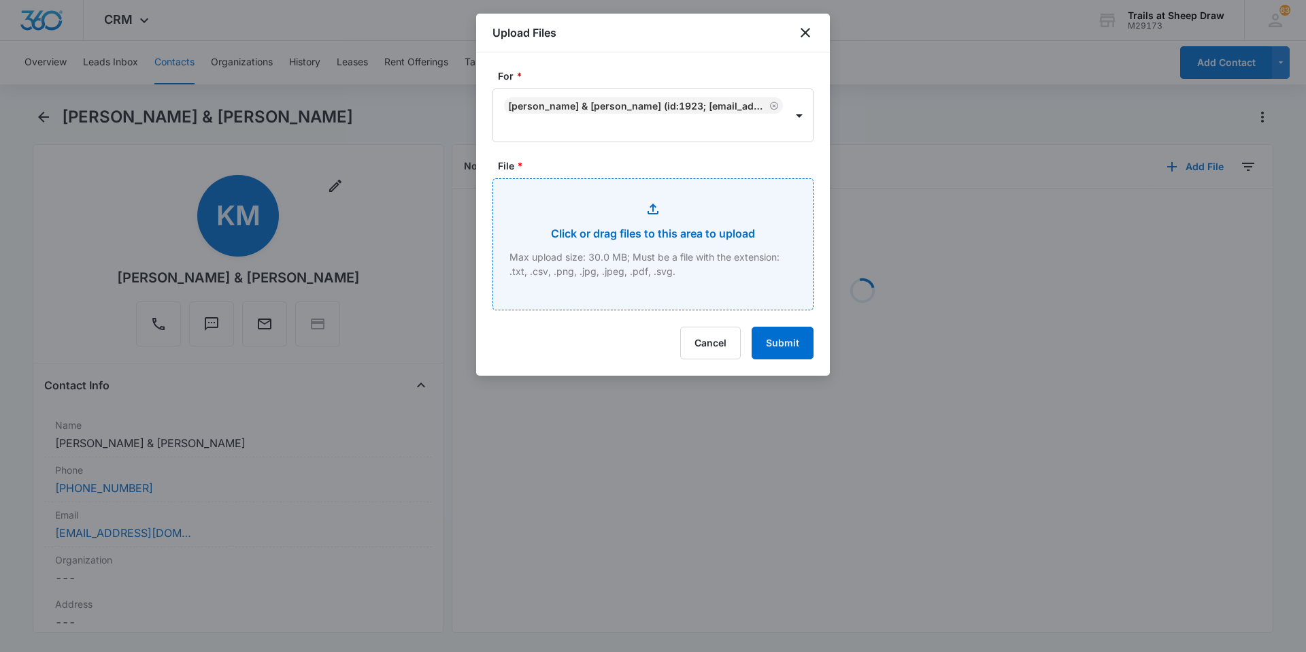
click at [613, 222] on input "File *" at bounding box center [653, 244] width 320 height 131
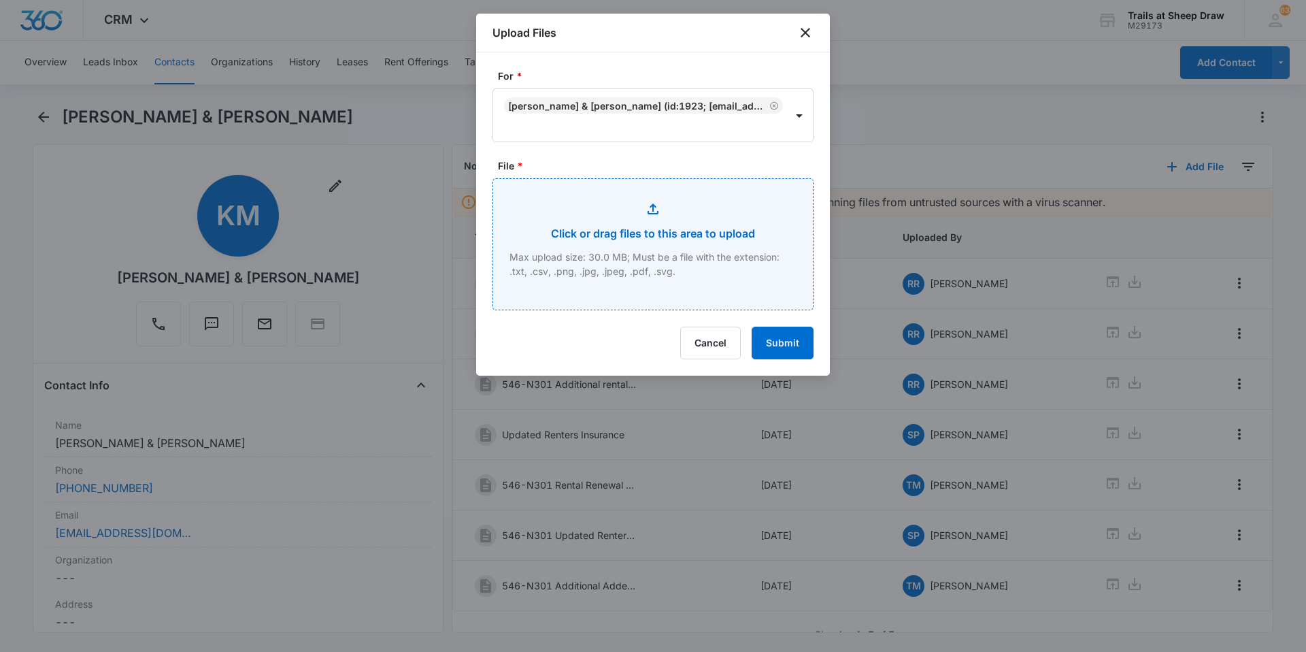
type input "C:\fakepath\546-N301 September Renewal.pdf"
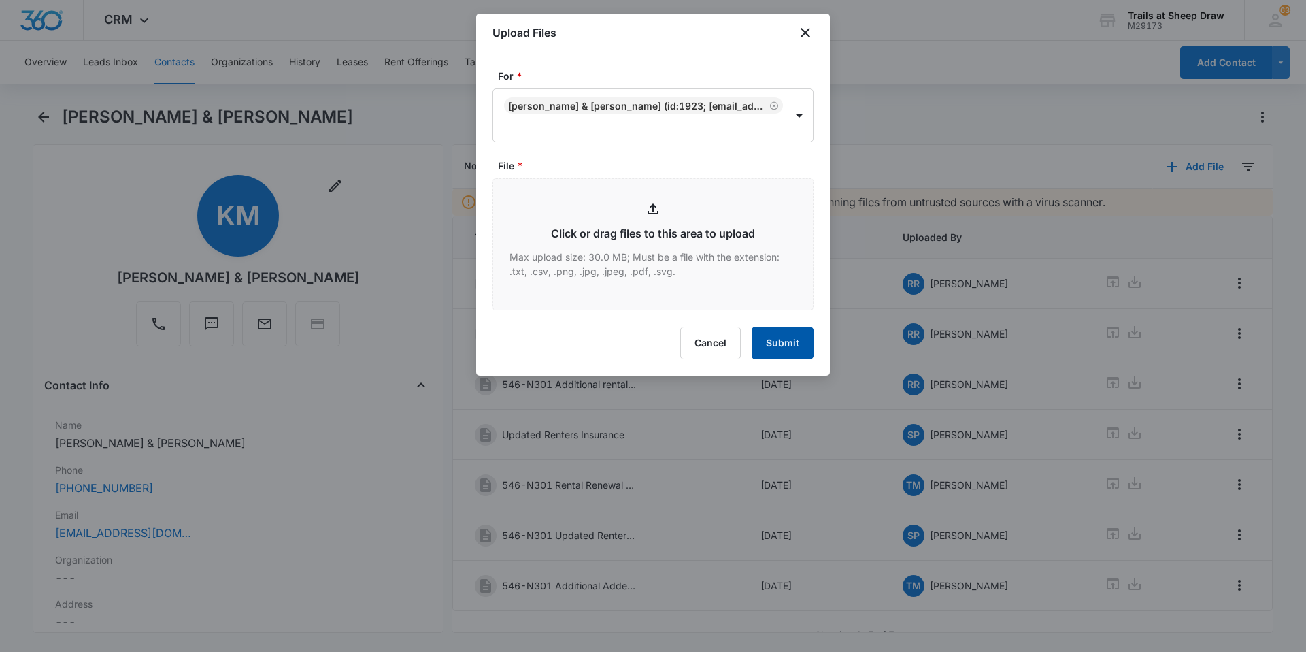
click at [771, 345] on button "Submit" at bounding box center [782, 342] width 62 height 33
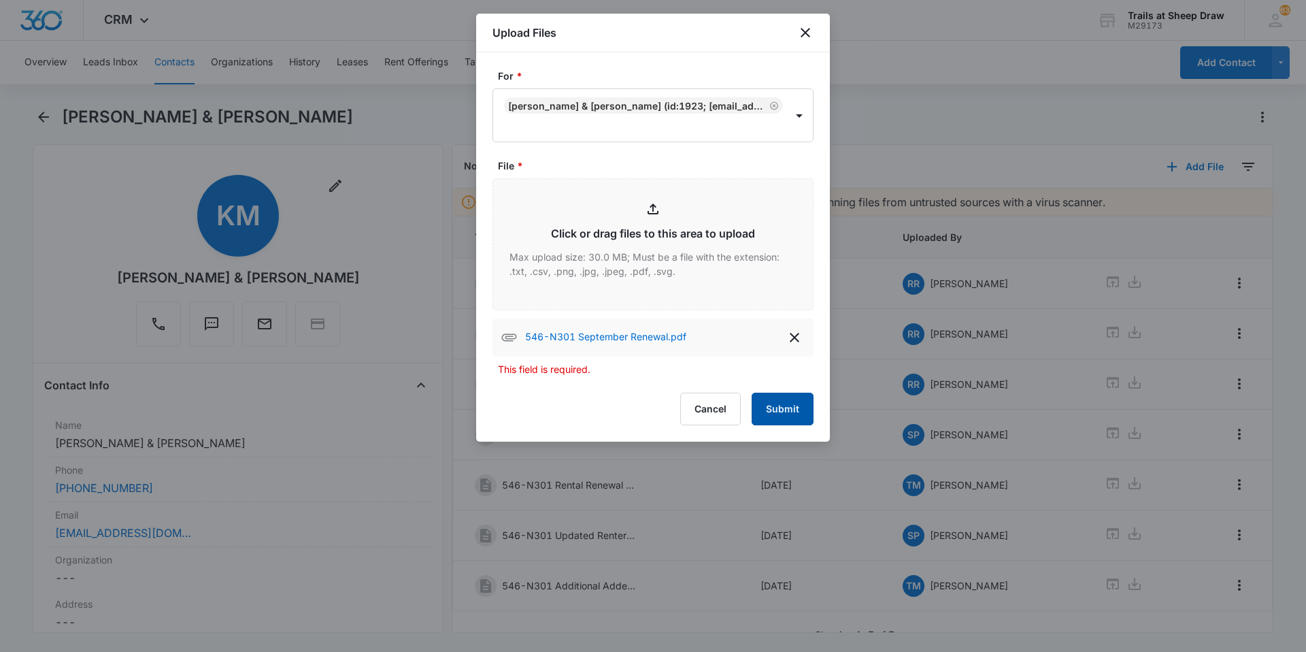
click at [785, 406] on button "Submit" at bounding box center [782, 408] width 62 height 33
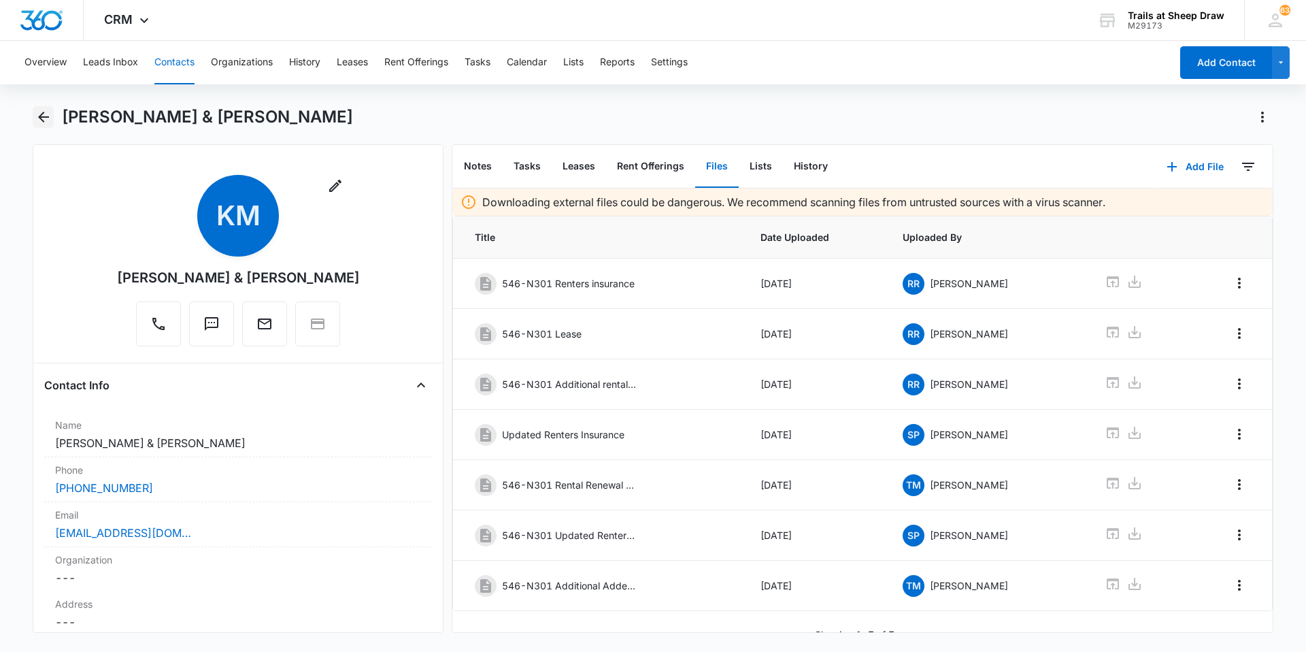
click at [42, 120] on icon "Back" at bounding box center [43, 117] width 11 height 11
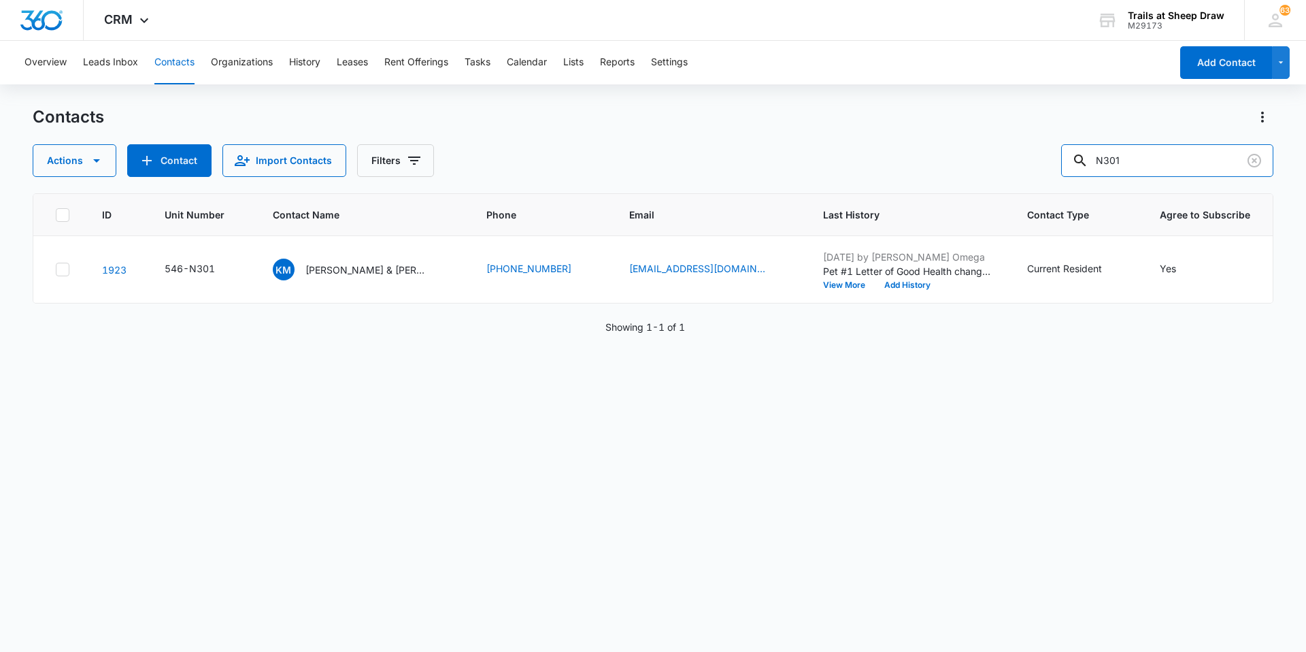
drag, startPoint x: 1160, startPoint y: 159, endPoint x: 851, endPoint y: 167, distance: 308.9
click at [851, 167] on div "Actions Contact Import Contacts Filters N301" at bounding box center [653, 160] width 1240 height 33
type input "D201"
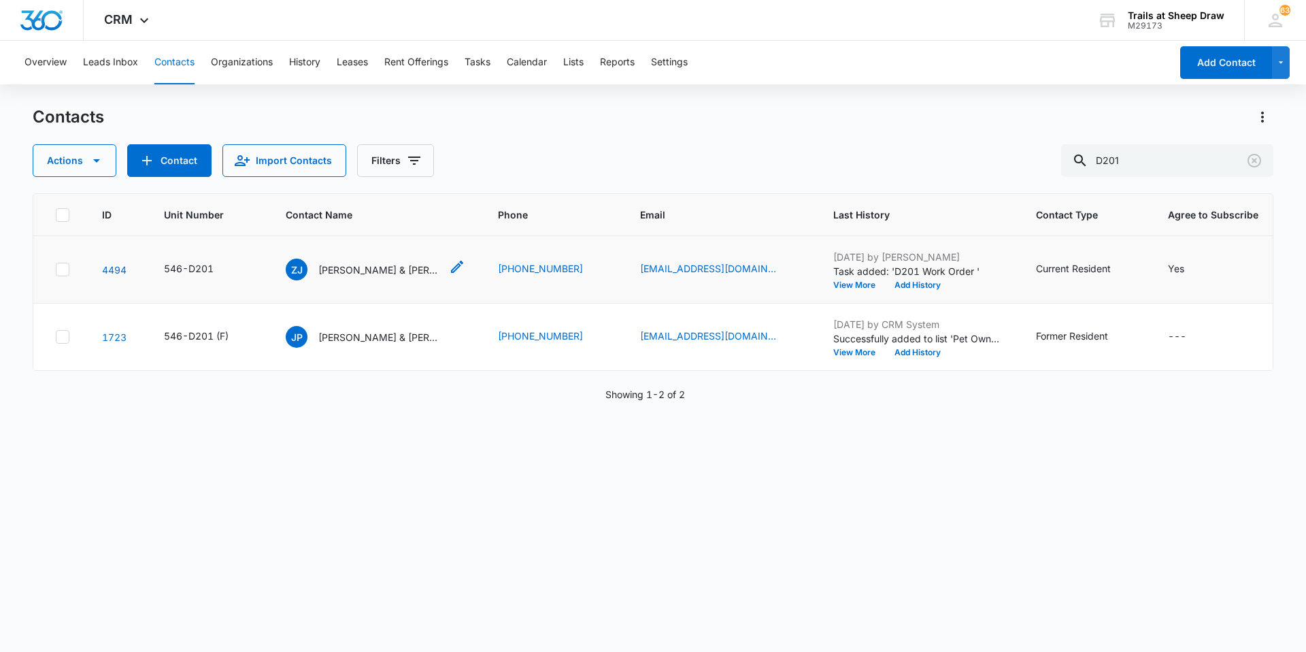
click at [372, 269] on p "[PERSON_NAME] & [PERSON_NAME]" at bounding box center [379, 270] width 122 height 14
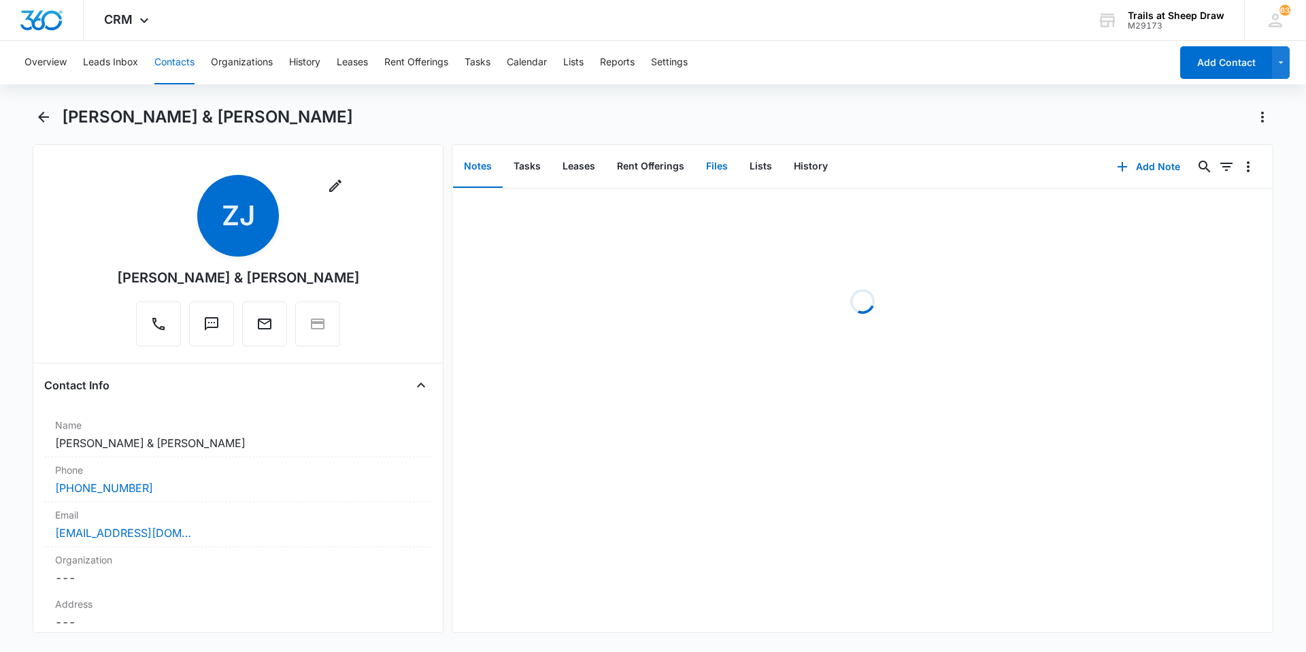
click at [705, 167] on button "Files" at bounding box center [717, 167] width 44 height 42
click at [1183, 169] on button "Add File" at bounding box center [1195, 166] width 84 height 33
click at [1149, 209] on div "Upload Files" at bounding box center [1176, 210] width 54 height 10
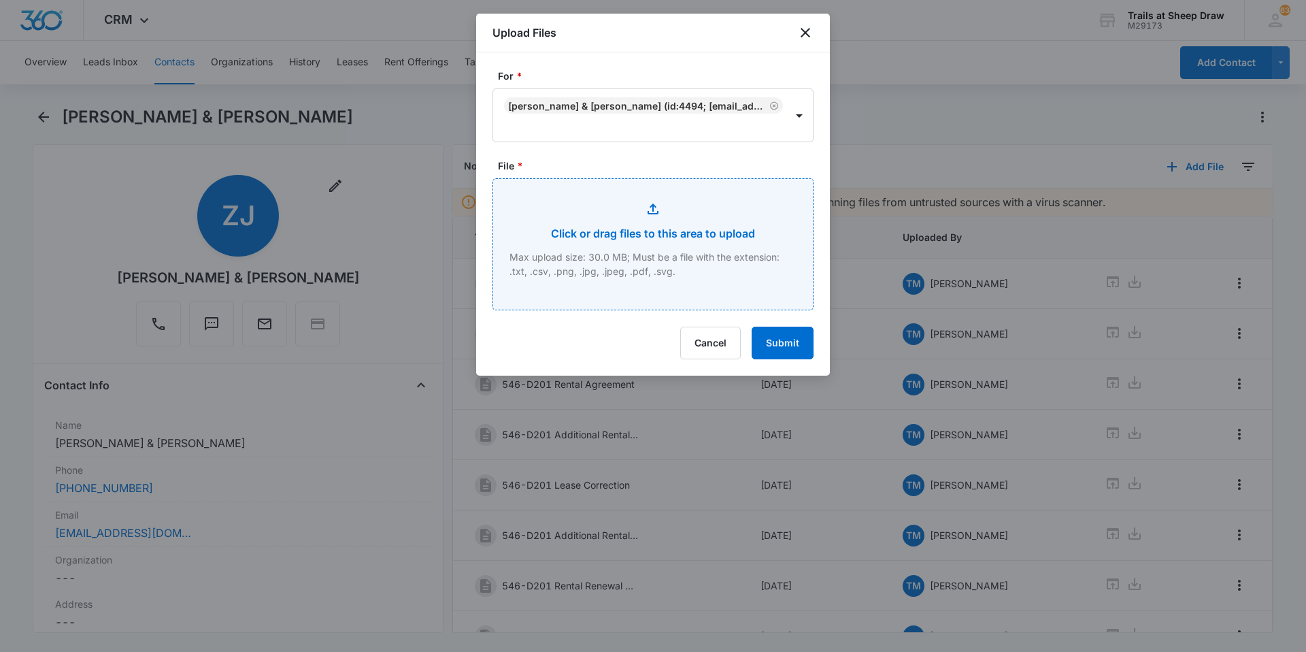
click at [587, 237] on input "File *" at bounding box center [653, 244] width 320 height 131
type input "C:\fakepath\546-D201 September Renewal.pdf"
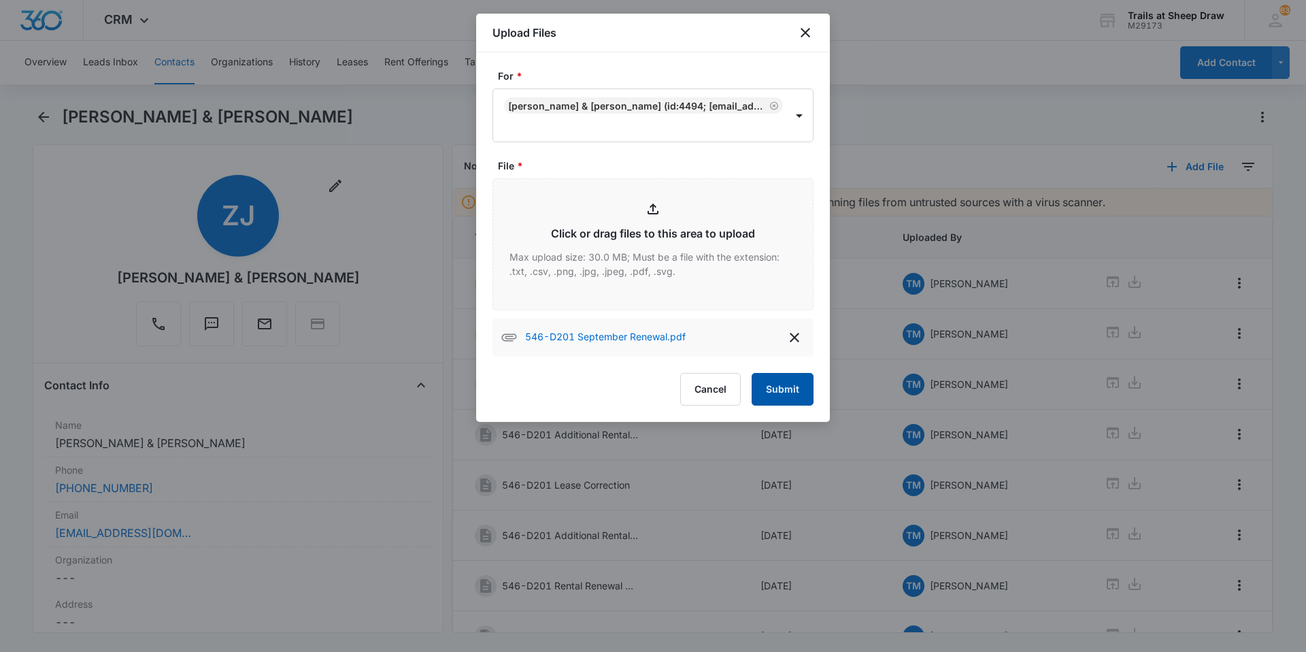
click at [789, 388] on button "Submit" at bounding box center [782, 389] width 62 height 33
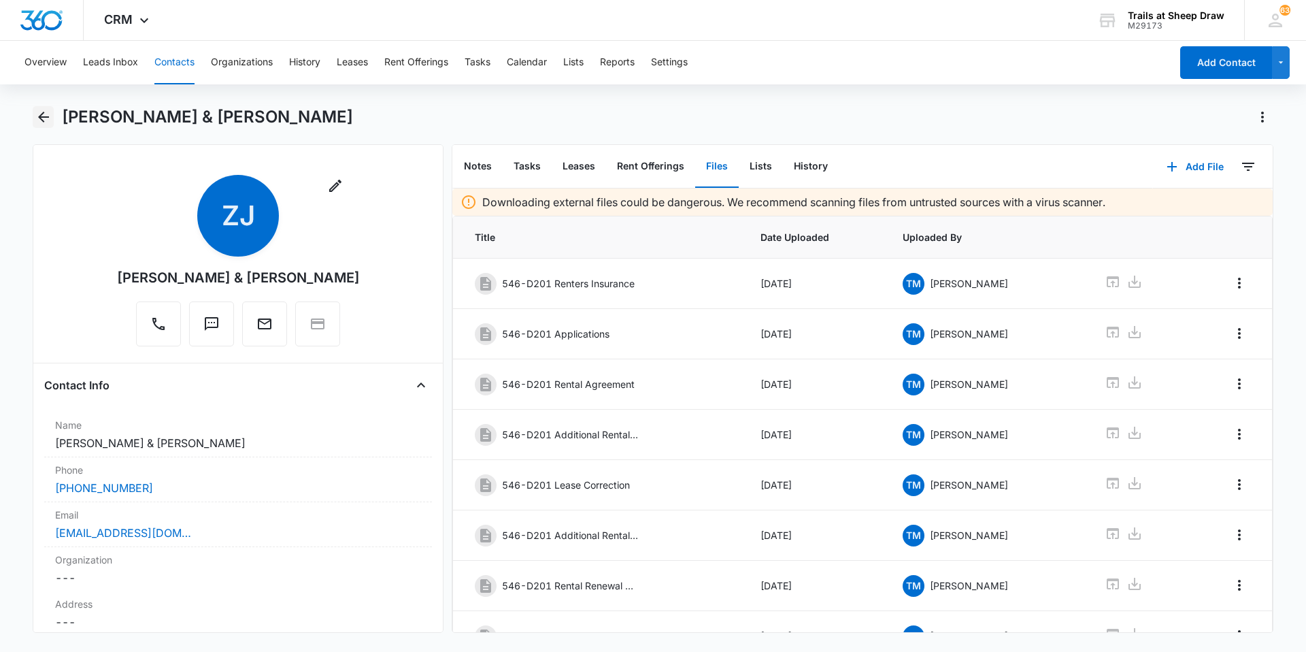
click at [39, 117] on icon "Back" at bounding box center [43, 117] width 11 height 11
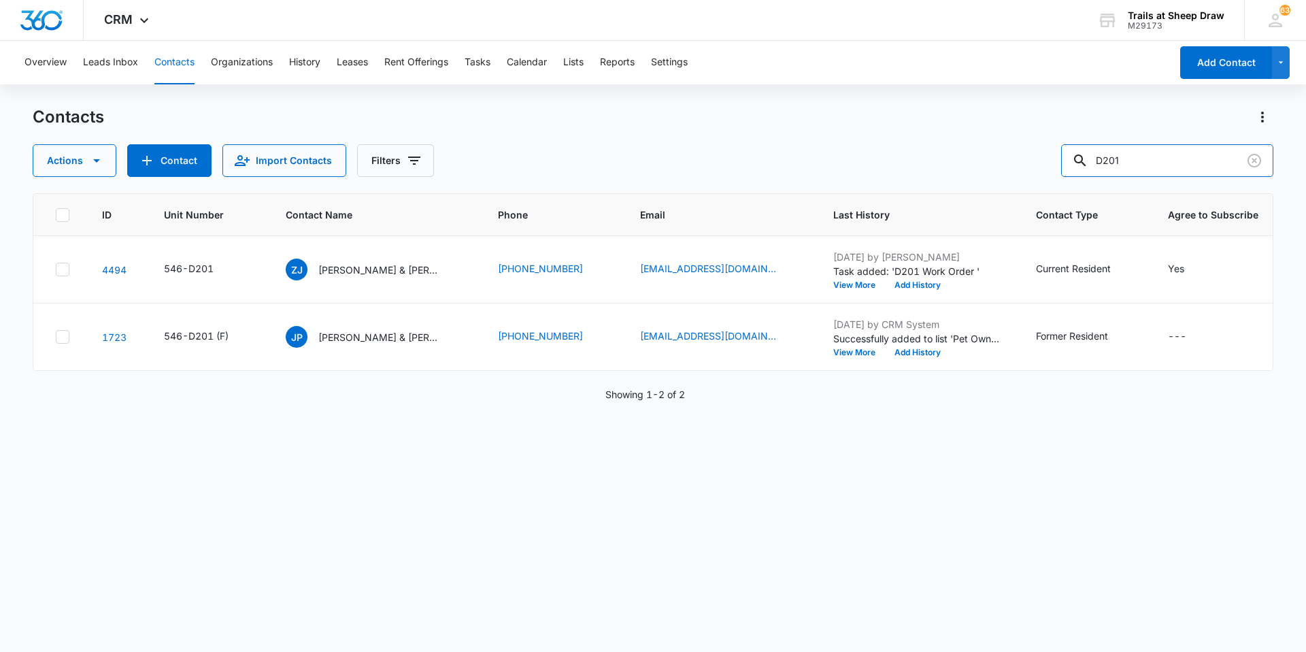
drag, startPoint x: 1126, startPoint y: 163, endPoint x: 1007, endPoint y: 182, distance: 120.0
click at [1007, 182] on div "Contacts Actions Contact Import Contacts Filters D201 ID Unit Number Contact Na…" at bounding box center [653, 378] width 1240 height 544
type input "E203"
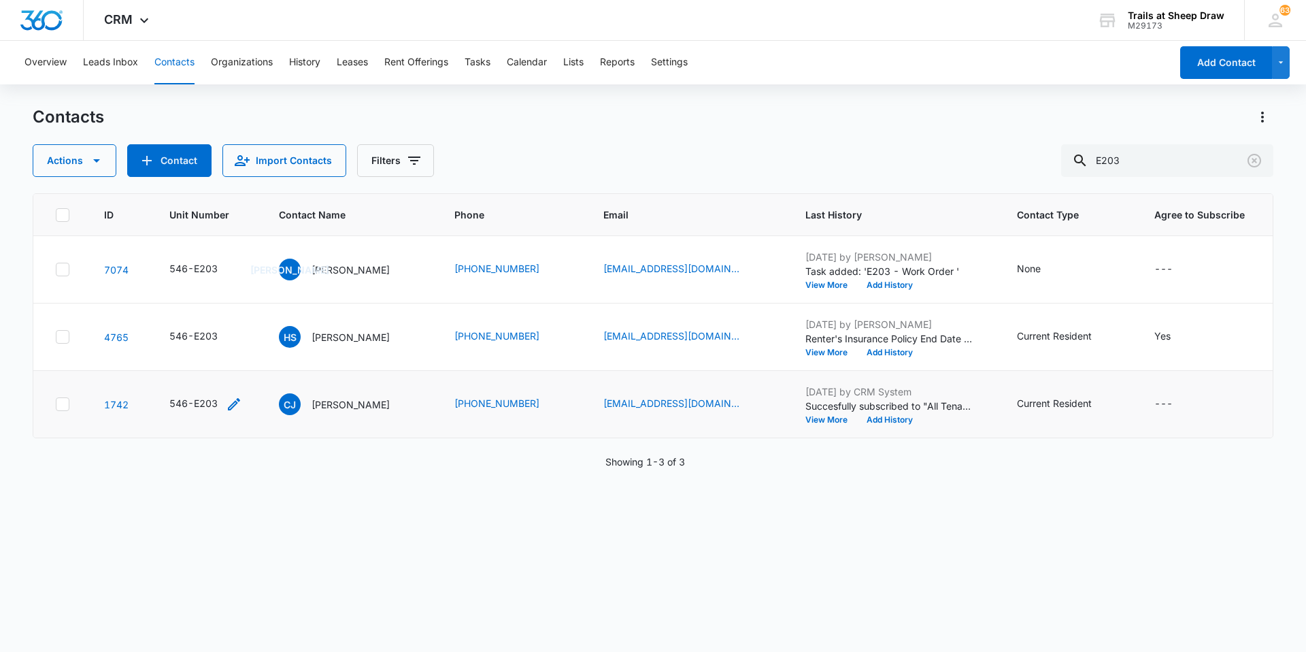
click at [233, 405] on icon "Unit Number - 546-E203 - Select to Edit Field" at bounding box center [234, 404] width 12 height 12
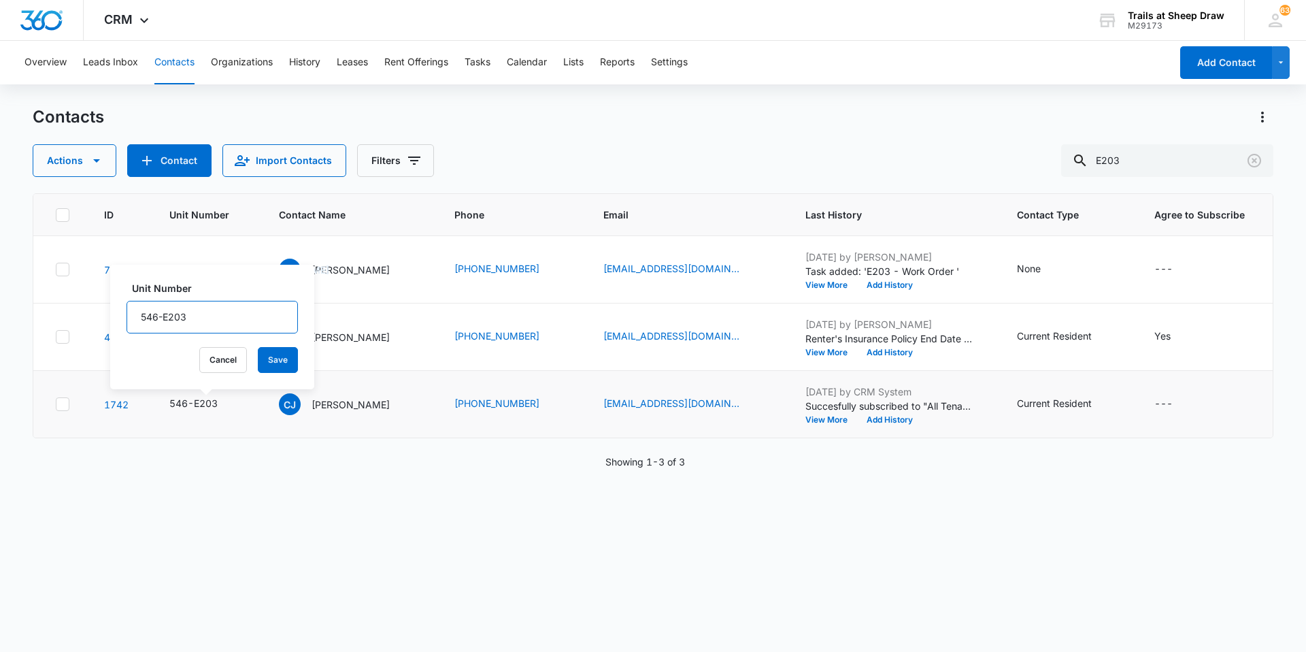
click at [222, 320] on input "546-E203" at bounding box center [211, 317] width 171 height 33
type input "546-E203 (F)"
click at [265, 360] on button "Save" at bounding box center [278, 360] width 40 height 26
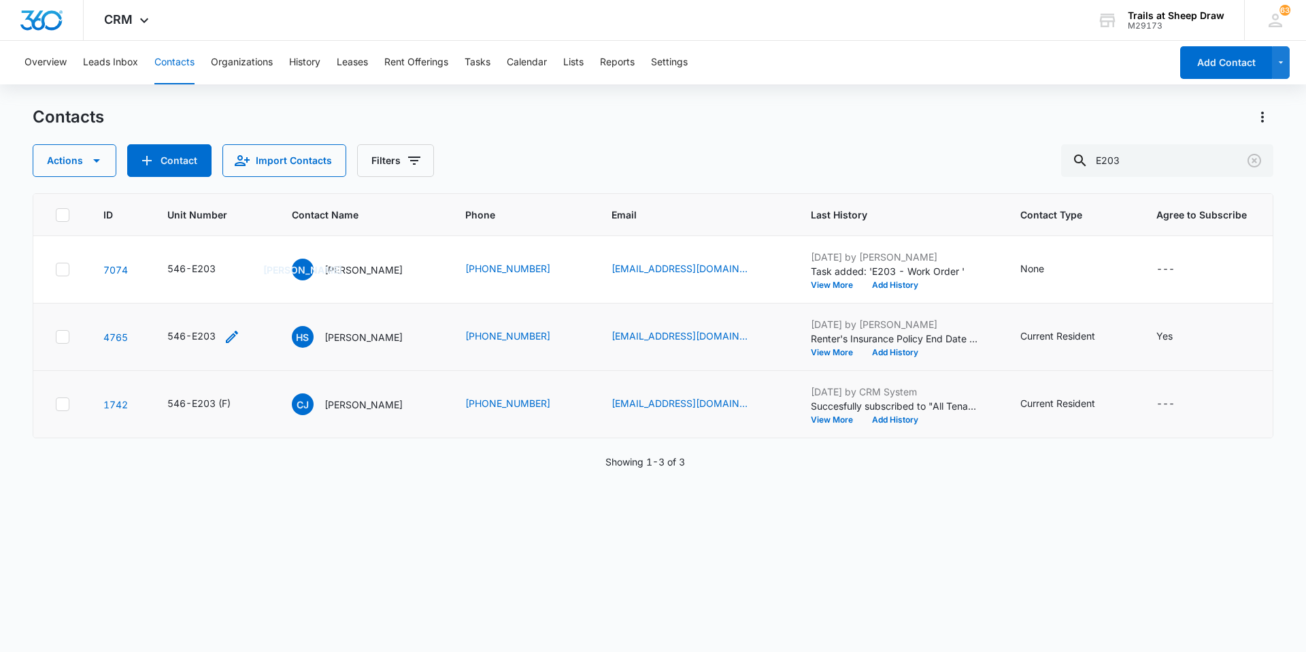
click at [237, 334] on icon "Unit Number - 546-E203 - Select to Edit Field" at bounding box center [232, 336] width 16 height 16
click at [231, 244] on input "546-E203" at bounding box center [210, 249] width 171 height 33
type input "546-E203 (F)"
click at [256, 290] on button "Save" at bounding box center [276, 293] width 40 height 26
click at [369, 269] on p "[PERSON_NAME]" at bounding box center [363, 270] width 78 height 14
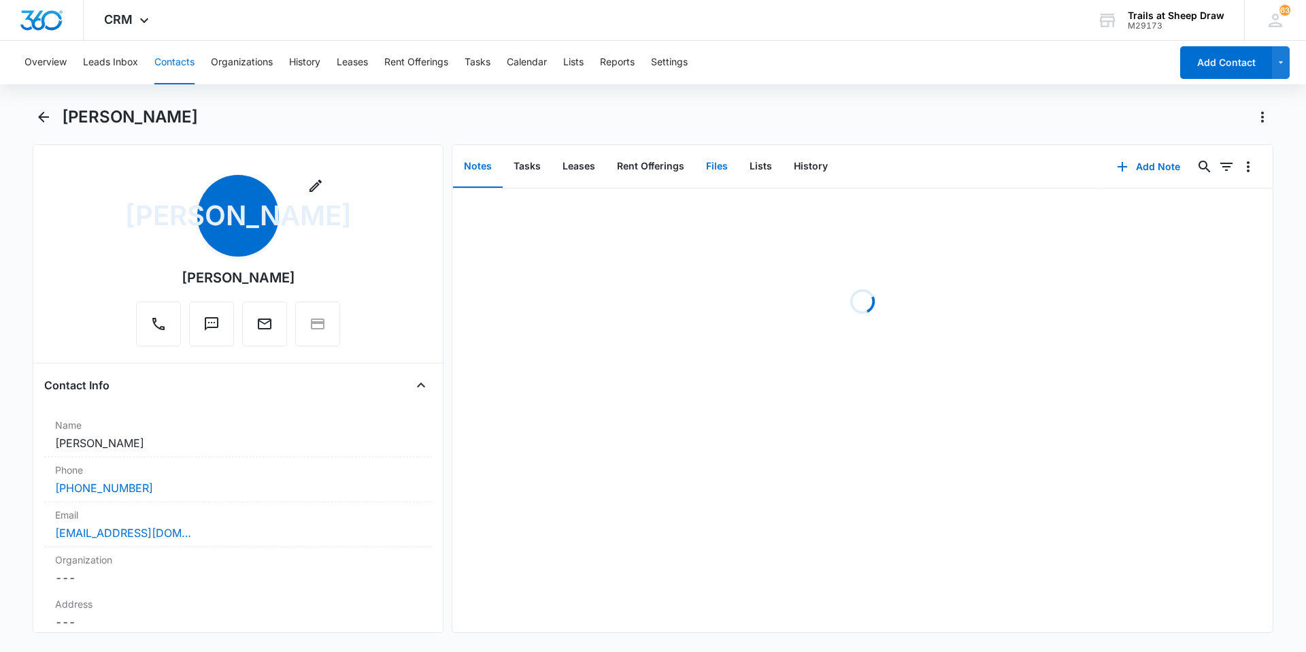
click at [730, 169] on button "Files" at bounding box center [717, 167] width 44 height 42
click at [1171, 167] on button "Add File" at bounding box center [1195, 166] width 84 height 33
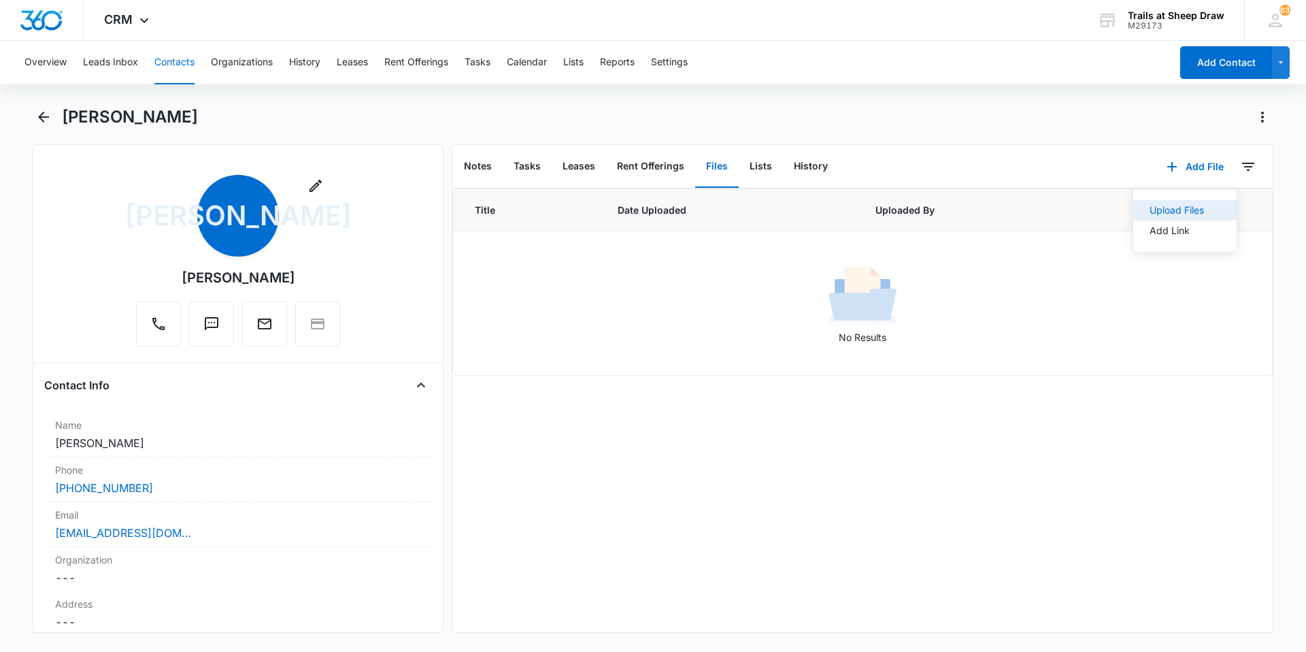
click at [1168, 209] on div "Upload Files" at bounding box center [1176, 210] width 54 height 10
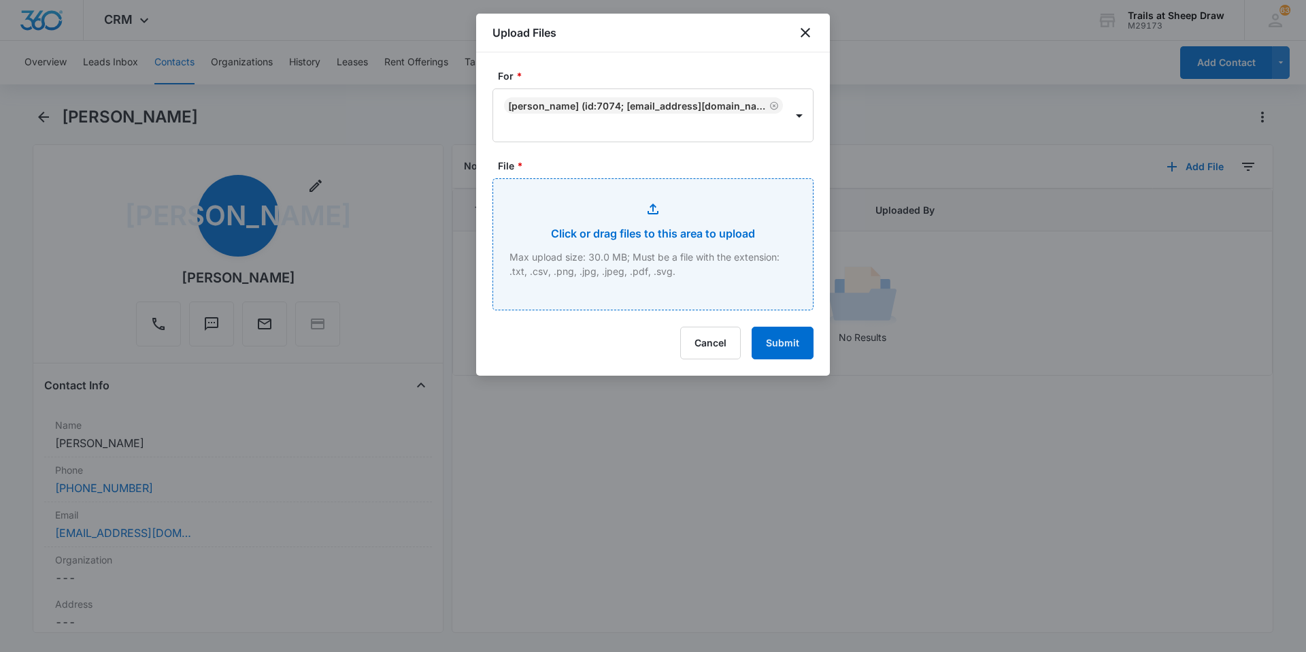
click at [688, 220] on input "File *" at bounding box center [653, 244] width 320 height 131
type input "C:\fakepath\546-E203 Lease ([PERSON_NAME]).pdf"
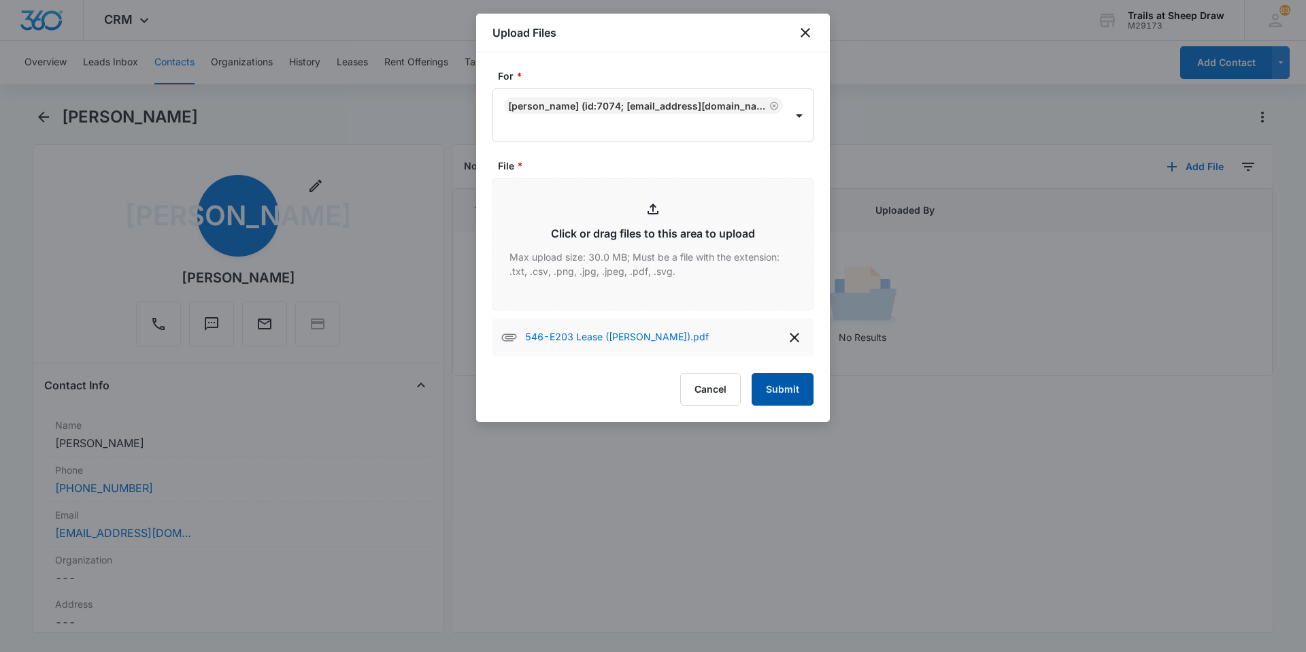
click at [788, 383] on button "Submit" at bounding box center [782, 389] width 62 height 33
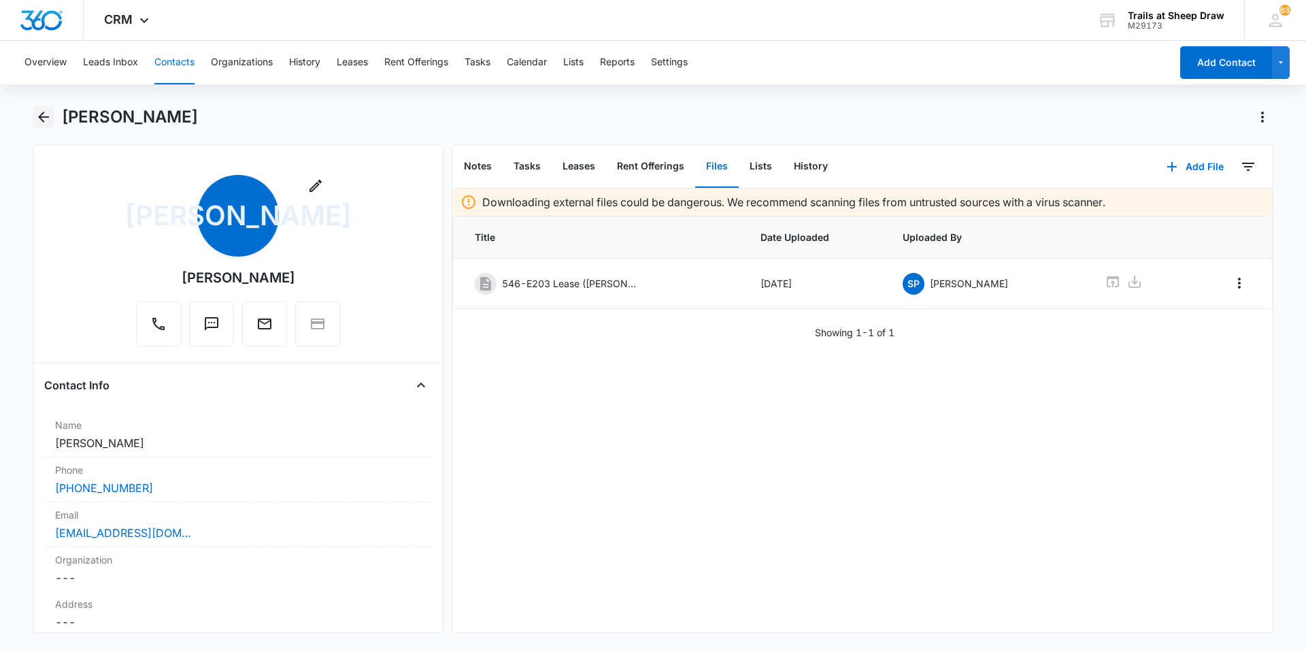
click at [34, 111] on button "Back" at bounding box center [43, 117] width 21 height 22
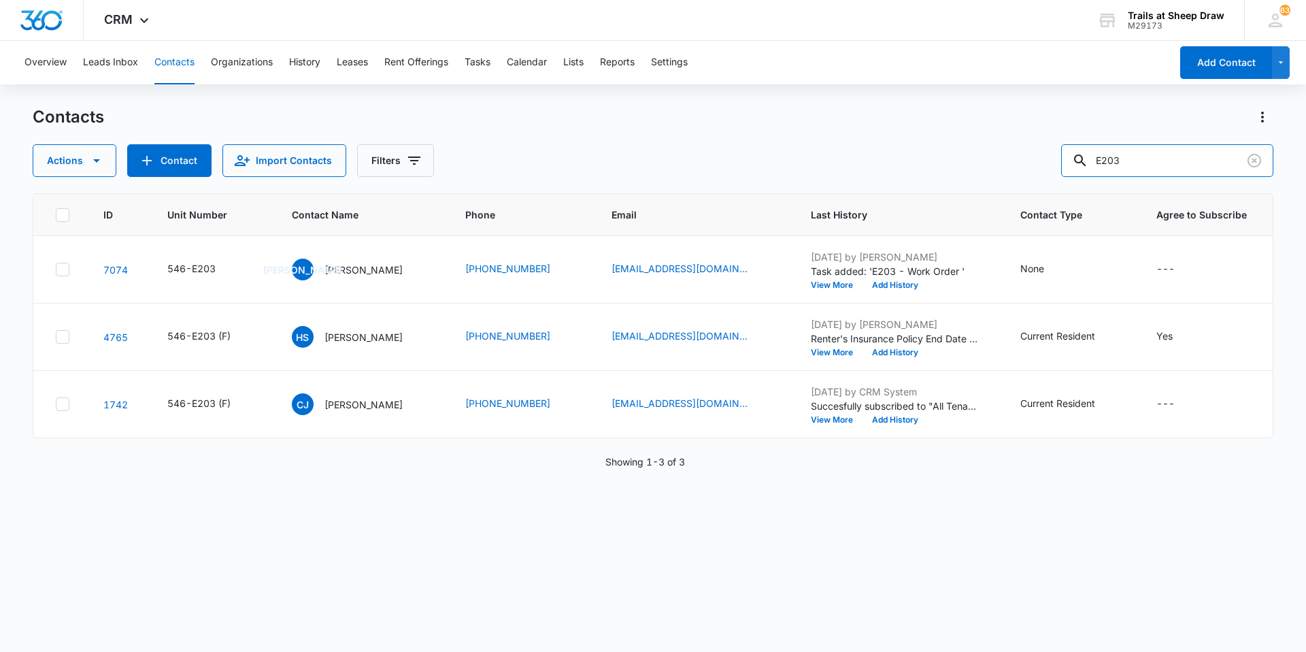
drag, startPoint x: 1151, startPoint y: 163, endPoint x: 995, endPoint y: 186, distance: 157.4
click at [995, 186] on div "Contacts Actions Contact Import Contacts Filters E203 ID Unit Number Contact Na…" at bounding box center [653, 378] width 1240 height 544
type input "I104"
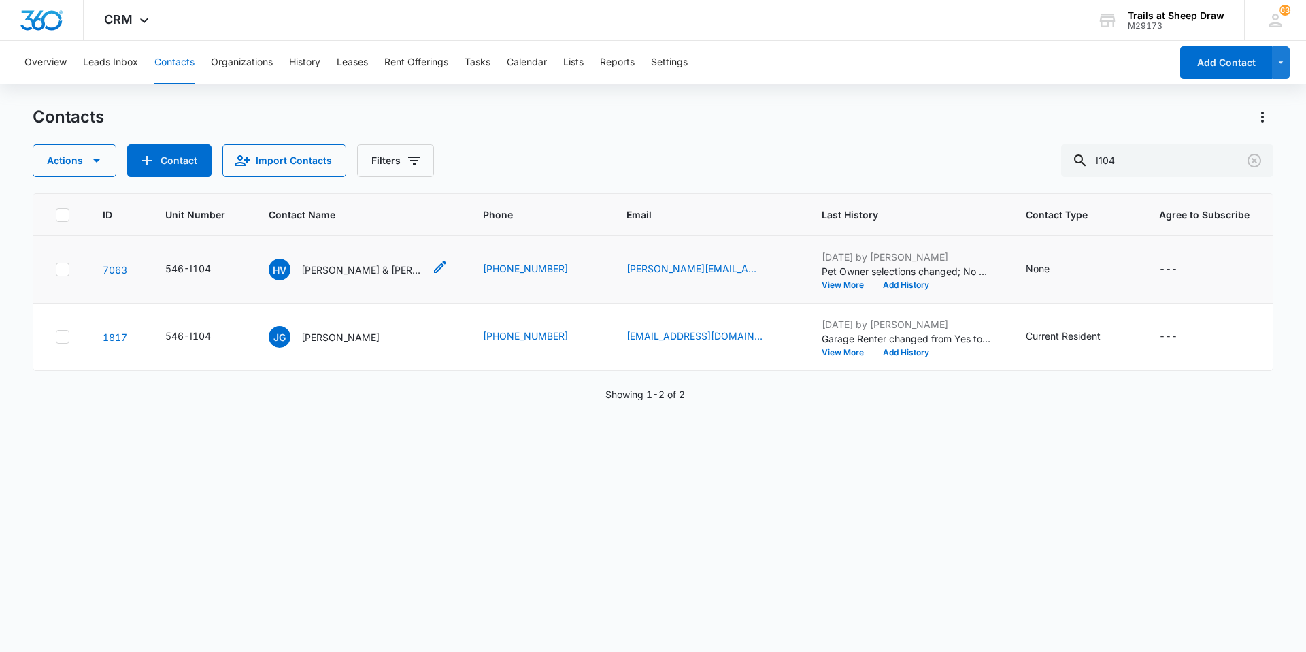
click at [369, 272] on p "[PERSON_NAME] & [PERSON_NAME]" at bounding box center [362, 270] width 122 height 14
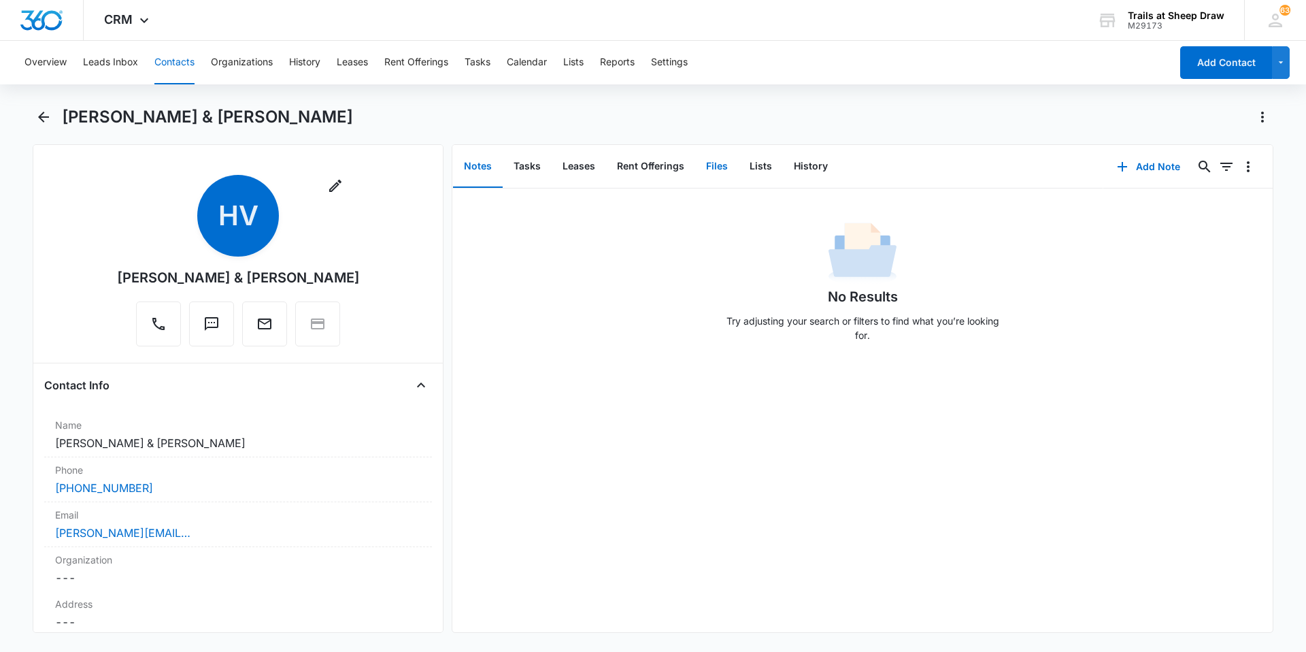
click at [724, 164] on button "Files" at bounding box center [717, 167] width 44 height 42
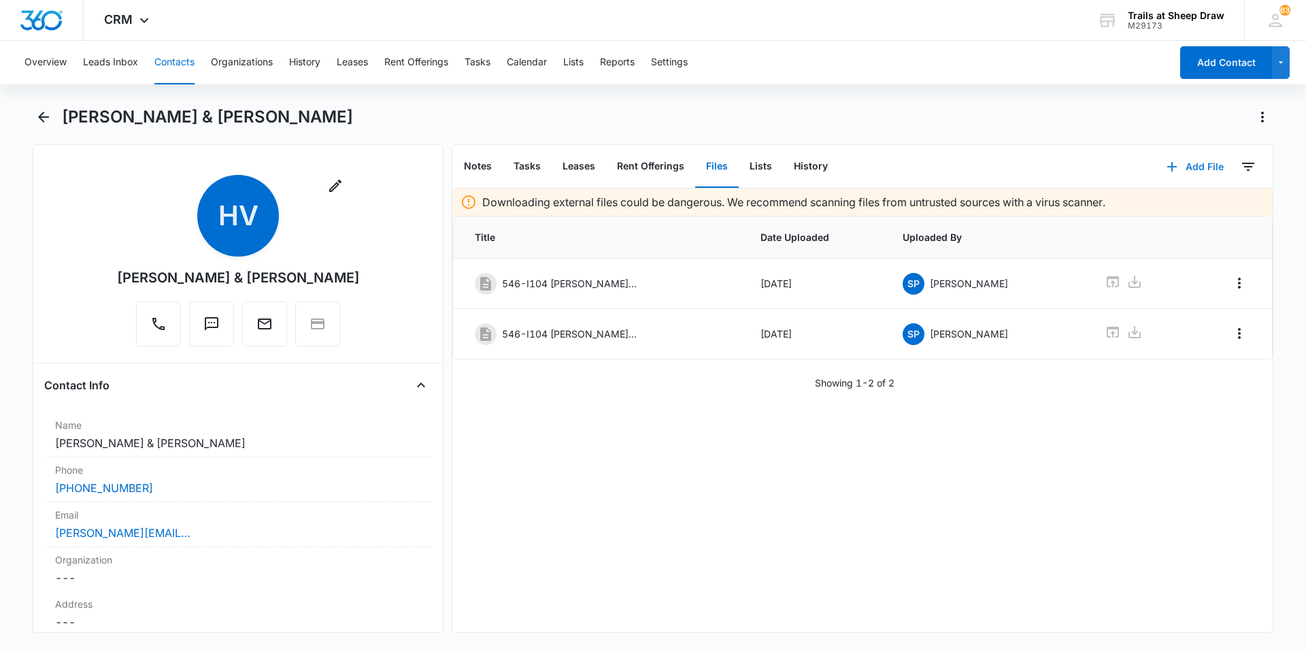
click at [1179, 167] on button "Add File" at bounding box center [1195, 166] width 84 height 33
click at [1153, 205] on div "Upload Files" at bounding box center [1176, 210] width 54 height 10
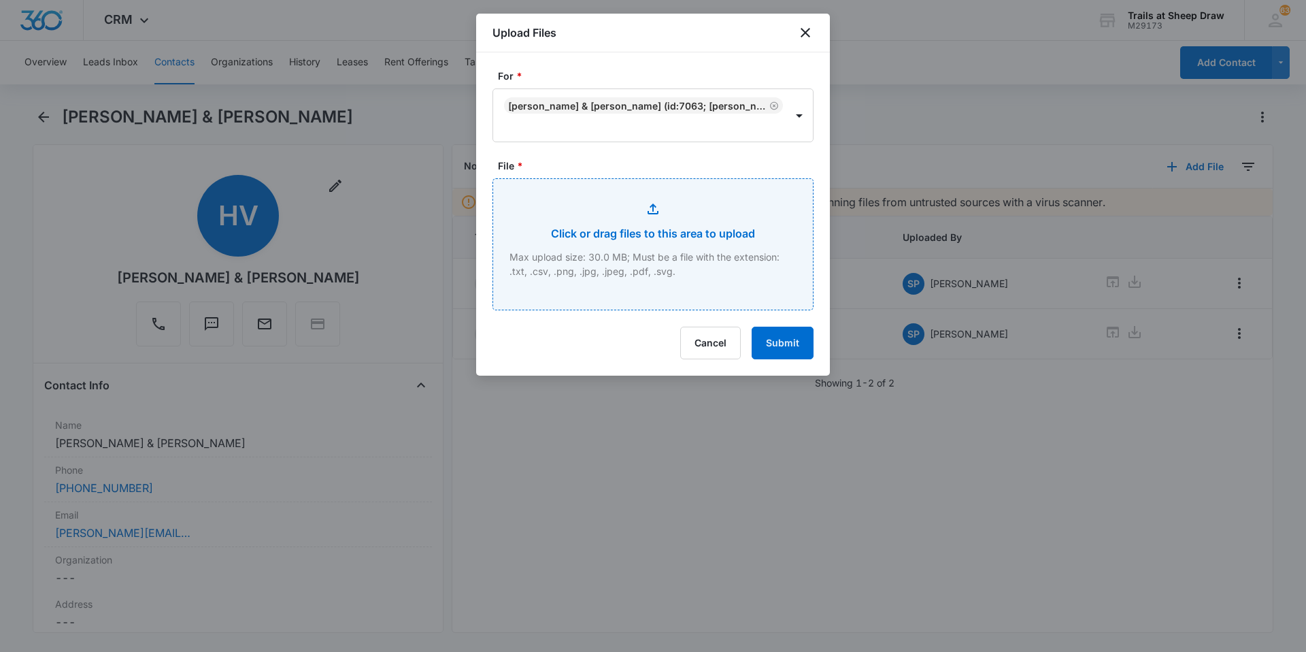
click at [676, 267] on input "File *" at bounding box center [653, 244] width 320 height 131
type input "C:\fakepath\546-I104 [PERSON_NAME] ([PERSON_NAME] & [PERSON_NAME]).pdf"
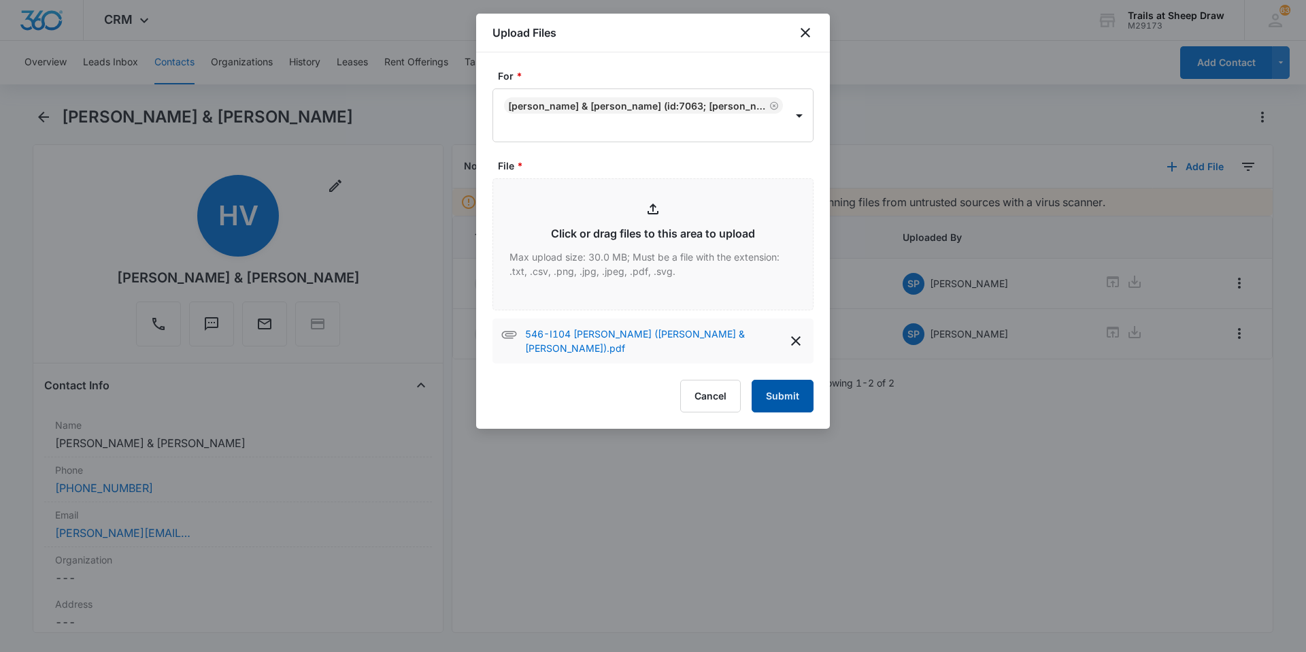
click at [781, 388] on button "Submit" at bounding box center [782, 395] width 62 height 33
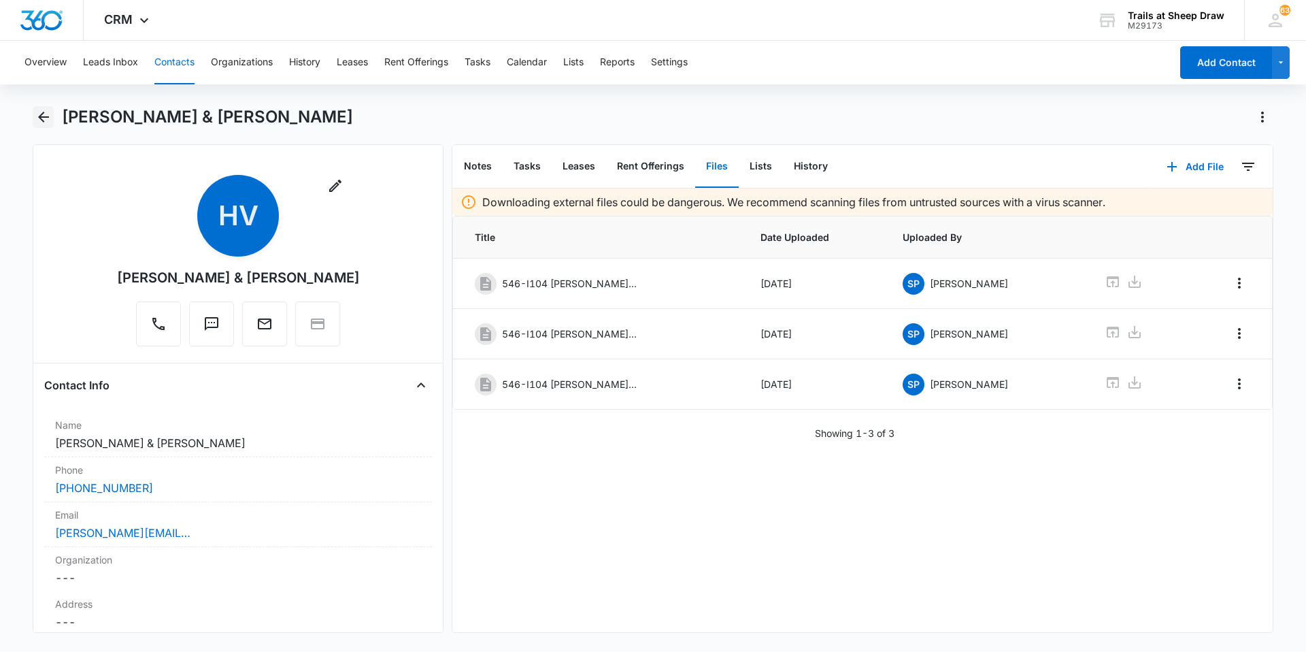
click at [39, 116] on icon "Back" at bounding box center [43, 117] width 11 height 11
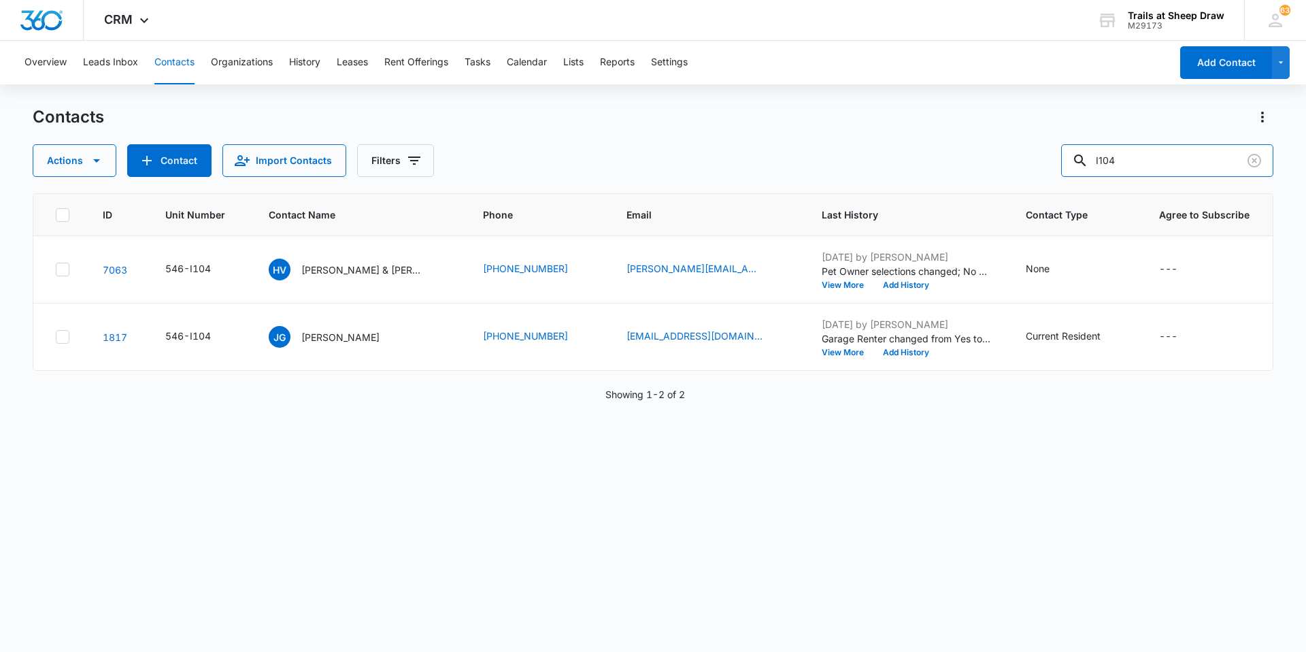
drag, startPoint x: 1147, startPoint y: 154, endPoint x: 963, endPoint y: 183, distance: 185.8
click at [963, 183] on div "Contacts Actions Contact Import Contacts Filters I104 ID Unit Number Contact Na…" at bounding box center [653, 378] width 1240 height 544
type input "Z204"
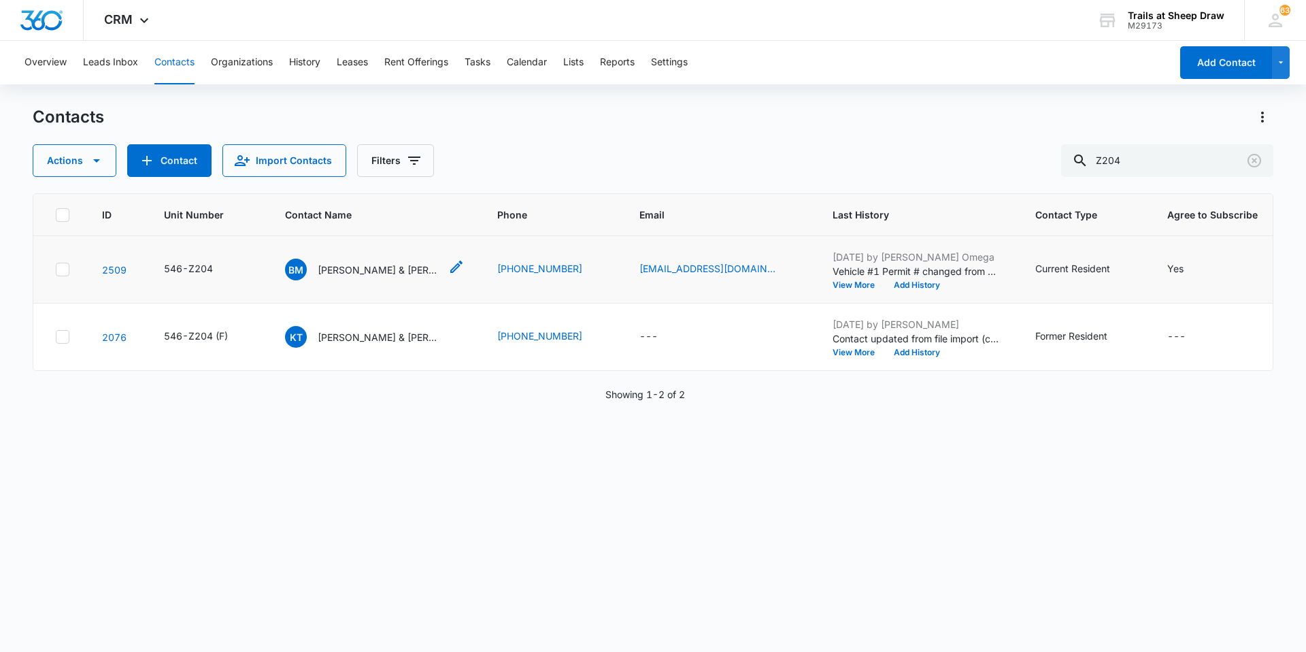
click at [391, 280] on div "BM [PERSON_NAME] & [PERSON_NAME]" at bounding box center [362, 269] width 155 height 22
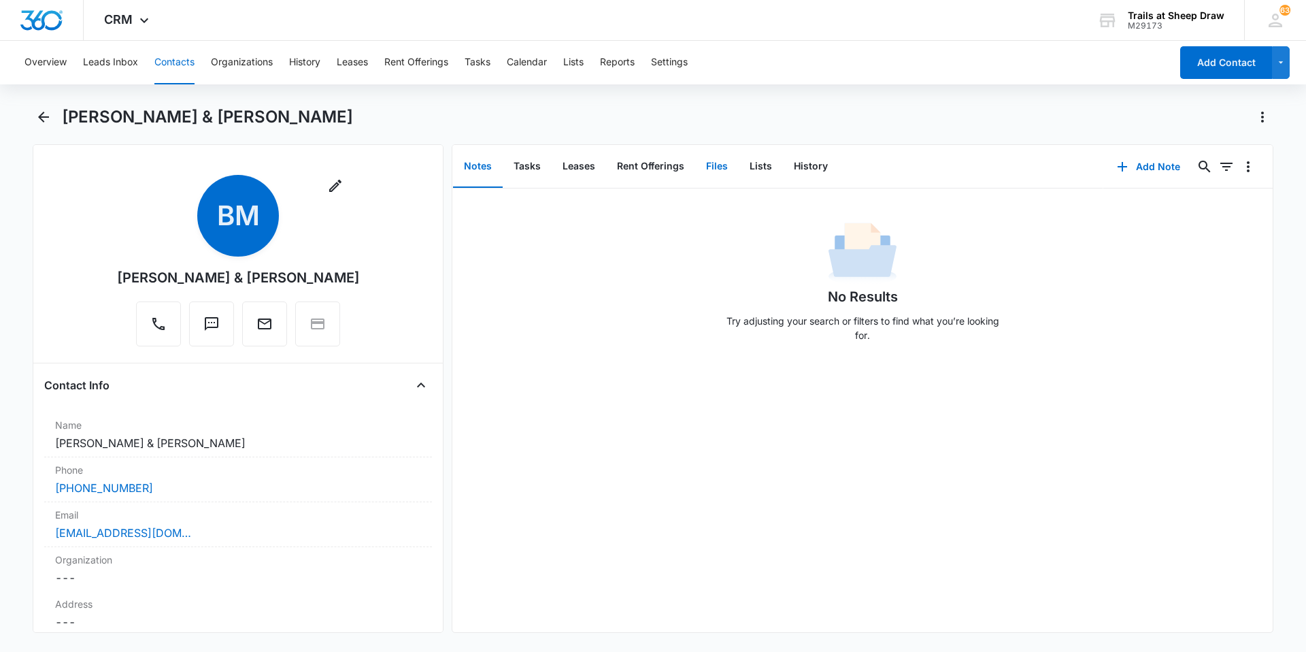
click at [696, 169] on button "Files" at bounding box center [717, 167] width 44 height 42
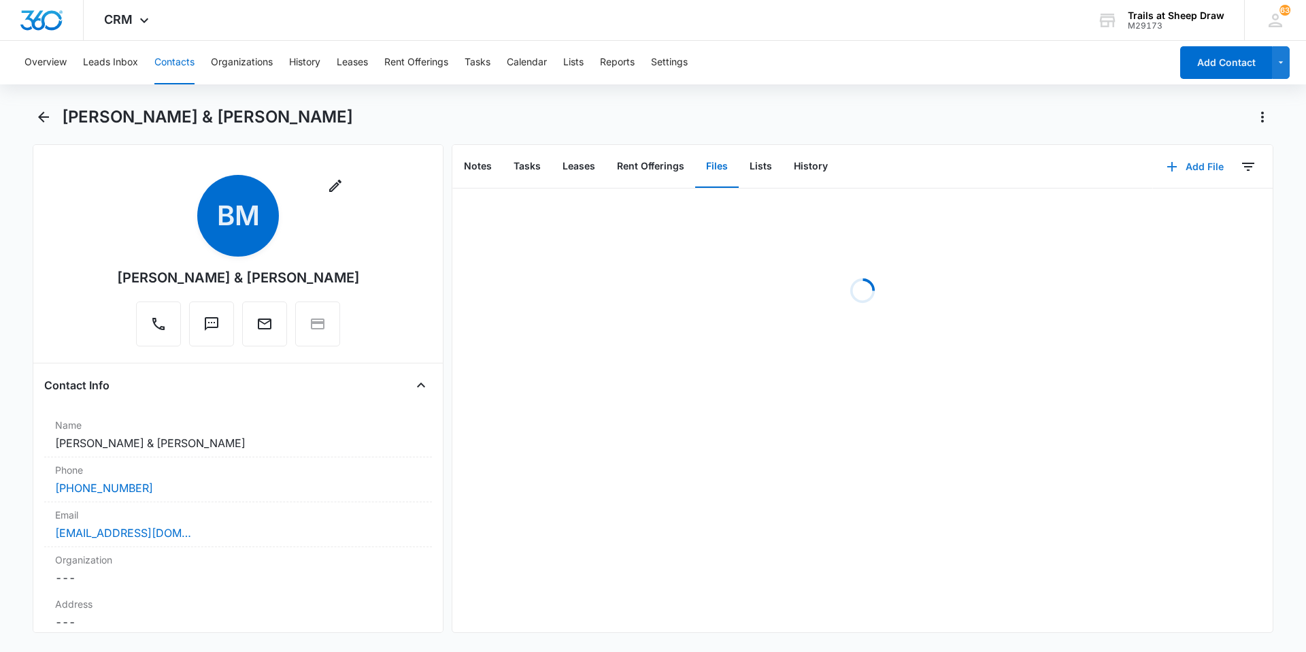
click at [1171, 175] on button "Add File" at bounding box center [1195, 166] width 84 height 33
click at [1149, 207] on div "Upload Files" at bounding box center [1176, 210] width 54 height 10
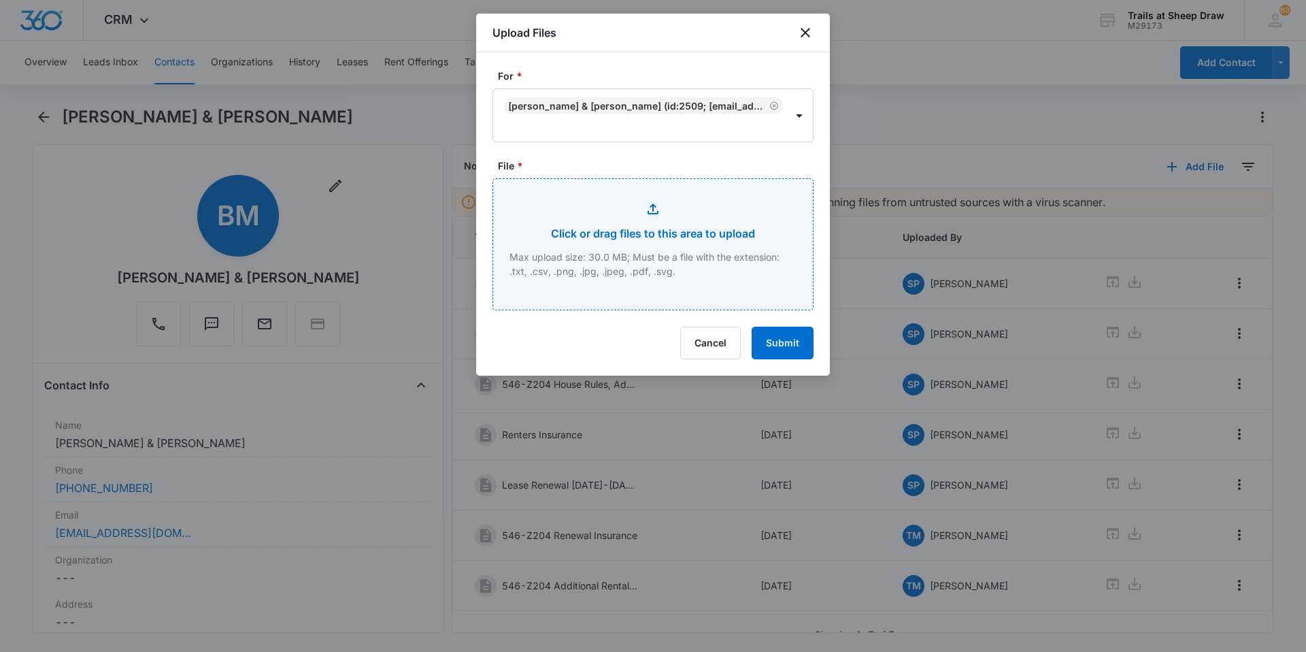
click at [708, 222] on input "File *" at bounding box center [653, 244] width 320 height 131
type input "C:\fakepath\546-Z204 October Renewal.pdf"
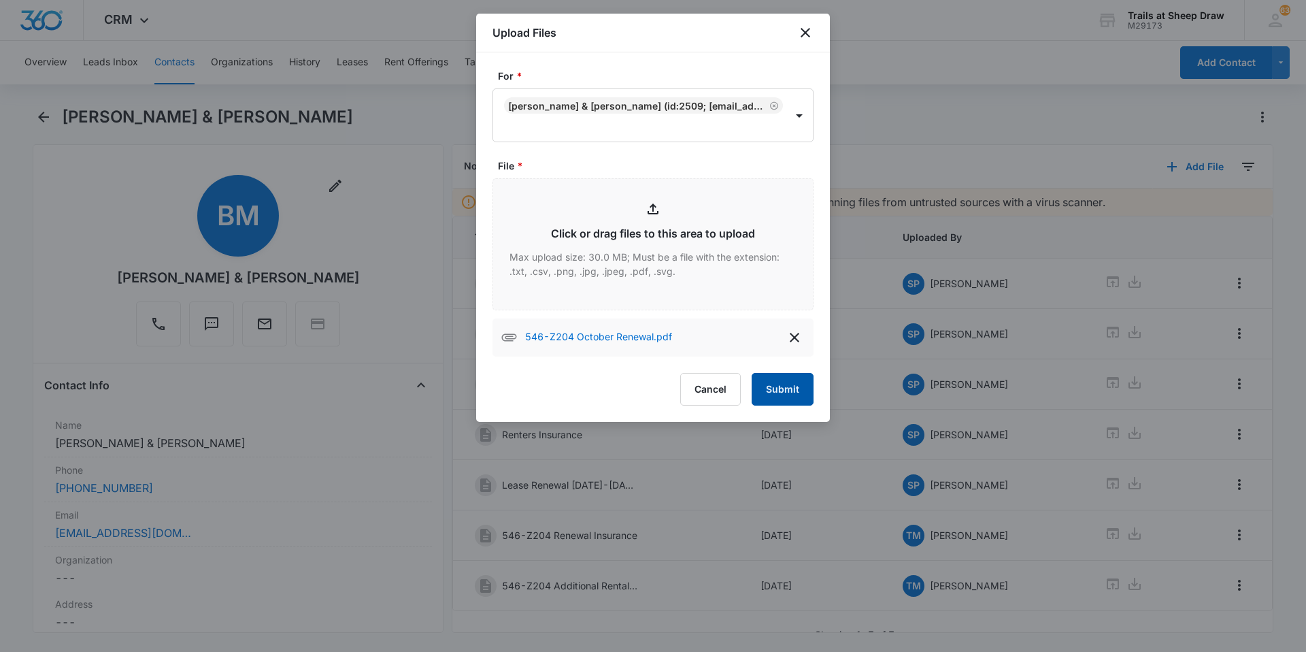
click at [777, 394] on button "Submit" at bounding box center [782, 389] width 62 height 33
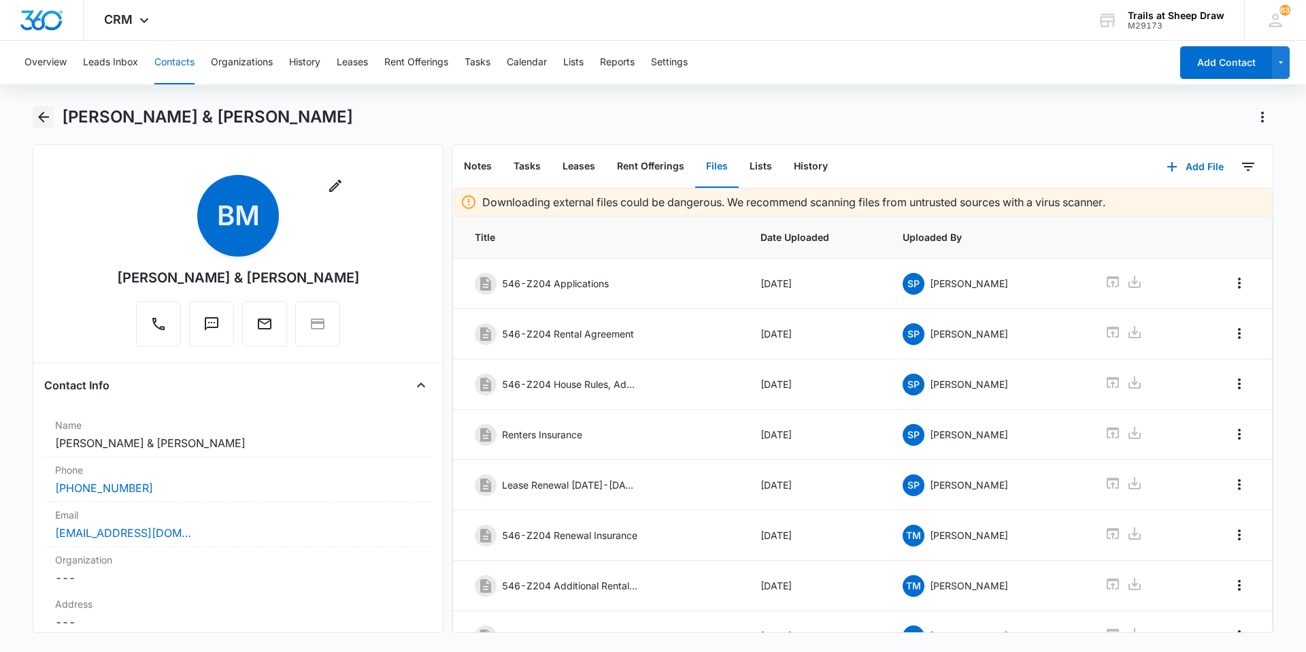
click at [44, 125] on button "Back" at bounding box center [43, 117] width 21 height 22
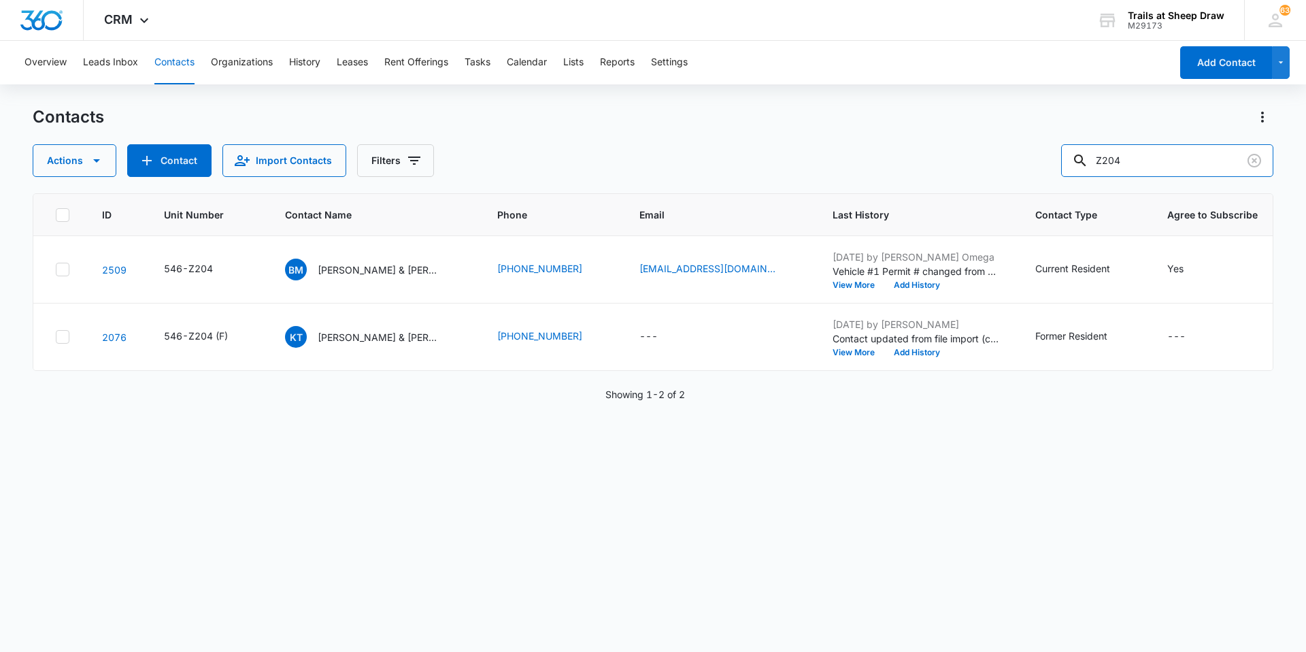
drag, startPoint x: 1157, startPoint y: 168, endPoint x: 1008, endPoint y: 180, distance: 150.1
click at [1008, 180] on div "Contacts Actions Contact Import Contacts Filters Z204 ID Unit Number Contact Na…" at bounding box center [653, 378] width 1240 height 544
type input "K306"
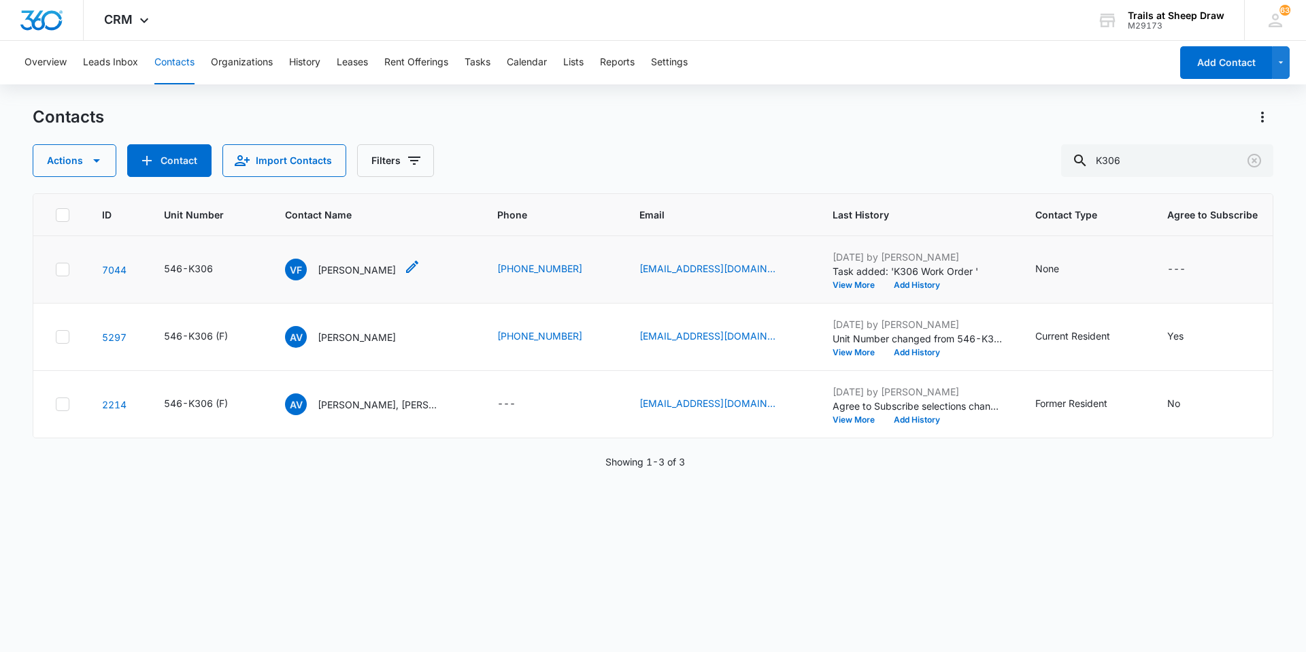
click at [340, 261] on div "VF [PERSON_NAME]" at bounding box center [340, 269] width 111 height 22
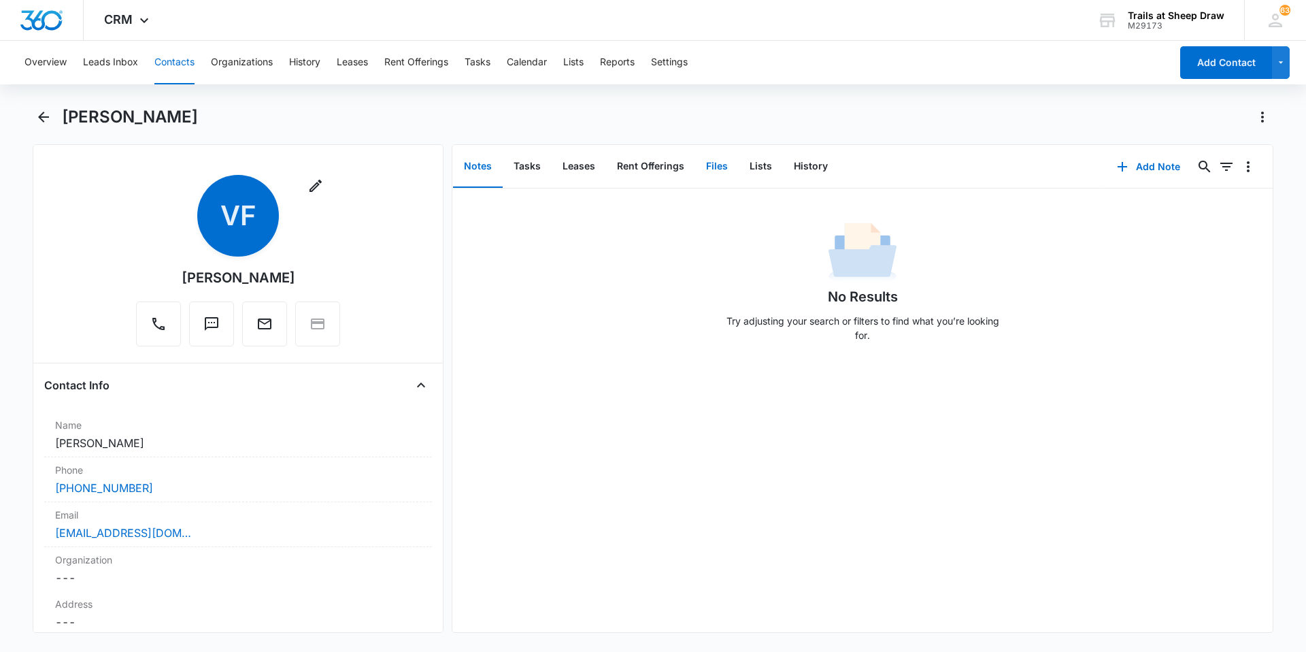
click at [734, 171] on button "Files" at bounding box center [717, 167] width 44 height 42
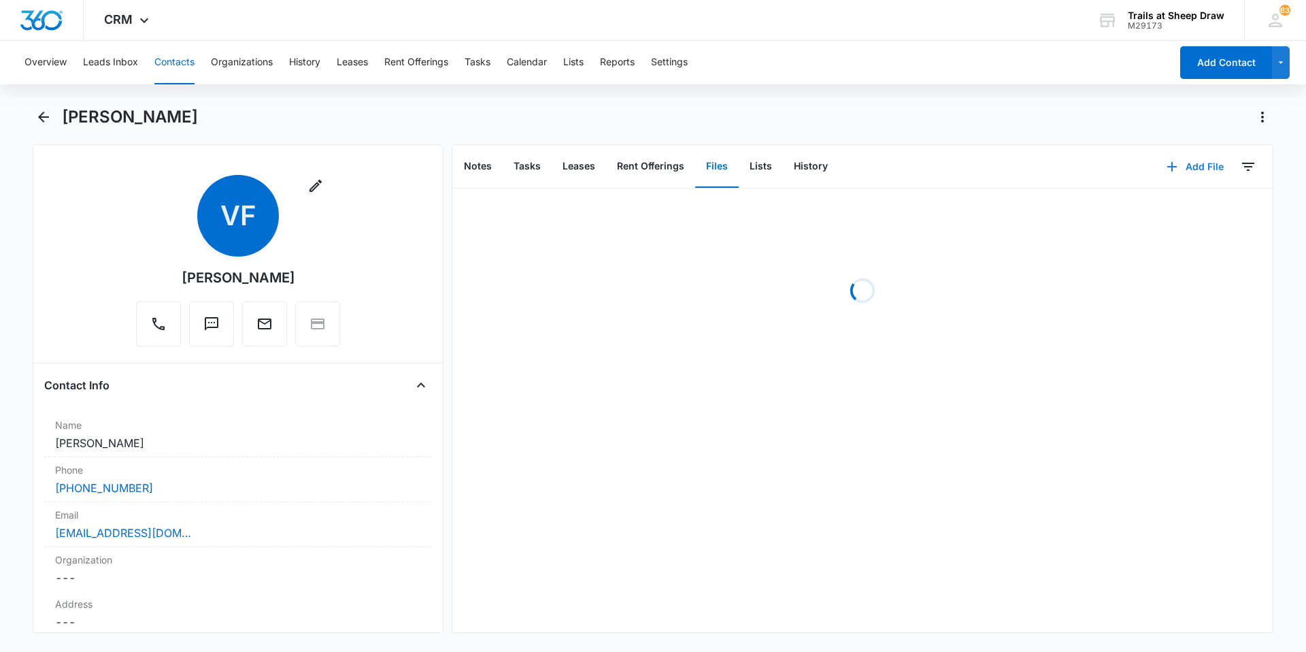
click at [1200, 171] on button "Add File" at bounding box center [1195, 166] width 84 height 33
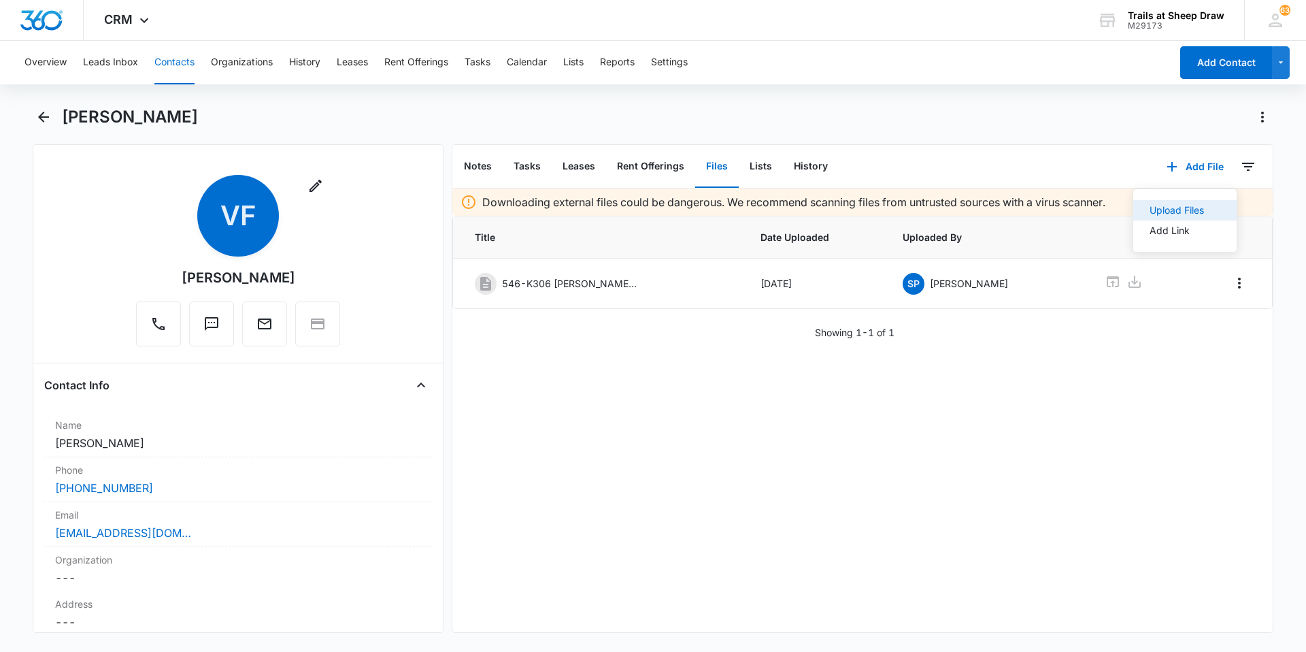
click at [1155, 214] on div "Upload Files" at bounding box center [1176, 210] width 54 height 10
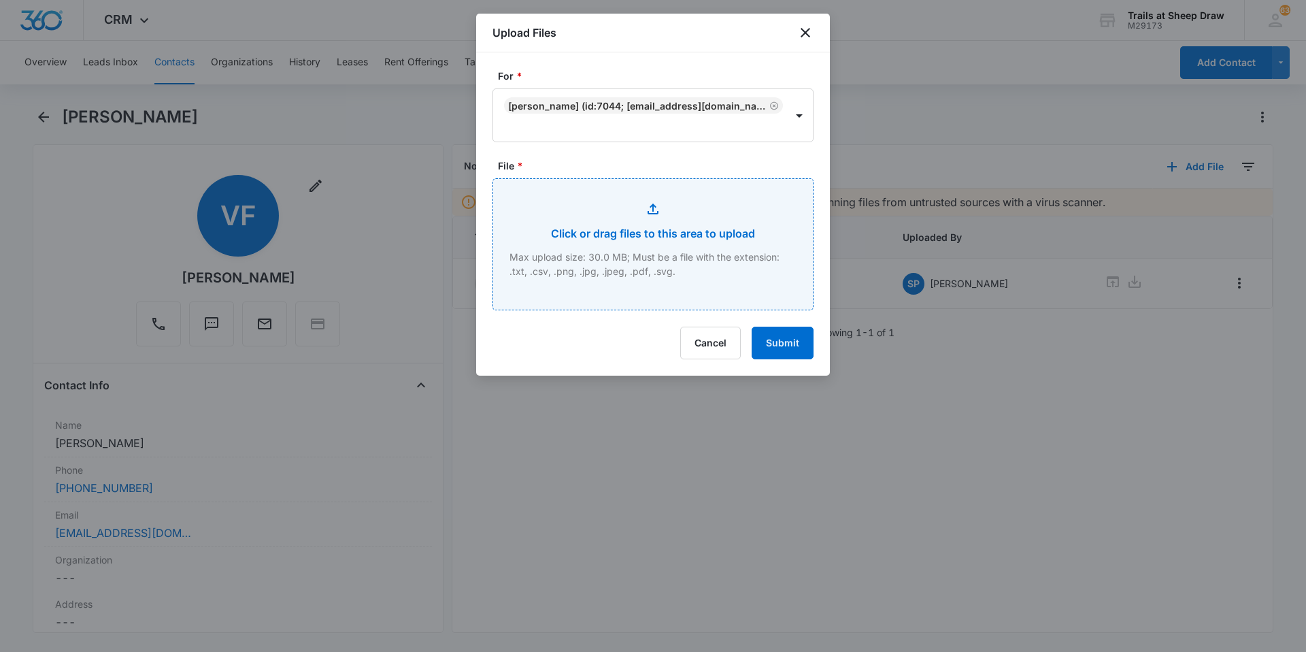
click at [676, 208] on input "File *" at bounding box center [653, 244] width 320 height 131
type input "C:\fakepath\546-K306 Insurance.pdf"
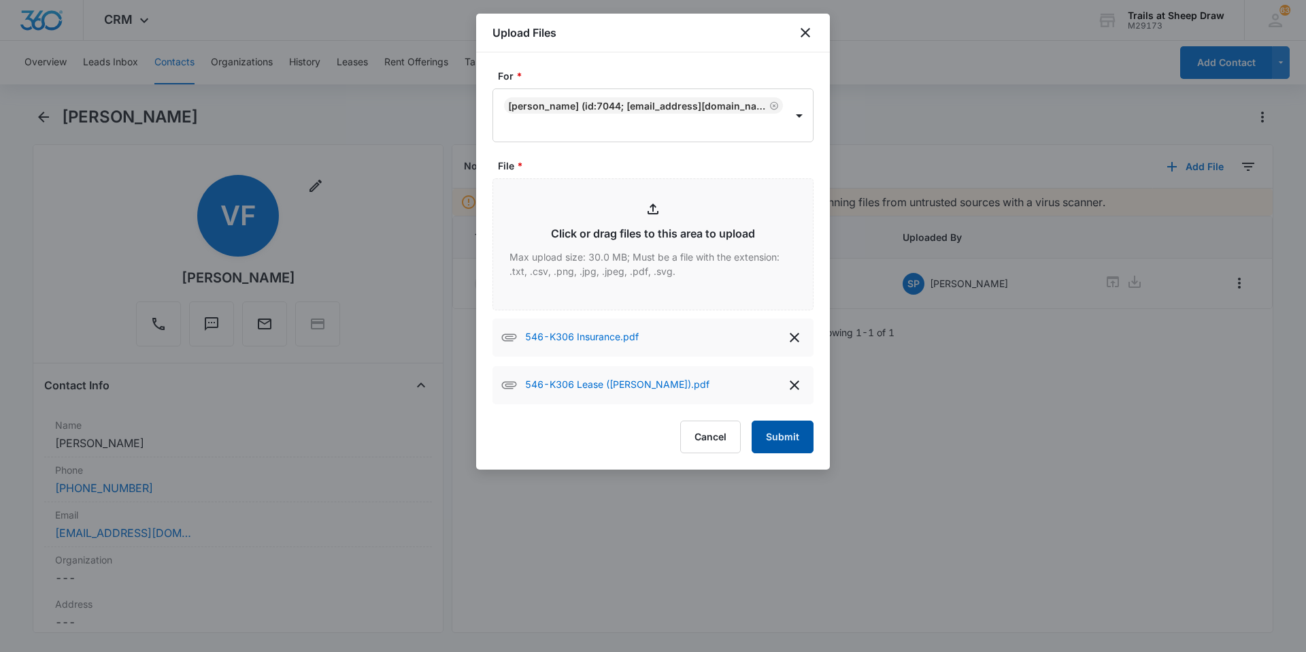
click at [802, 425] on button "Submit" at bounding box center [782, 436] width 62 height 33
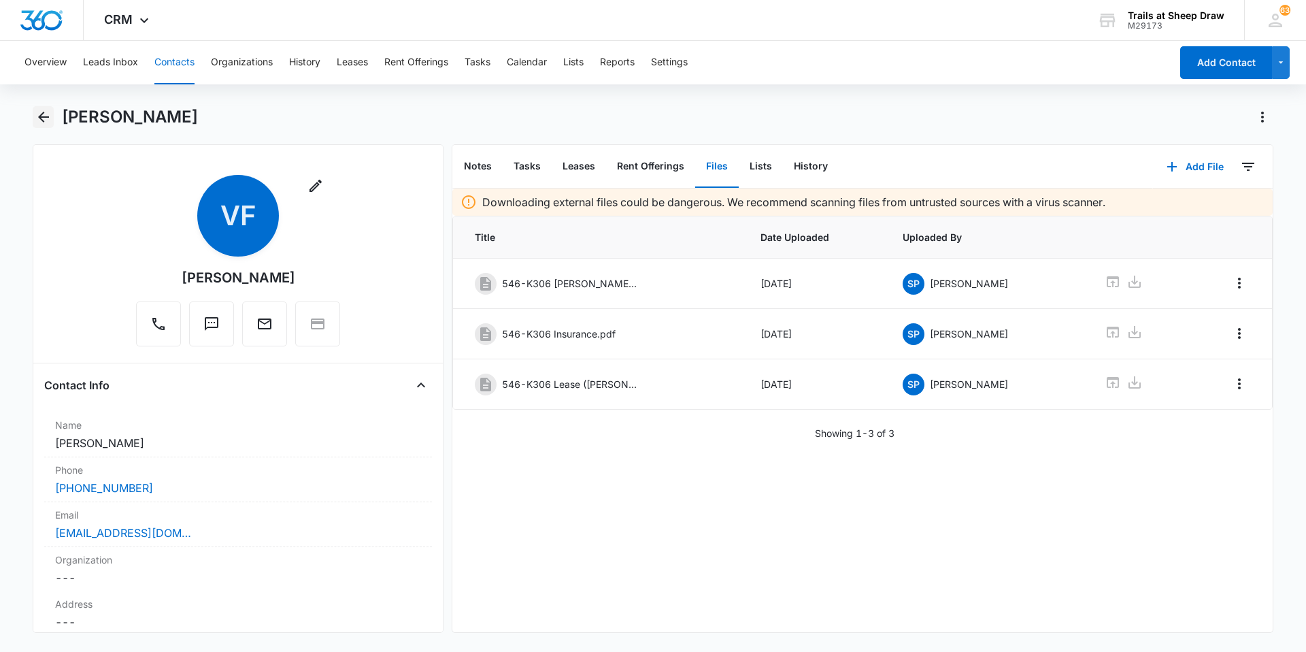
click at [44, 123] on icon "Back" at bounding box center [43, 117] width 16 height 16
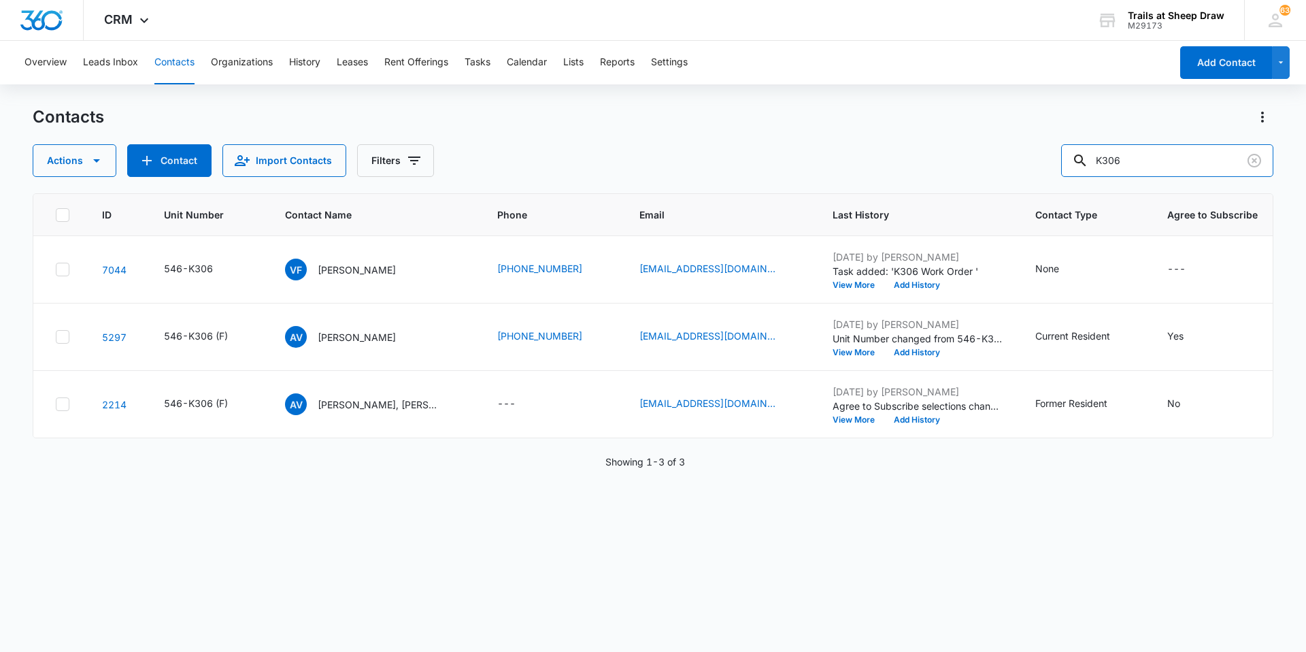
drag, startPoint x: 1149, startPoint y: 167, endPoint x: 996, endPoint y: 197, distance: 156.7
click at [1017, 192] on div "Contacts Actions Contact Import Contacts Filters K306 ID Unit Number Contact Na…" at bounding box center [653, 378] width 1240 height 544
type input "Y303"
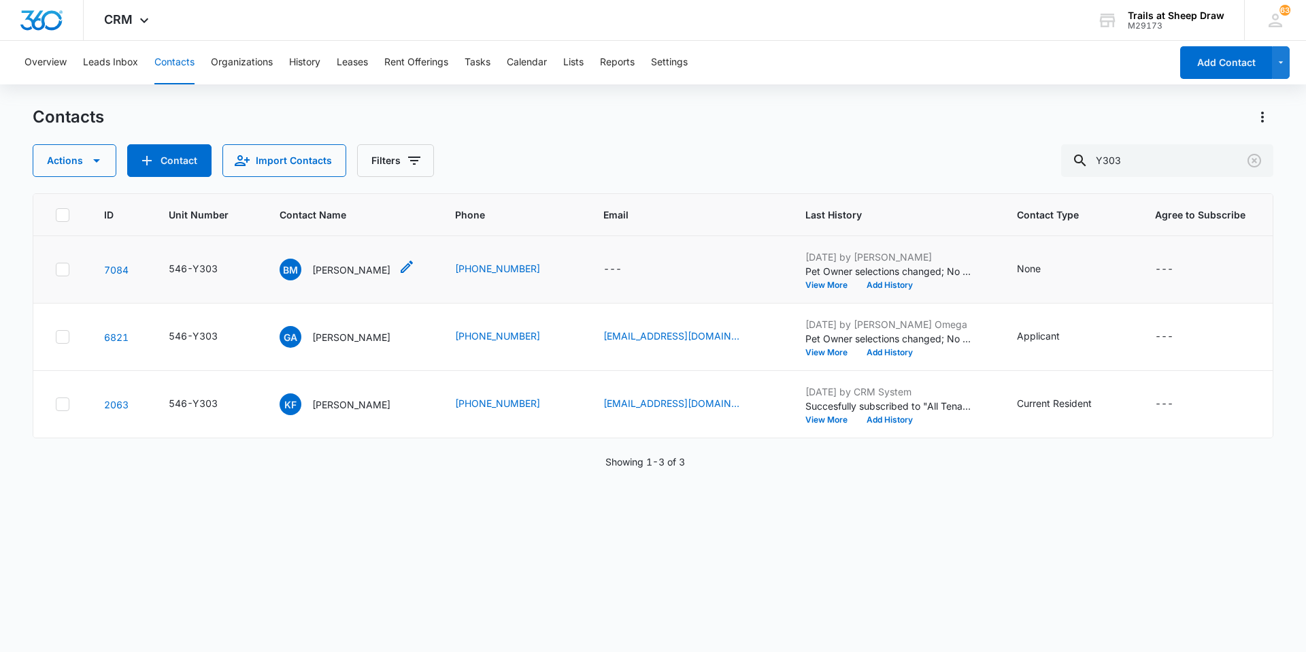
click at [367, 269] on p "[PERSON_NAME]" at bounding box center [351, 270] width 78 height 14
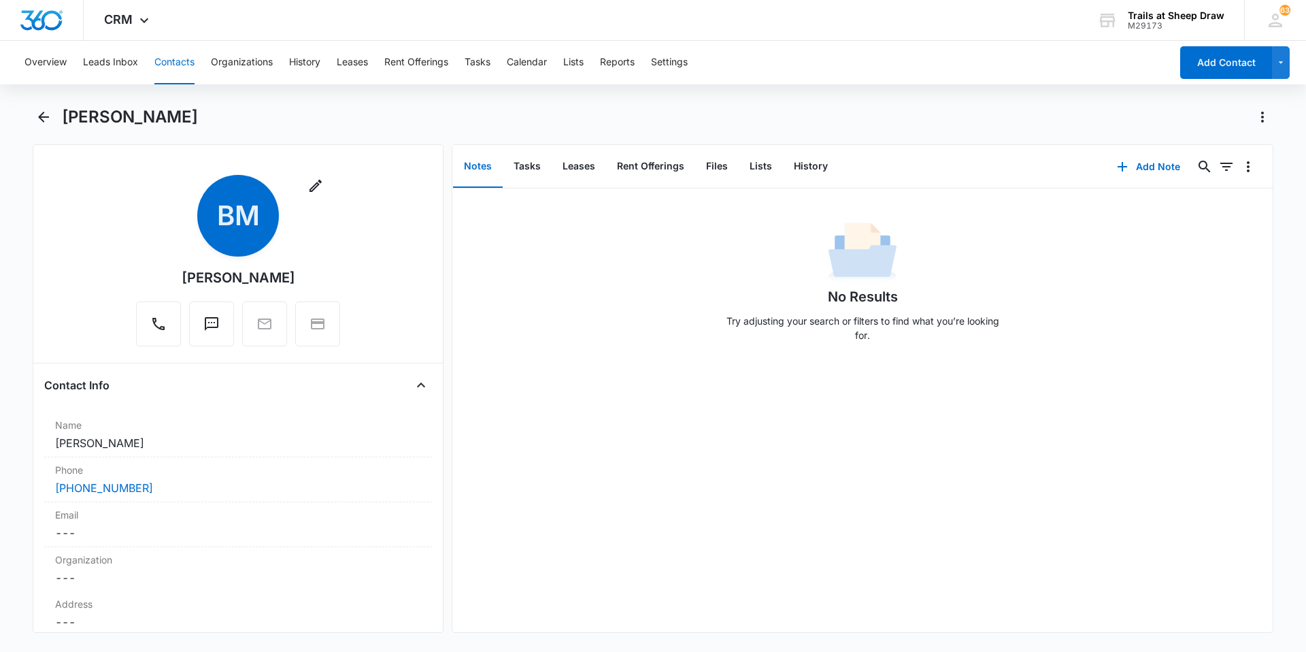
drag, startPoint x: 301, startPoint y: 273, endPoint x: 143, endPoint y: 274, distance: 157.8
click at [143, 274] on div "Remove [PERSON_NAME]" at bounding box center [238, 260] width 204 height 171
click at [239, 279] on div "[PERSON_NAME]" at bounding box center [239, 277] width 114 height 20
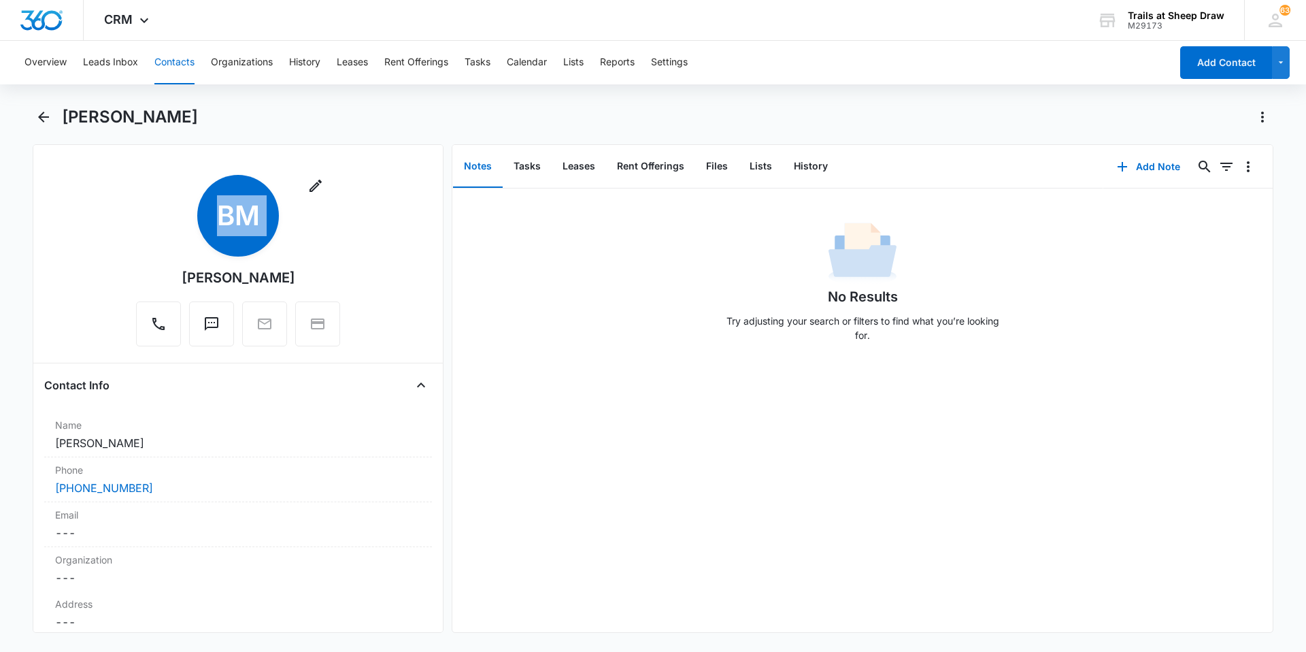
copy div "Remove BM"
click at [48, 123] on icon "Back" at bounding box center [43, 117] width 16 height 16
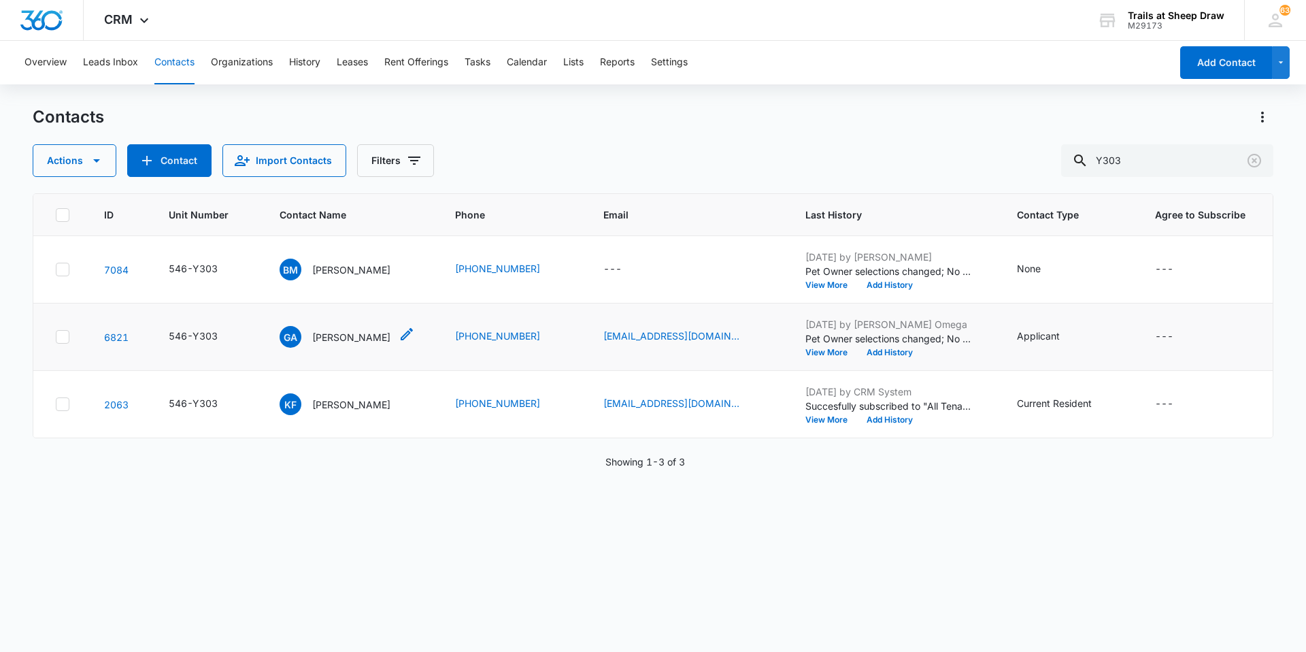
click at [331, 337] on p "[PERSON_NAME]" at bounding box center [351, 337] width 78 height 14
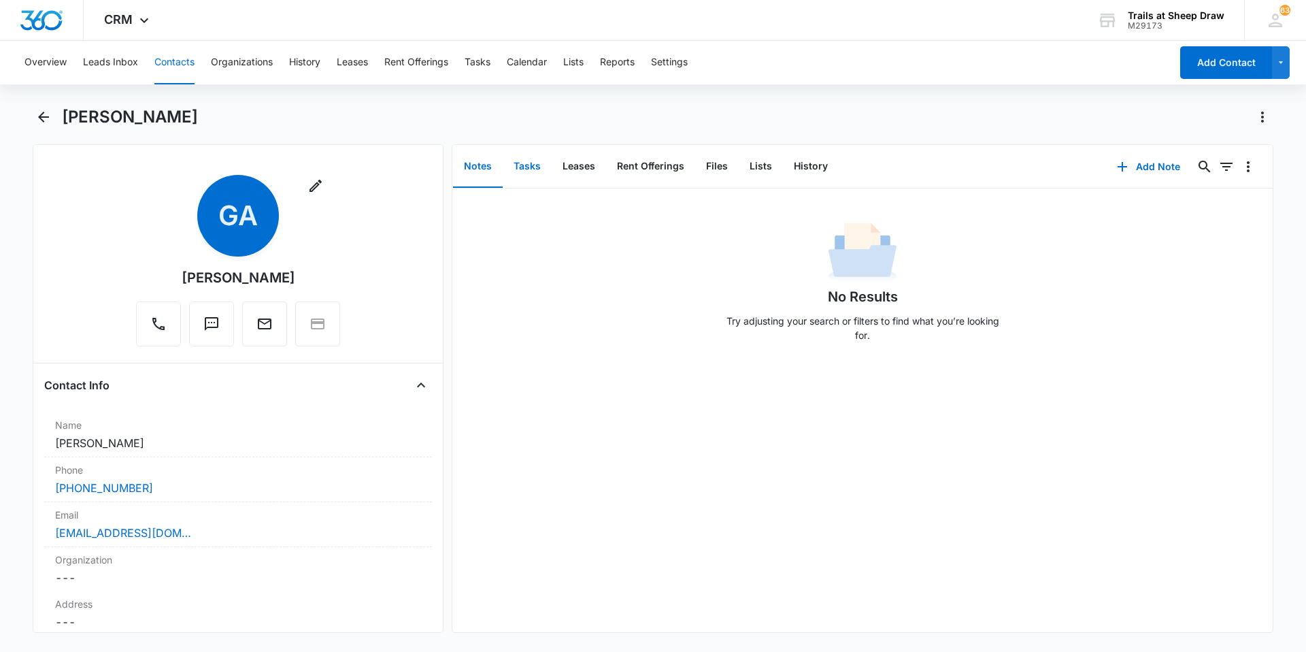
click at [522, 161] on button "Tasks" at bounding box center [527, 167] width 49 height 42
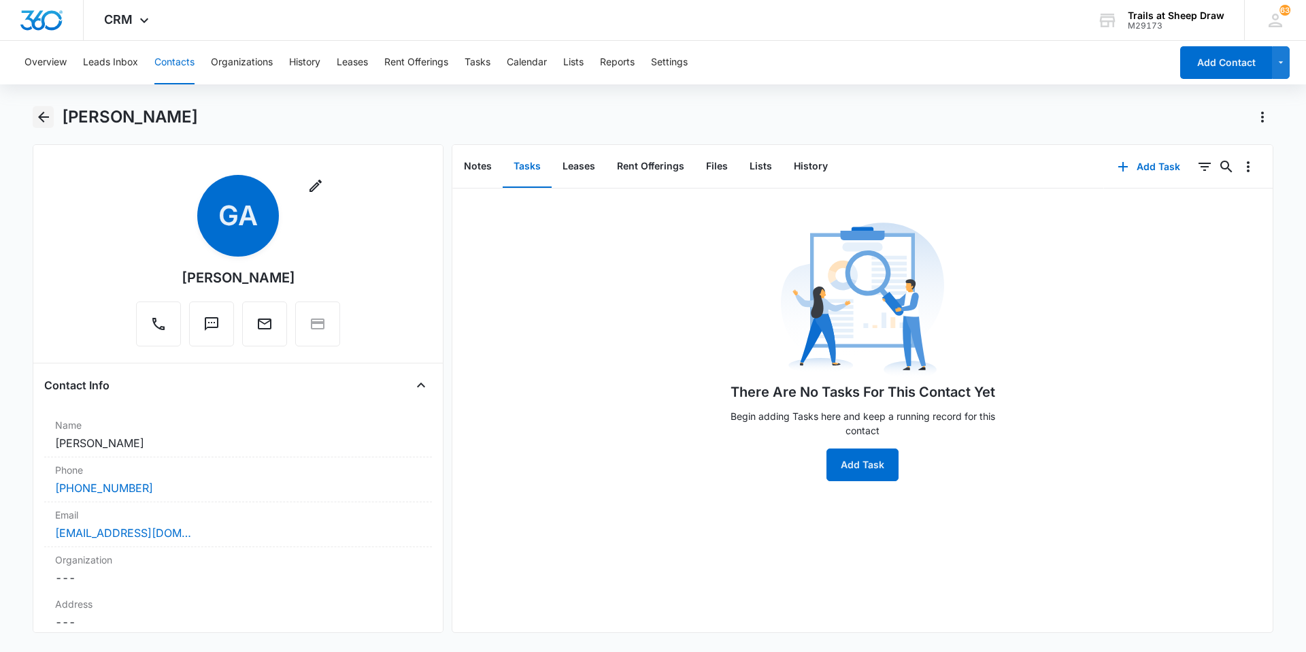
click at [36, 110] on icon "Back" at bounding box center [43, 117] width 16 height 16
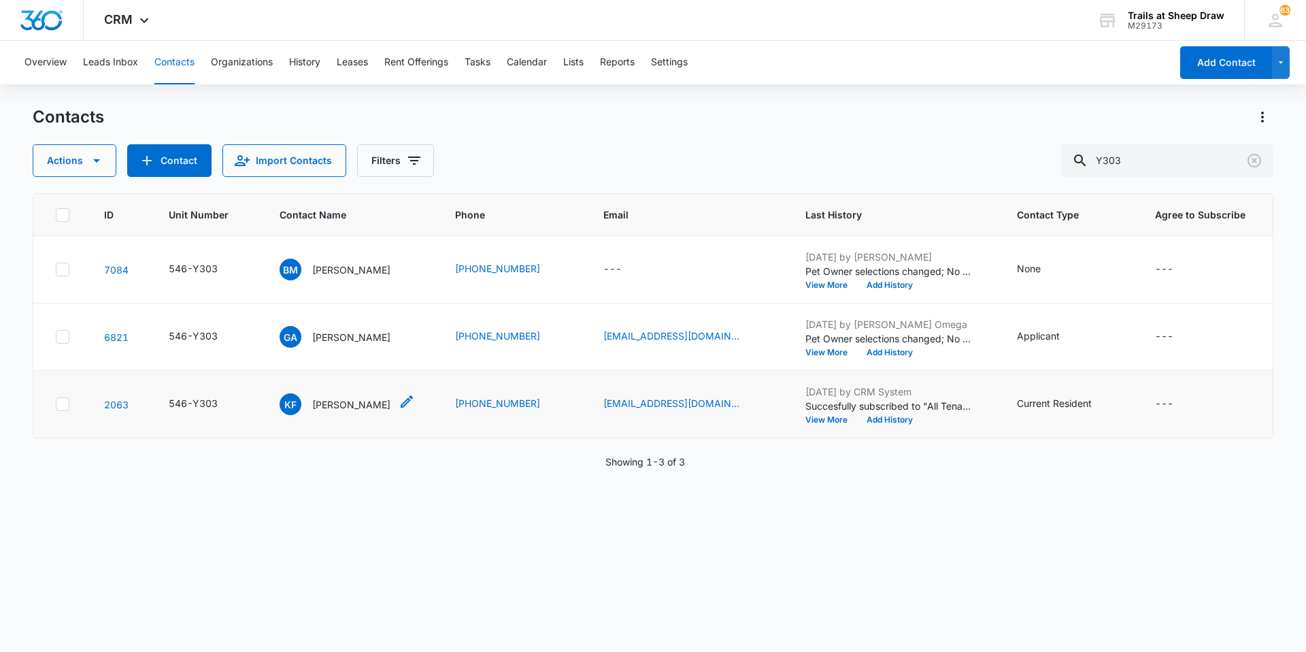
click at [336, 406] on p "[PERSON_NAME]" at bounding box center [351, 404] width 78 height 14
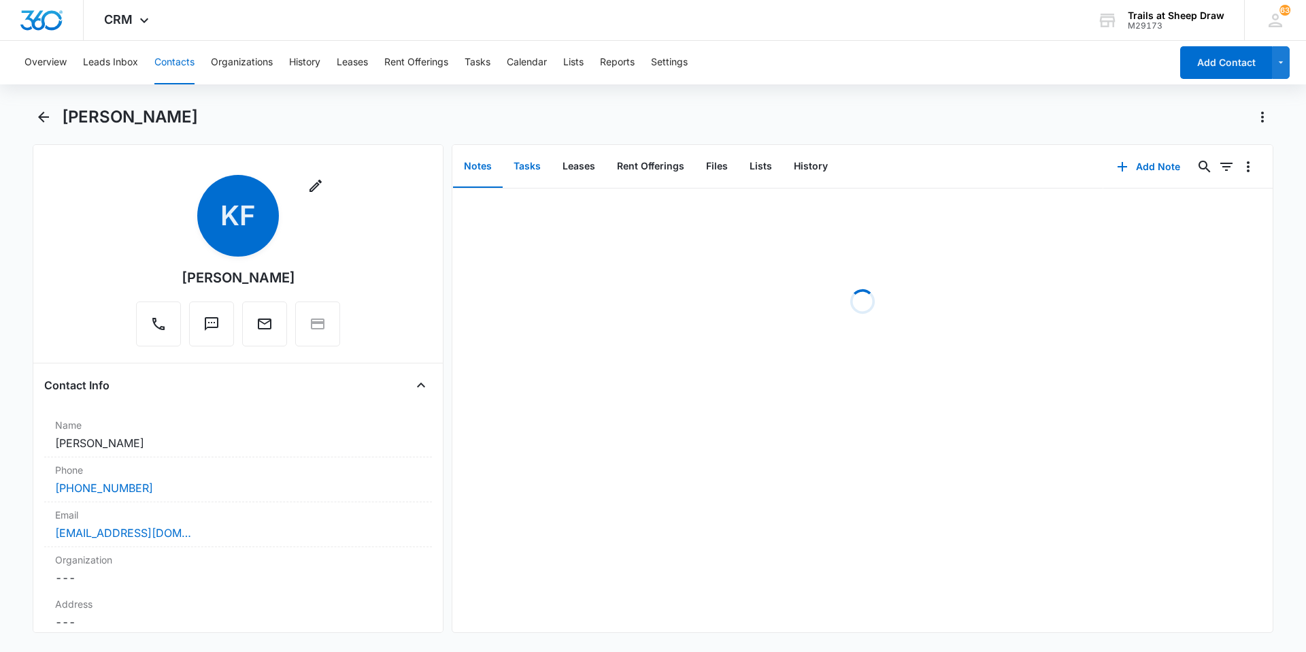
click at [543, 167] on button "Tasks" at bounding box center [527, 167] width 49 height 42
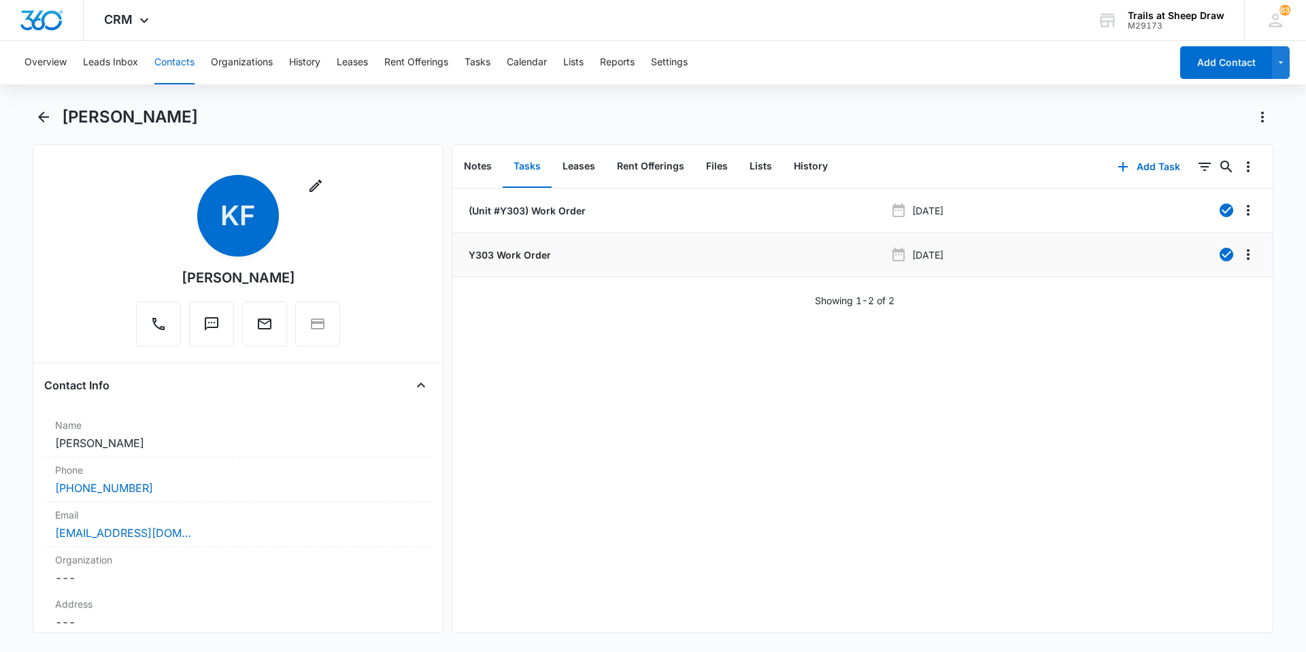
click at [516, 251] on p "Y303 Work Order" at bounding box center [508, 255] width 85 height 14
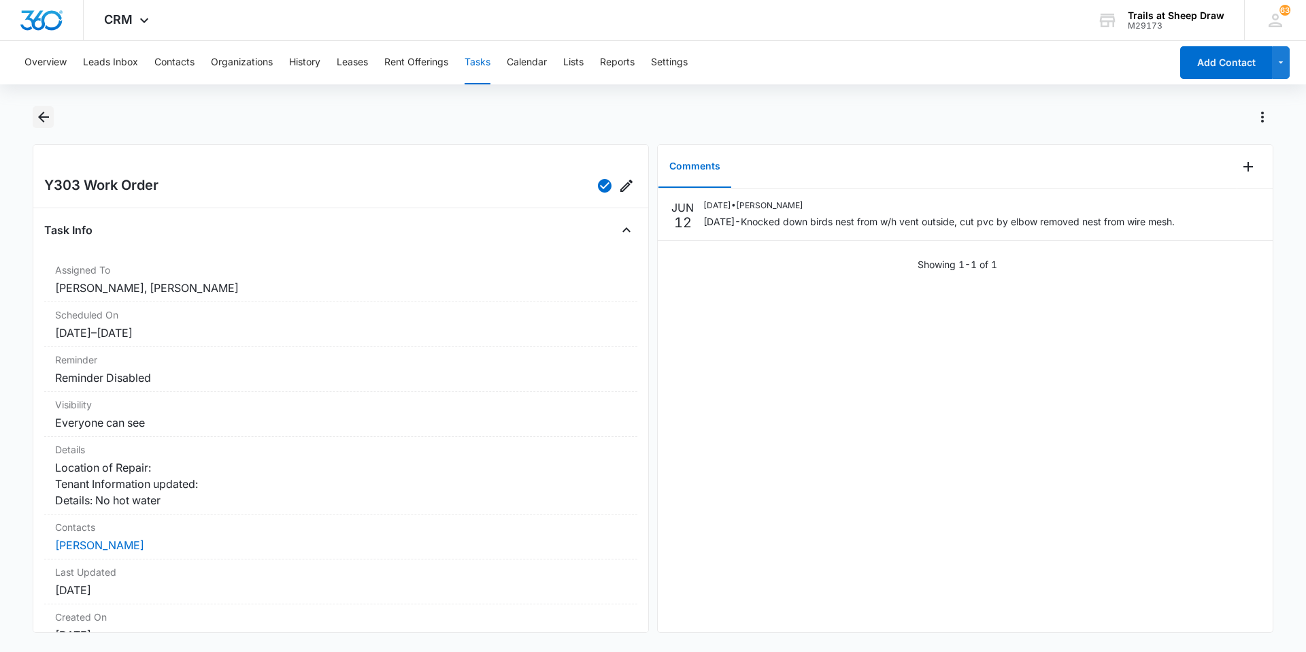
click at [39, 113] on icon "Back" at bounding box center [43, 117] width 16 height 16
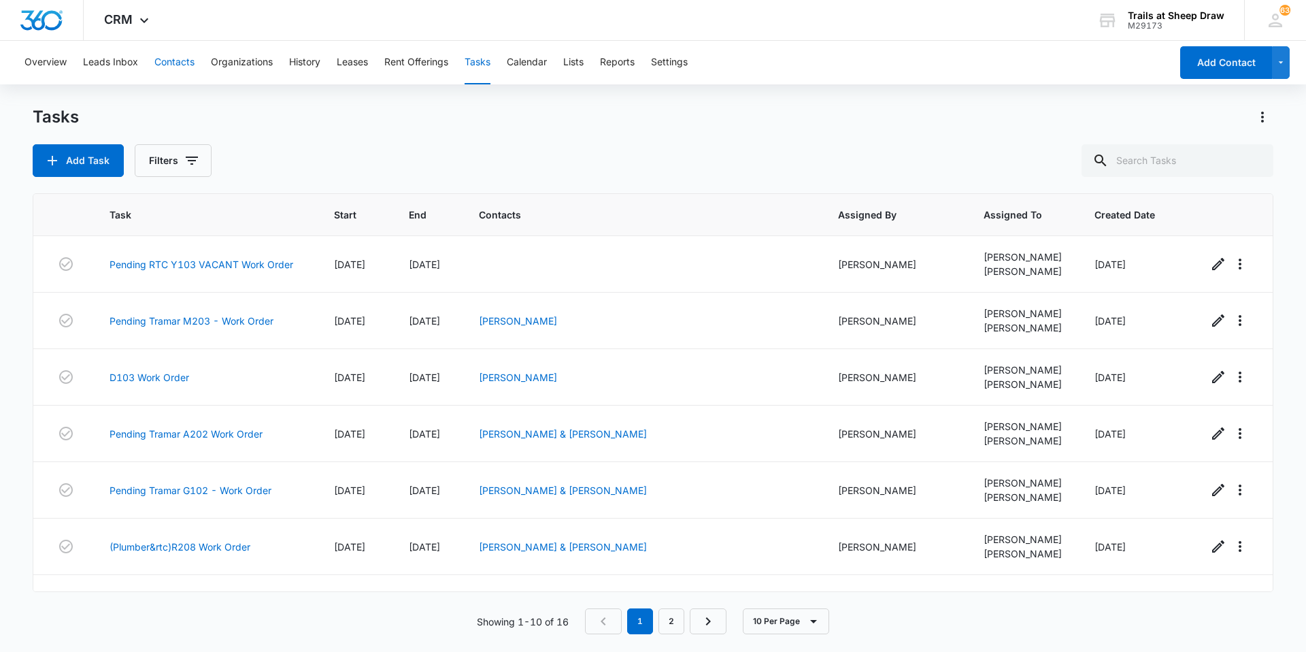
click at [177, 62] on button "Contacts" at bounding box center [174, 63] width 40 height 44
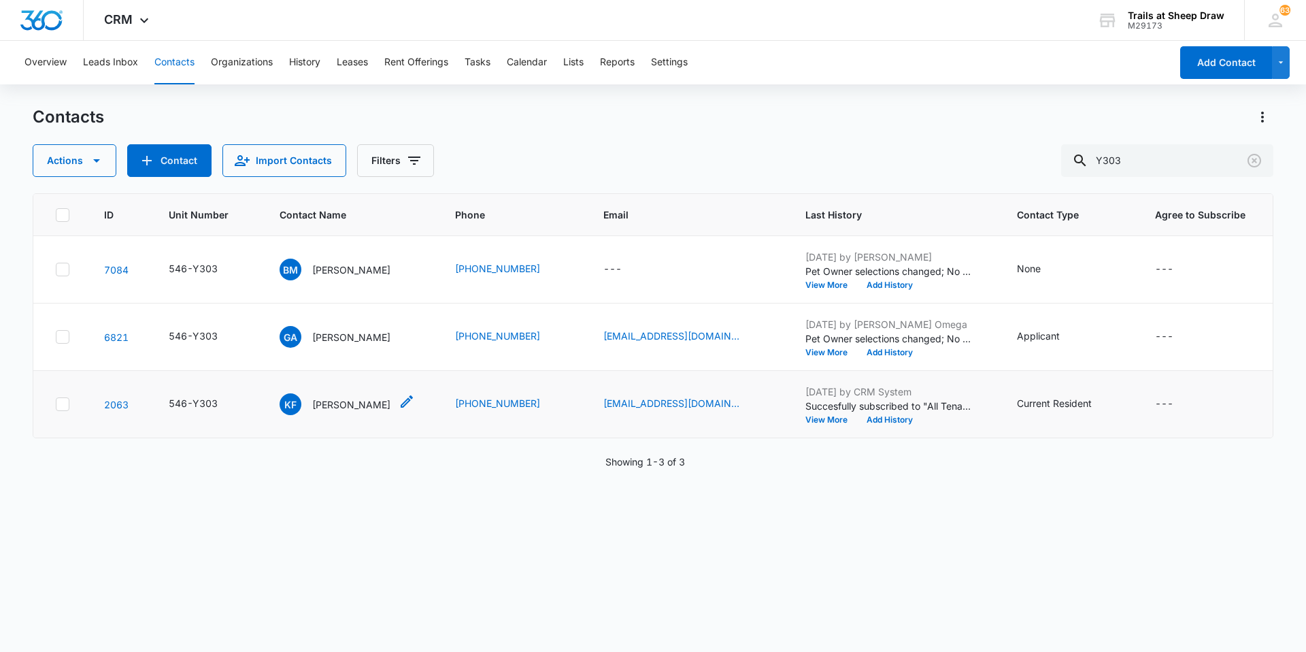
click at [356, 404] on p "[PERSON_NAME]" at bounding box center [351, 404] width 78 height 14
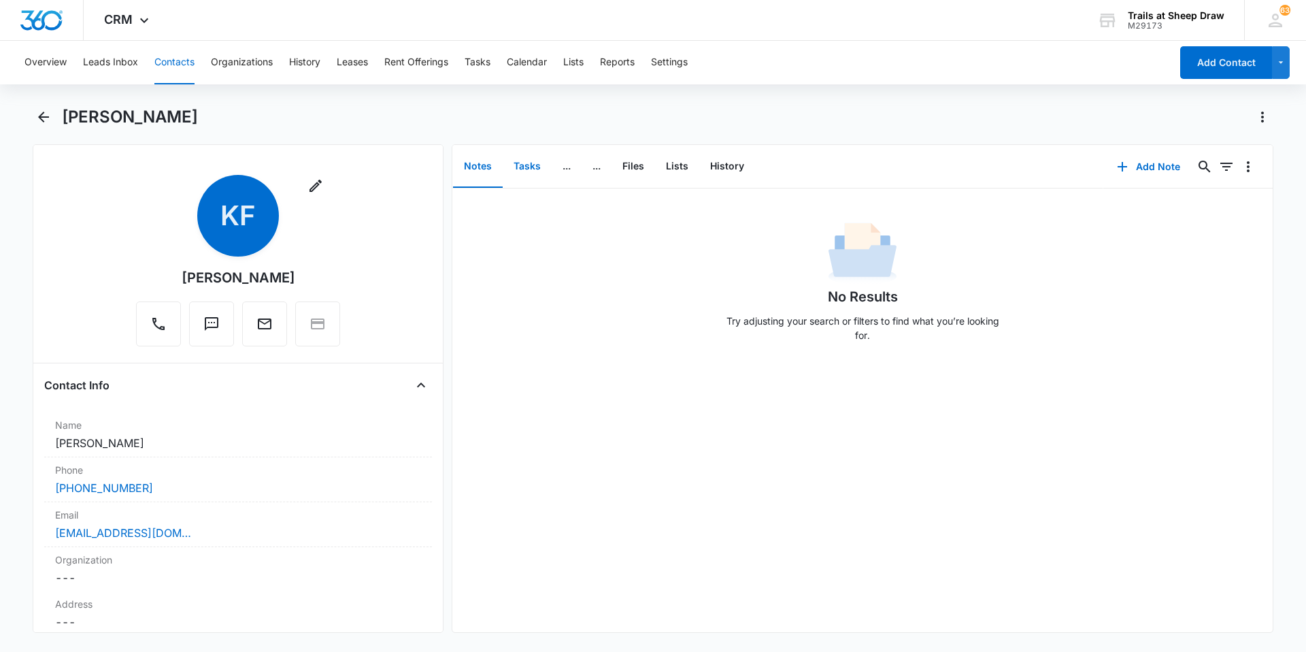
click at [518, 167] on button "Tasks" at bounding box center [527, 167] width 49 height 42
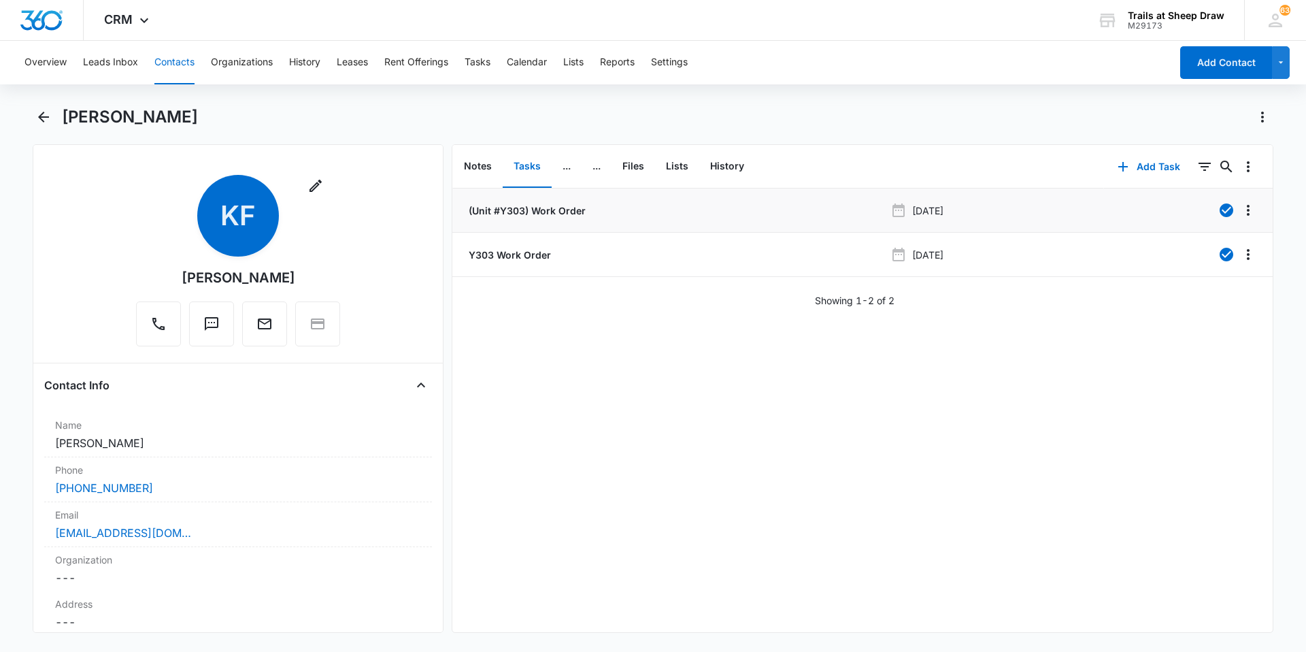
click at [573, 208] on p "(Unit #Y303) Work Order" at bounding box center [526, 210] width 120 height 14
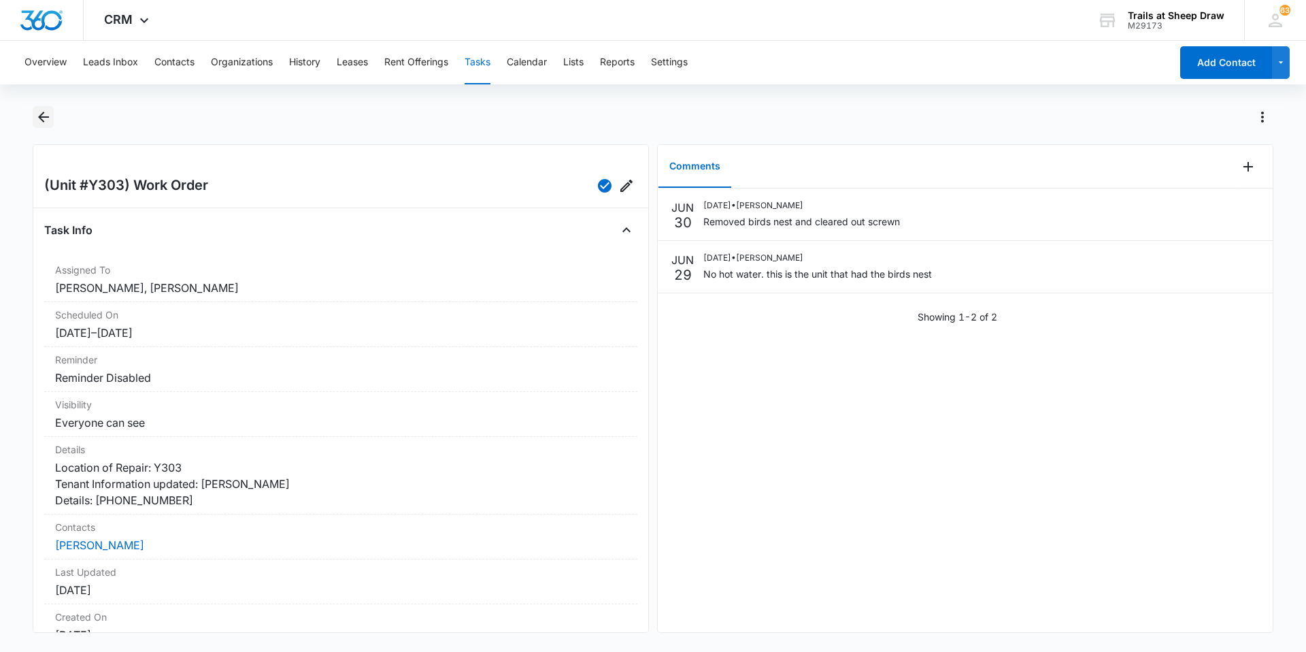
click at [46, 124] on icon "Back" at bounding box center [43, 117] width 16 height 16
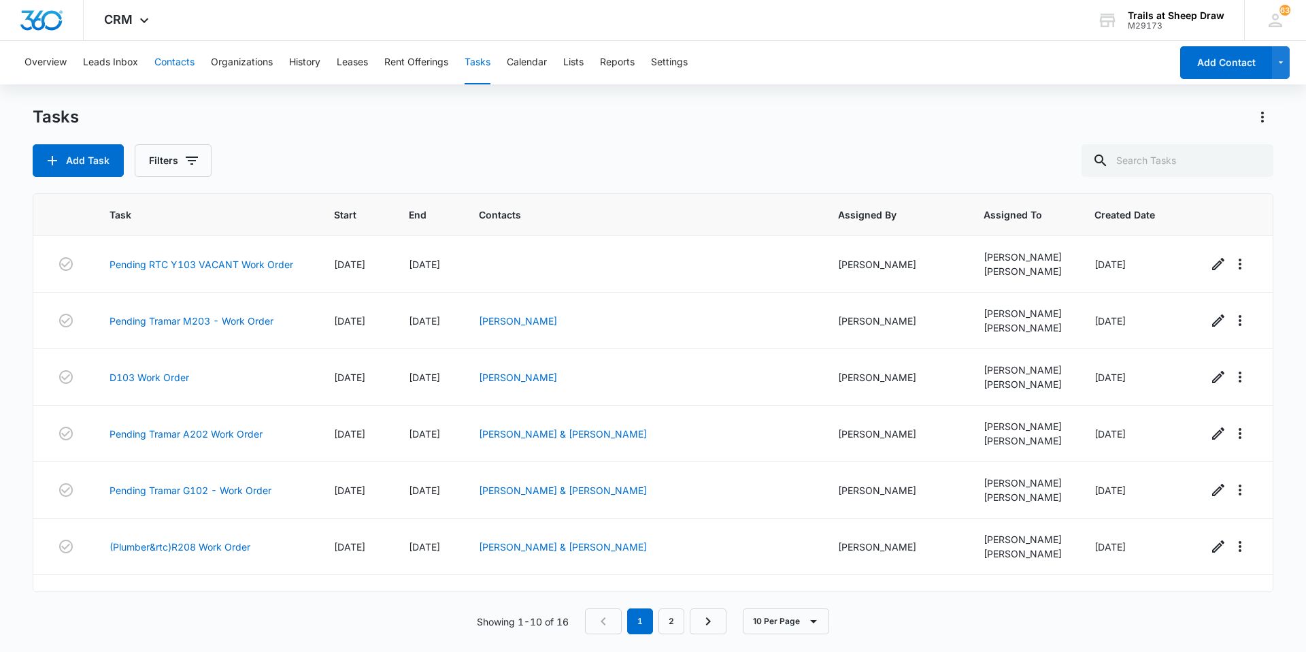
click at [172, 65] on button "Contacts" at bounding box center [174, 63] width 40 height 44
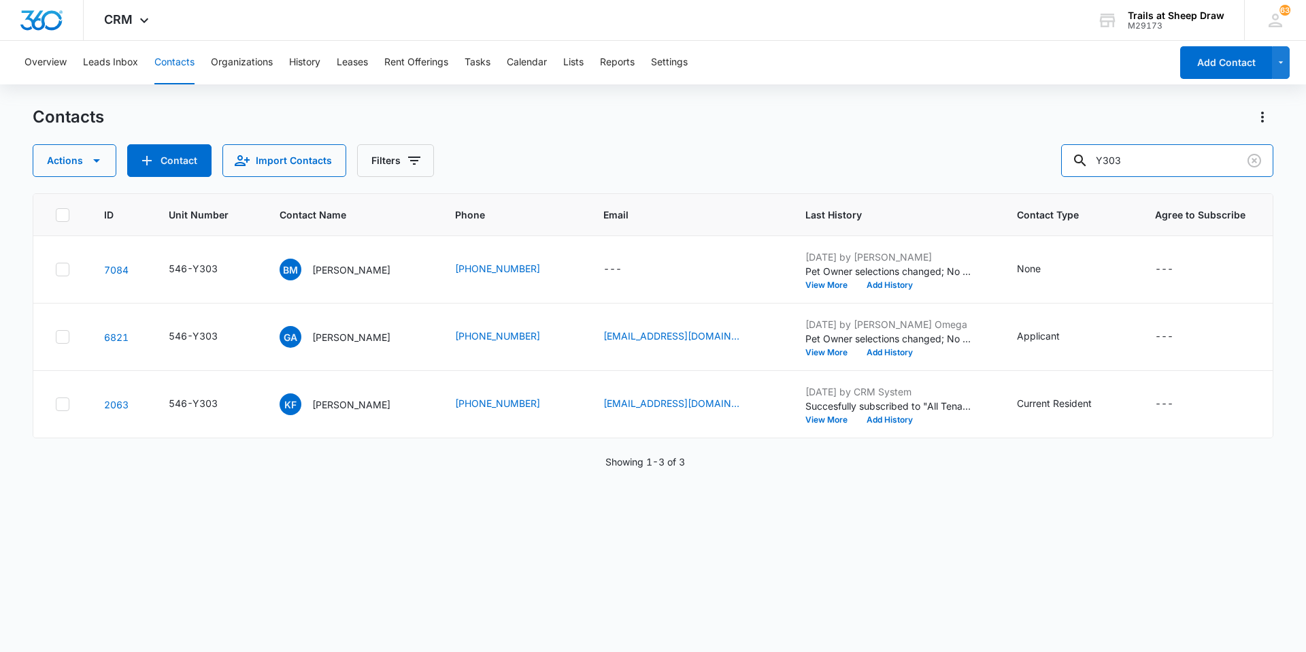
drag, startPoint x: 1053, startPoint y: 172, endPoint x: 820, endPoint y: 202, distance: 234.5
click at [879, 182] on div "Contacts Actions Contact Import Contacts Filters Y303 ID Unit Number Contact Na…" at bounding box center [653, 378] width 1240 height 544
type input "K202"
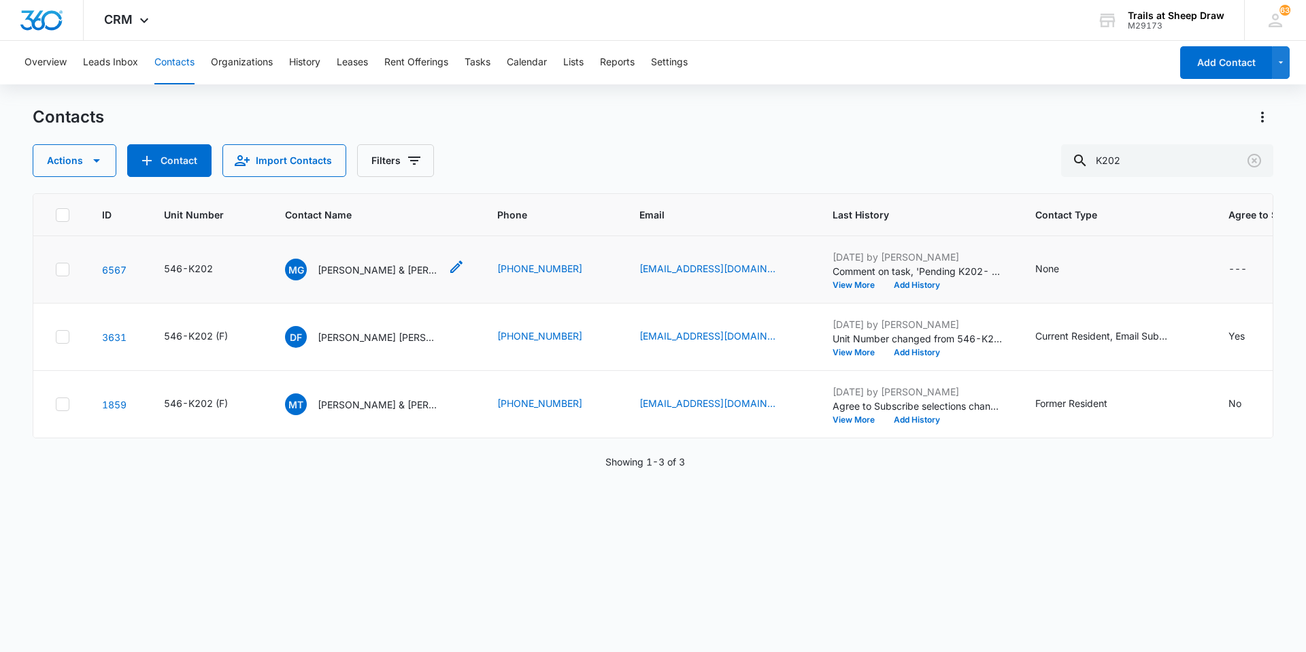
click at [373, 272] on p "[PERSON_NAME] & [PERSON_NAME]" at bounding box center [379, 270] width 122 height 14
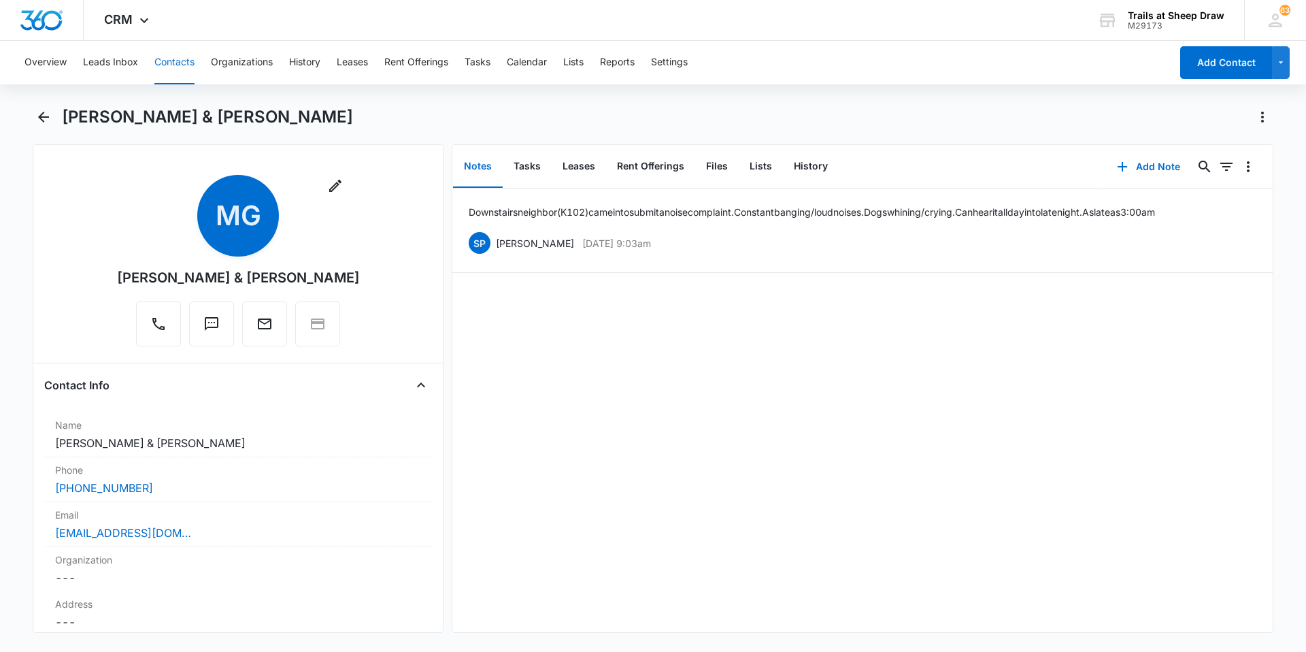
drag, startPoint x: 347, startPoint y: 277, endPoint x: 121, endPoint y: 271, distance: 225.9
click at [121, 271] on div "Remove [PERSON_NAME] & [PERSON_NAME]" at bounding box center [238, 263] width 388 height 177
copy div "[PERSON_NAME] & [PERSON_NAME]"
click at [47, 119] on icon "Back" at bounding box center [43, 117] width 16 height 16
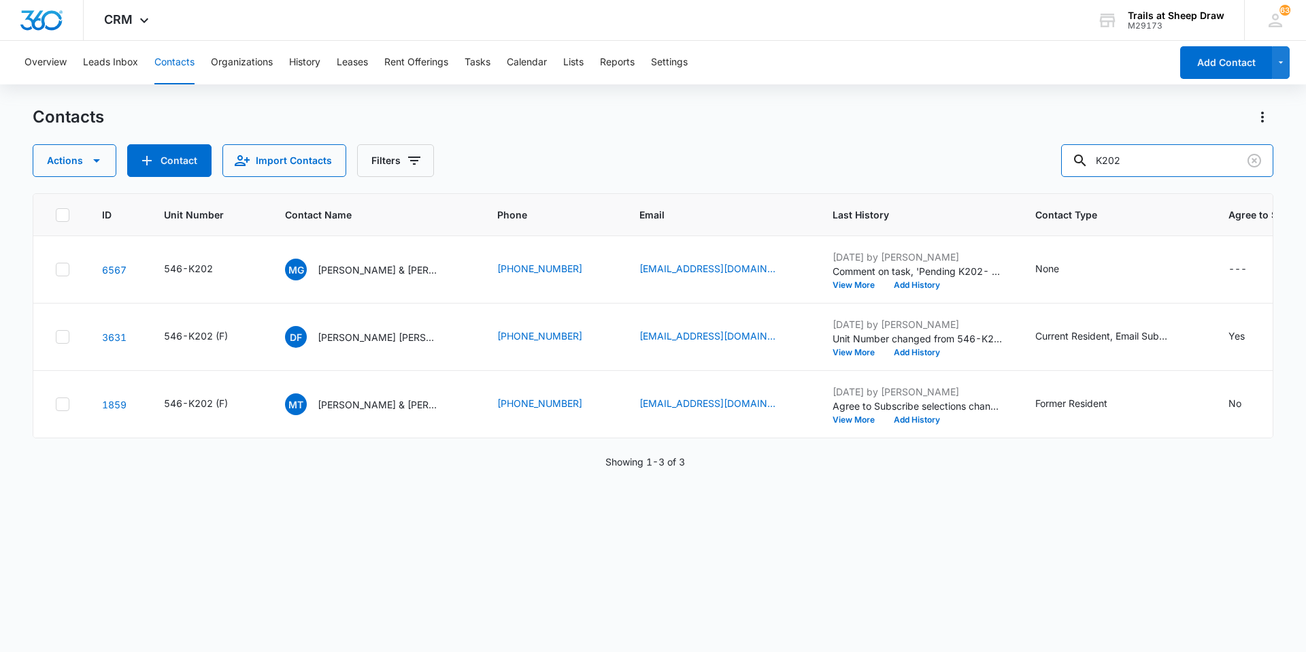
drag, startPoint x: 1181, startPoint y: 159, endPoint x: 879, endPoint y: 171, distance: 302.2
click at [879, 170] on div "Actions Contact Import Contacts Filters K202" at bounding box center [653, 160] width 1240 height 33
type input "B302"
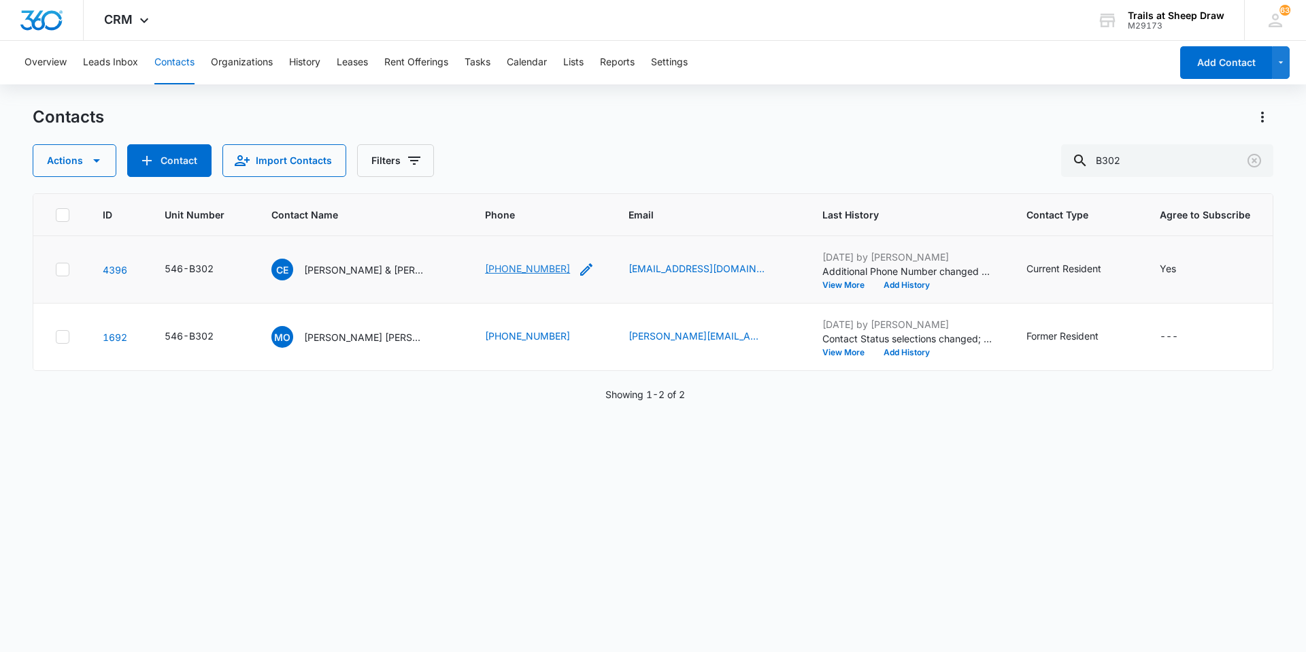
click at [522, 269] on link "[PHONE_NUMBER]" at bounding box center [527, 268] width 85 height 14
click at [330, 272] on p "[PERSON_NAME] & [PERSON_NAME]" at bounding box center [365, 270] width 122 height 14
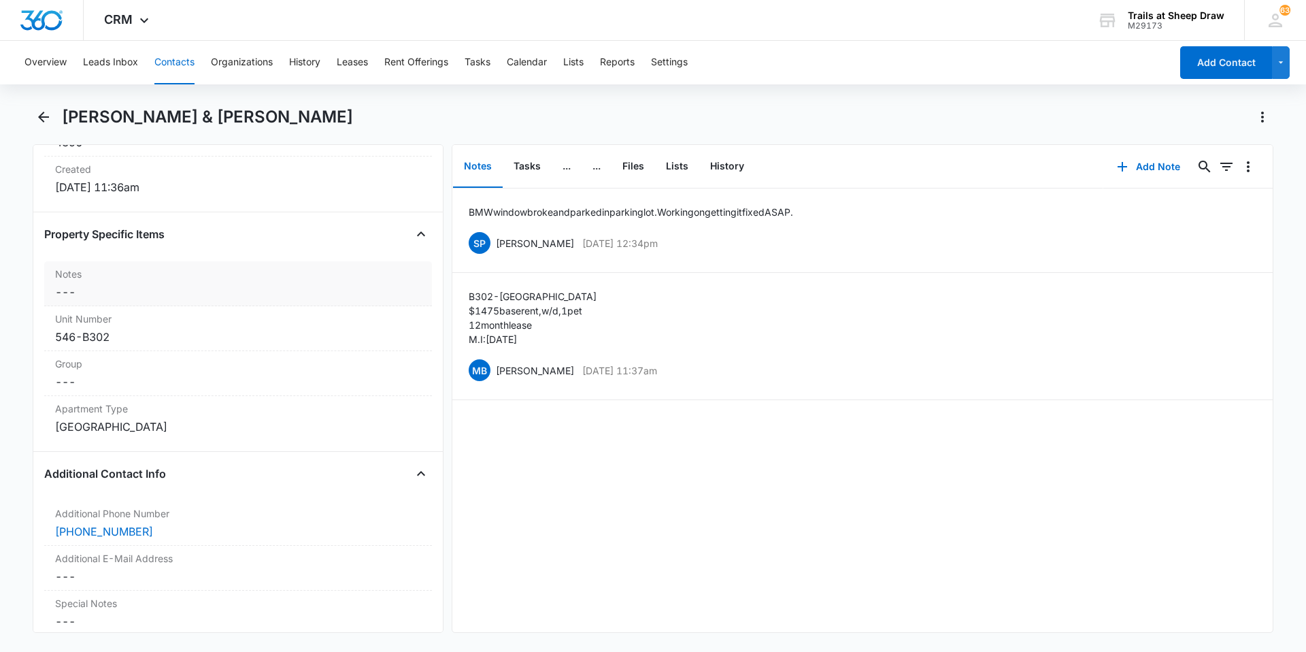
scroll to position [1156, 0]
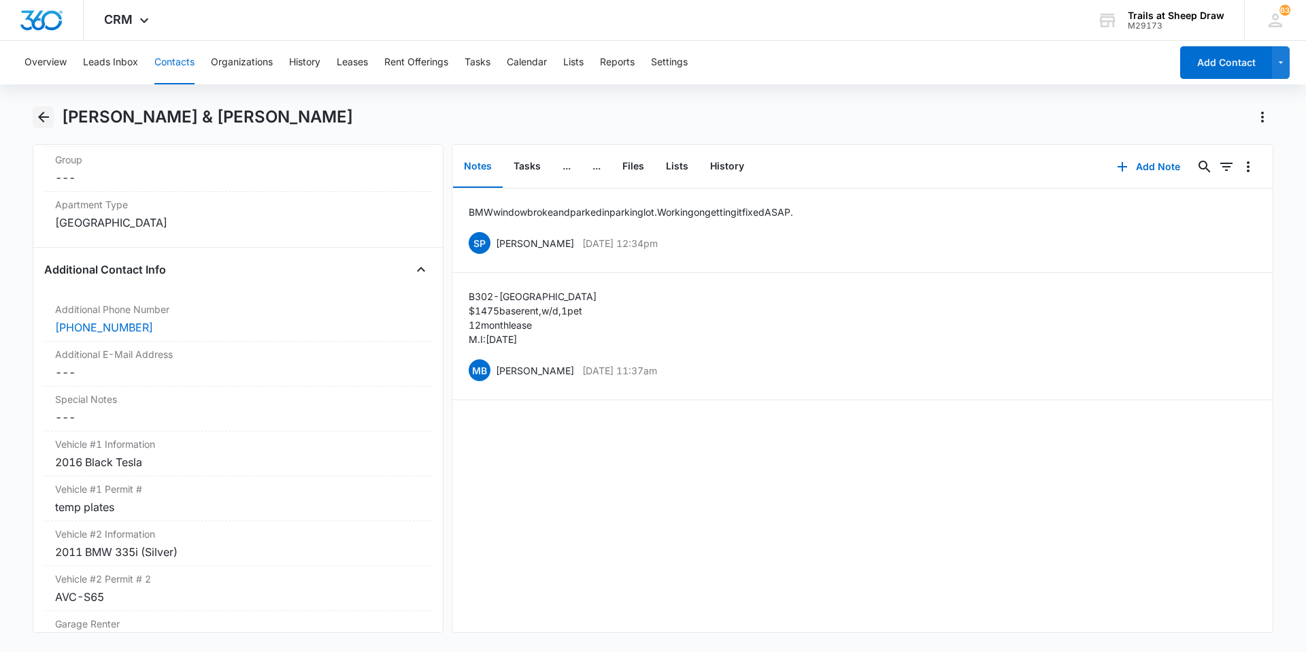
click at [43, 111] on icon "Back" at bounding box center [43, 117] width 16 height 16
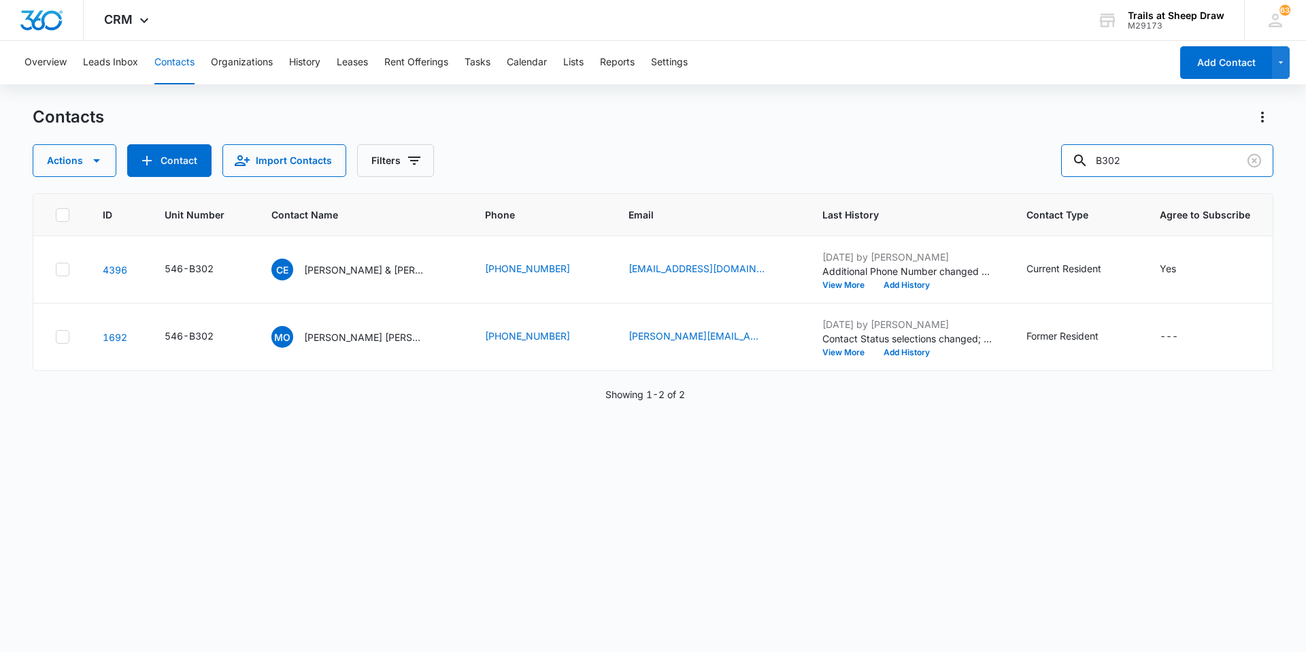
drag, startPoint x: 1147, startPoint y: 165, endPoint x: 972, endPoint y: 190, distance: 177.2
click at [972, 190] on div "Contacts Actions Contact Import Contacts Filters B302 ID Unit Number Contact Na…" at bounding box center [653, 378] width 1240 height 544
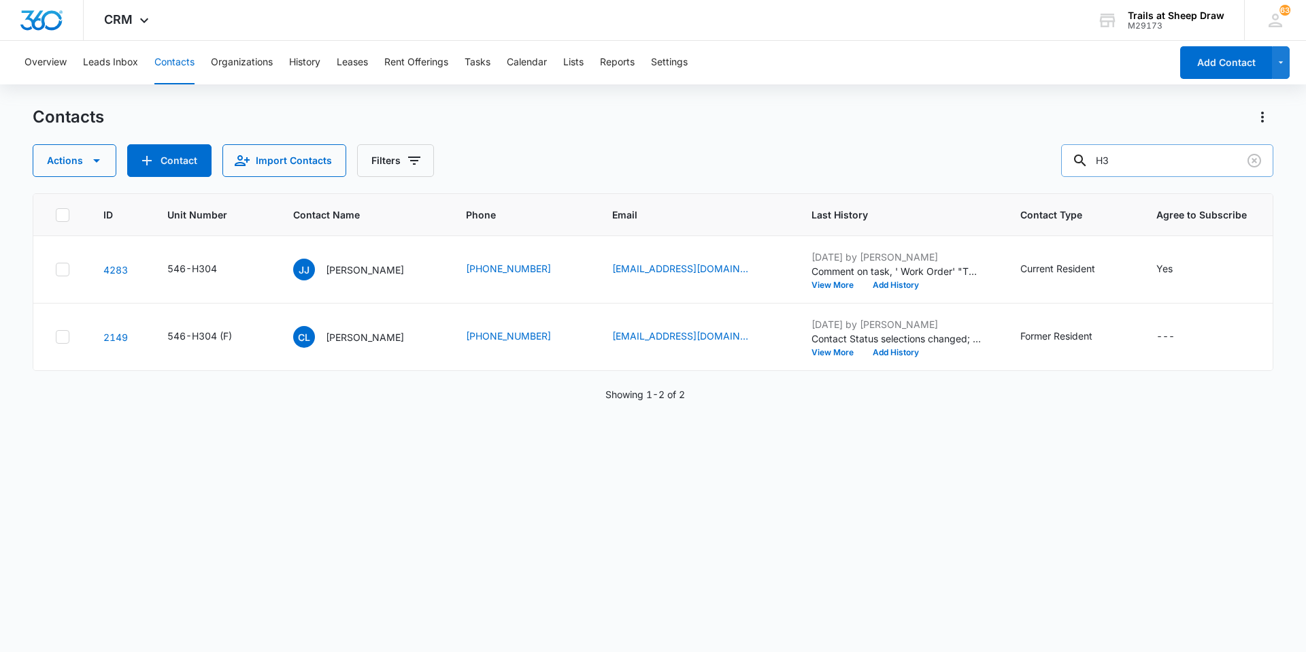
type input "H"
type input "T203"
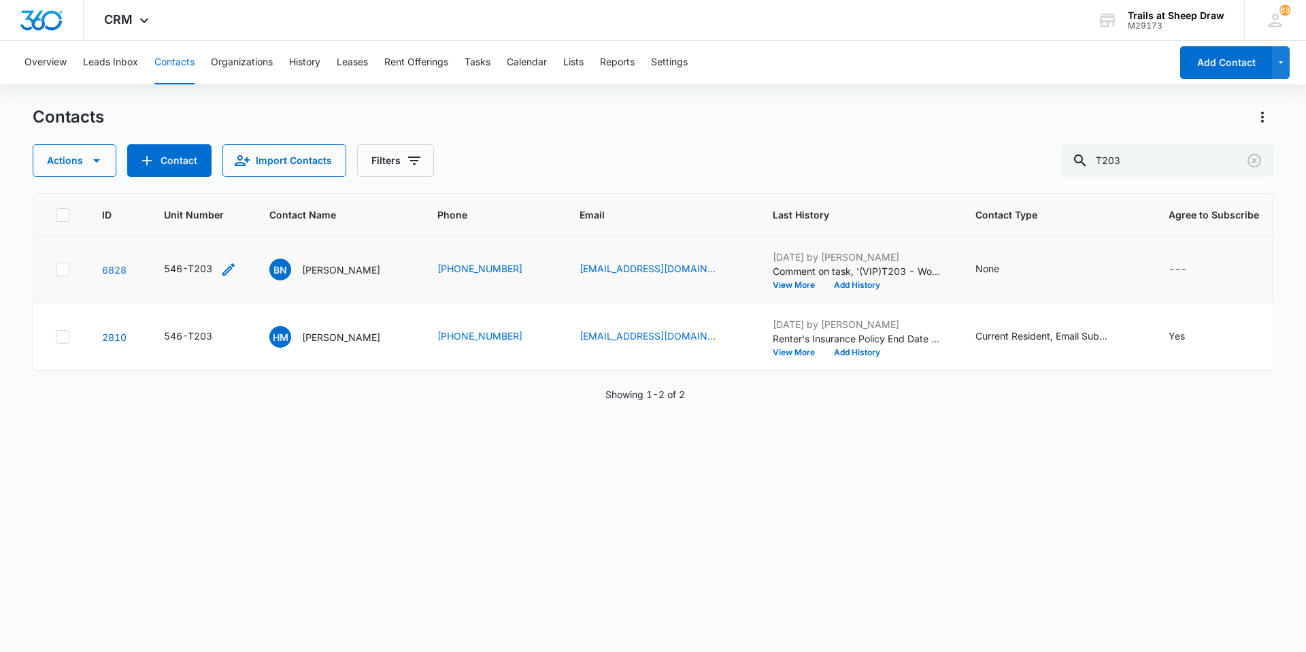
click at [226, 269] on icon "Unit Number - 546-T203 - Select to Edit Field" at bounding box center [228, 269] width 16 height 16
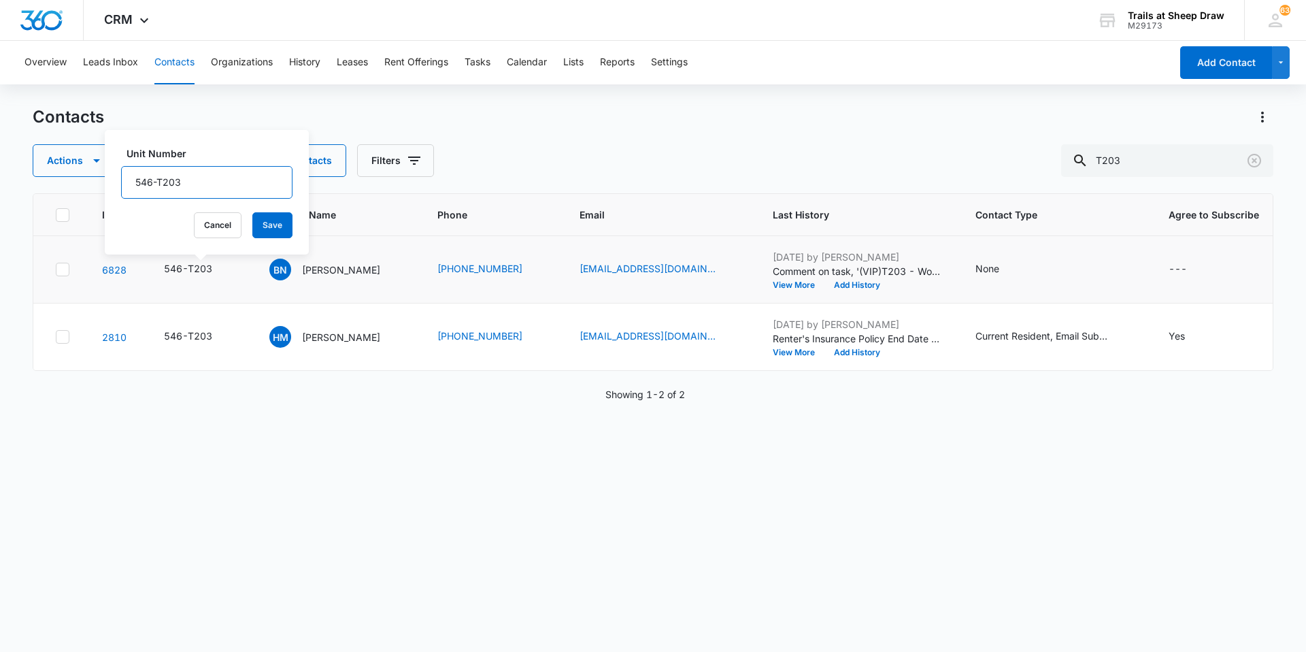
click at [204, 184] on input "546-T203" at bounding box center [206, 182] width 171 height 33
type input "546-T203 (F)"
click at [252, 224] on button "Save" at bounding box center [272, 225] width 40 height 26
